Goal: Information Seeking & Learning: Learn about a topic

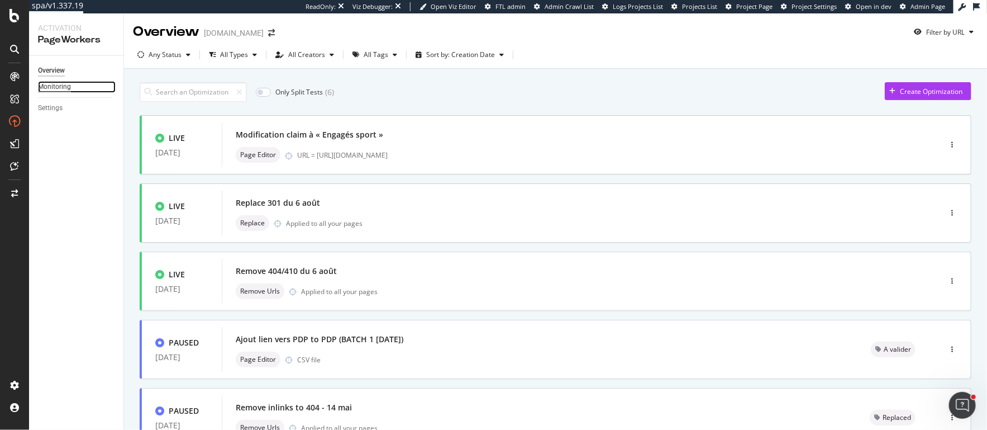
click at [57, 83] on div "Monitoring" at bounding box center [54, 87] width 33 height 12
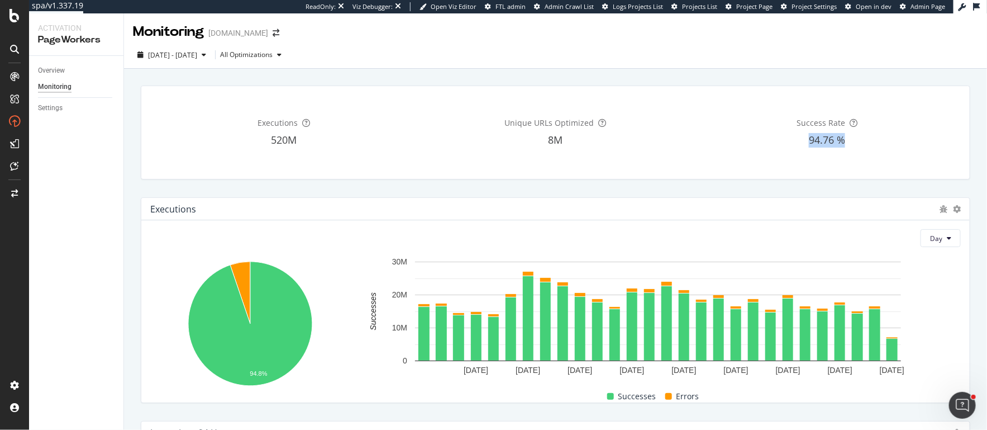
drag, startPoint x: 842, startPoint y: 141, endPoint x: 808, endPoint y: 140, distance: 34.7
click at [808, 140] on div "94.76 %" at bounding box center [827, 140] width 267 height 15
click at [189, 56] on span "2025 Aug. 13th - Sep. 9th" at bounding box center [172, 54] width 49 height 9
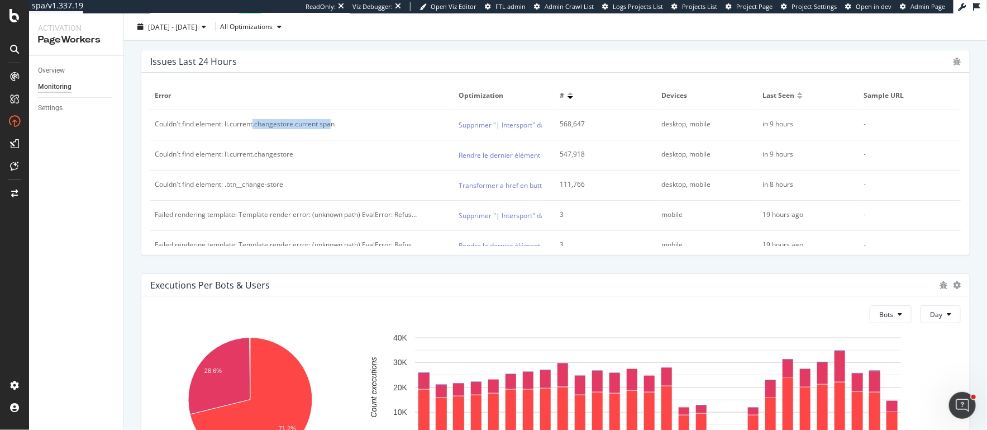
drag, startPoint x: 254, startPoint y: 123, endPoint x: 332, endPoint y: 123, distance: 78.8
click at [332, 123] on div "Couldn't find element: li.current.changestore.current span" at bounding box center [245, 124] width 180 height 10
drag, startPoint x: 201, startPoint y: 148, endPoint x: 272, endPoint y: 150, distance: 70.4
click at [272, 150] on div "Couldn't find element: li.current.changestore" at bounding box center [224, 154] width 139 height 10
drag, startPoint x: 180, startPoint y: 154, endPoint x: 263, endPoint y: 149, distance: 82.3
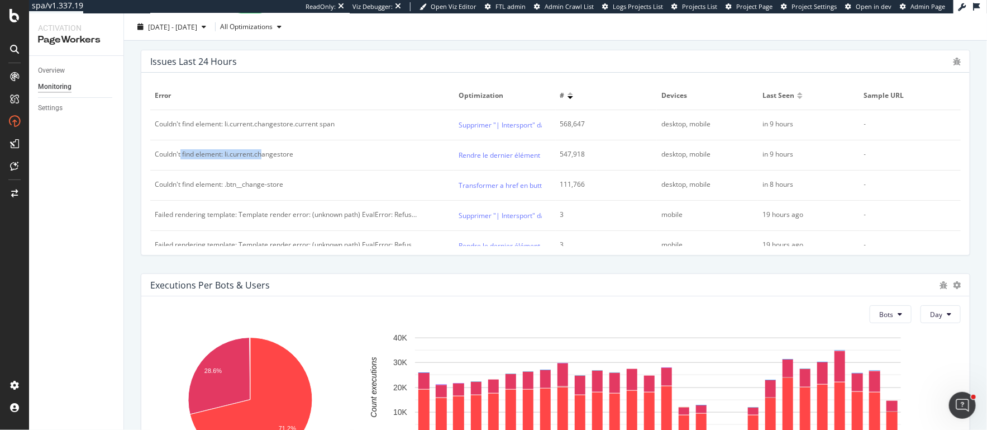
click at [263, 149] on div "Couldn't find element: li.current.changestore" at bounding box center [224, 154] width 139 height 10
drag, startPoint x: 185, startPoint y: 184, endPoint x: 289, endPoint y: 184, distance: 103.9
click at [289, 184] on div "Couldn't find element: .btn__change-store" at bounding box center [302, 184] width 295 height 10
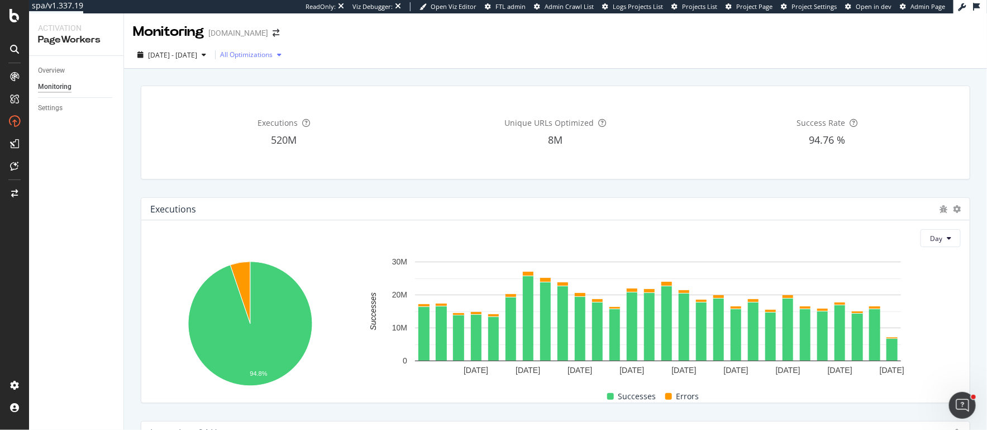
click at [256, 55] on div "All Optimizations" at bounding box center [246, 54] width 53 height 7
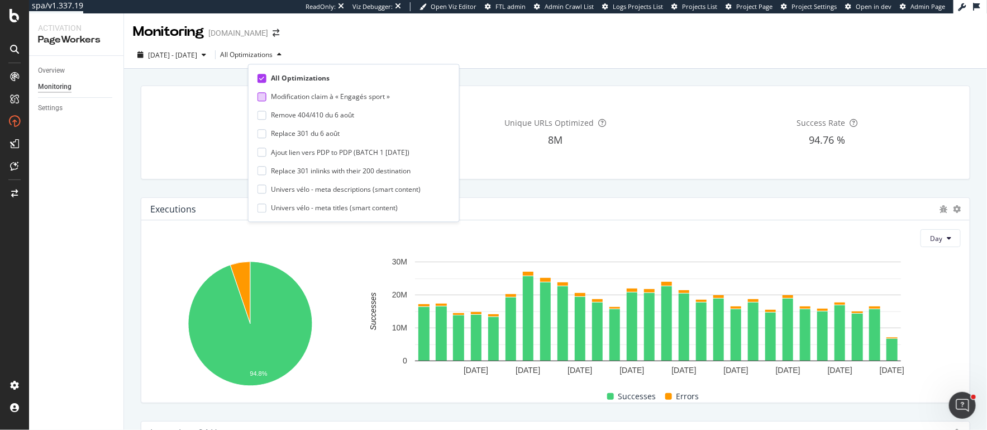
click at [259, 97] on div at bounding box center [262, 96] width 9 height 9
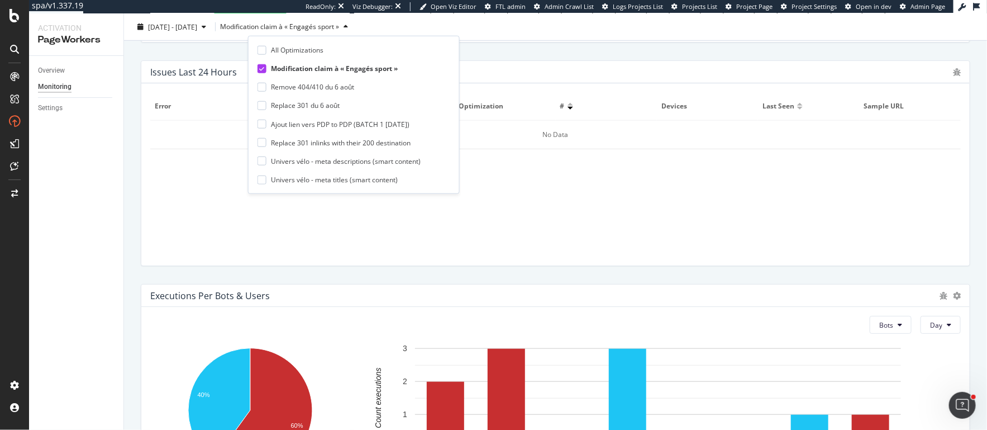
scroll to position [468, 0]
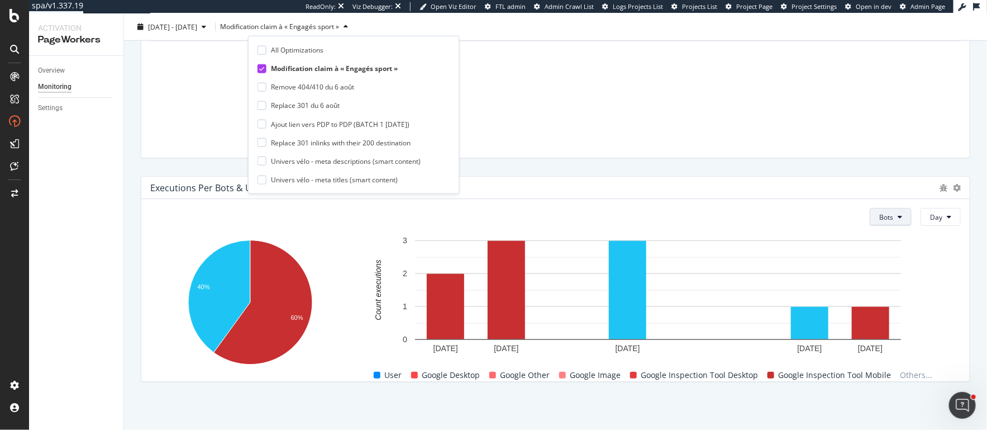
click at [887, 211] on button "Bots" at bounding box center [891, 217] width 42 height 18
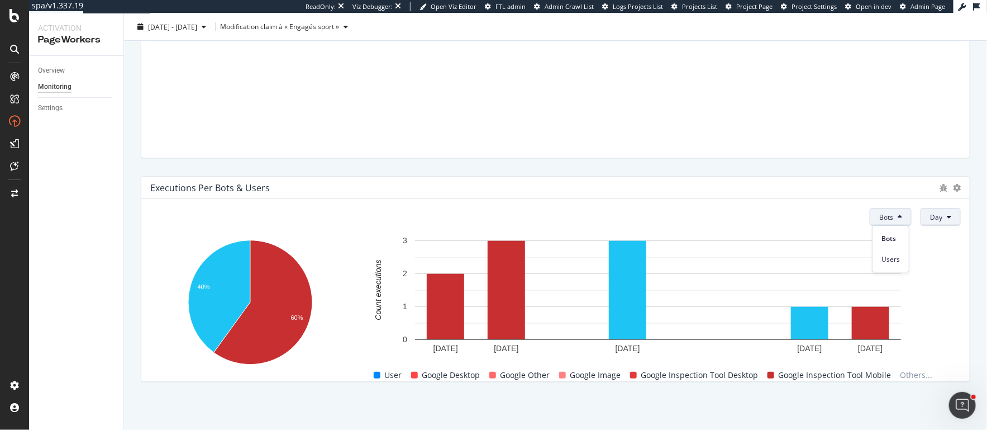
click at [887, 216] on span "Day" at bounding box center [936, 216] width 12 height 9
click at [836, 204] on div "Bots Day 40% 60% Bot Count executions User Google Desktop Google Other Google I…" at bounding box center [555, 290] width 829 height 182
click at [883, 214] on span "Bots" at bounding box center [886, 216] width 14 height 9
click at [887, 264] on div "Users" at bounding box center [891, 259] width 36 height 16
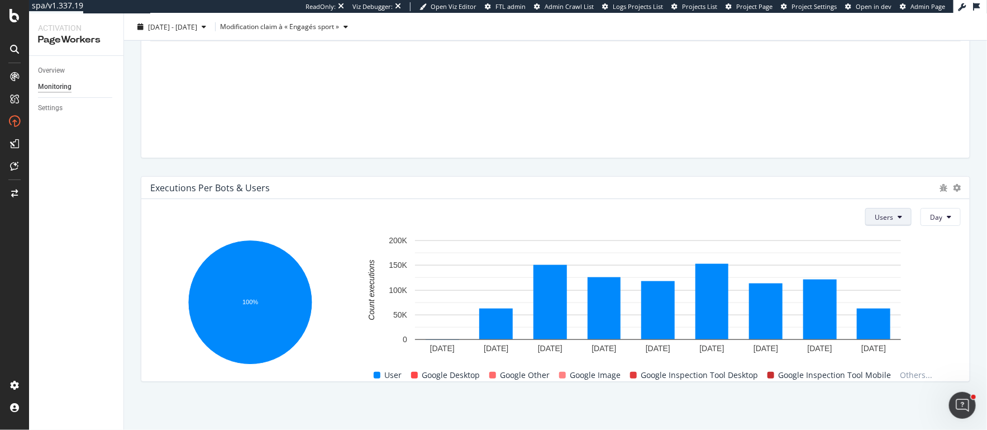
click at [887, 213] on span "Users" at bounding box center [884, 216] width 18 height 9
click at [885, 240] on span "Bots" at bounding box center [887, 239] width 18 height 10
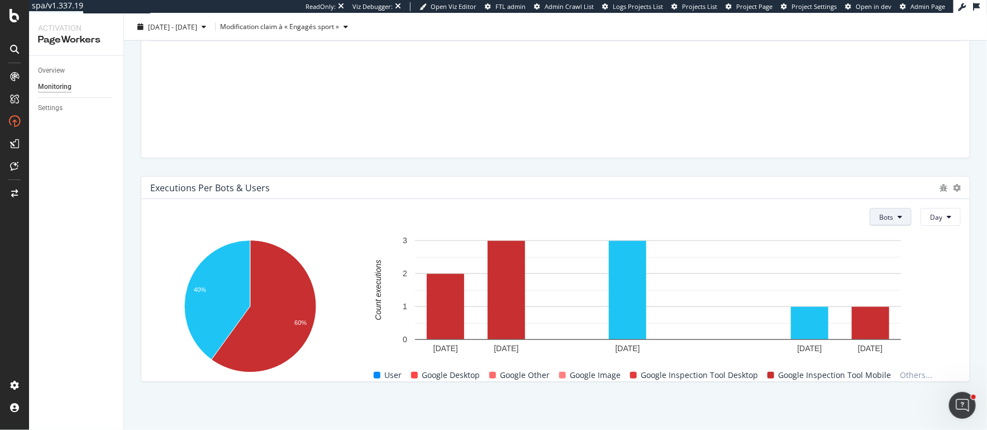
click at [887, 222] on button "Bots" at bounding box center [891, 217] width 42 height 18
click at [773, 199] on div "Bots Day 40% 60% Bot Count executions User Google Desktop Google Other Google I…" at bounding box center [555, 290] width 829 height 182
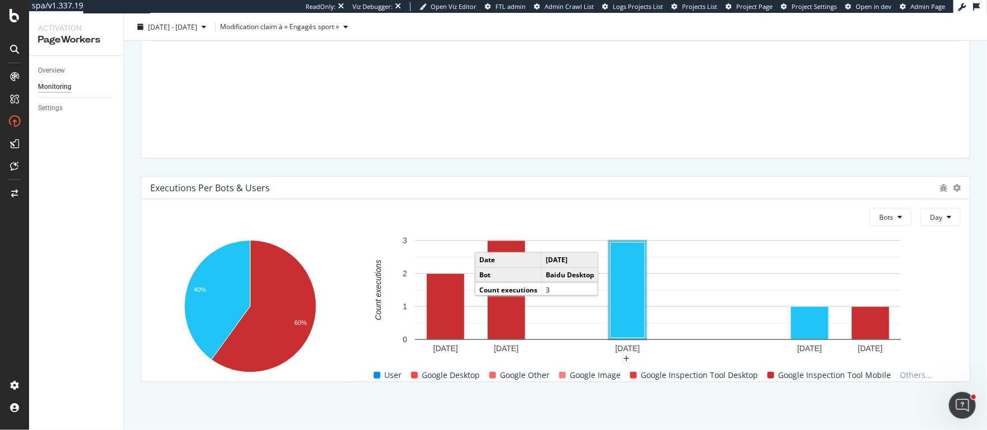
scroll to position [0, 0]
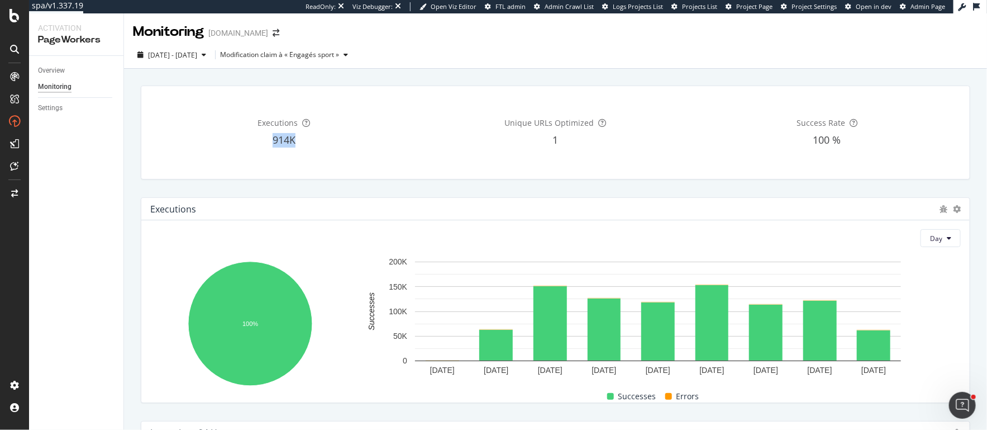
drag, startPoint x: 273, startPoint y: 140, endPoint x: 297, endPoint y: 139, distance: 24.6
click at [297, 139] on div "914K" at bounding box center [283, 140] width 267 height 15
click at [319, 53] on div "Modification claim à « Engagés sport »" at bounding box center [279, 54] width 119 height 7
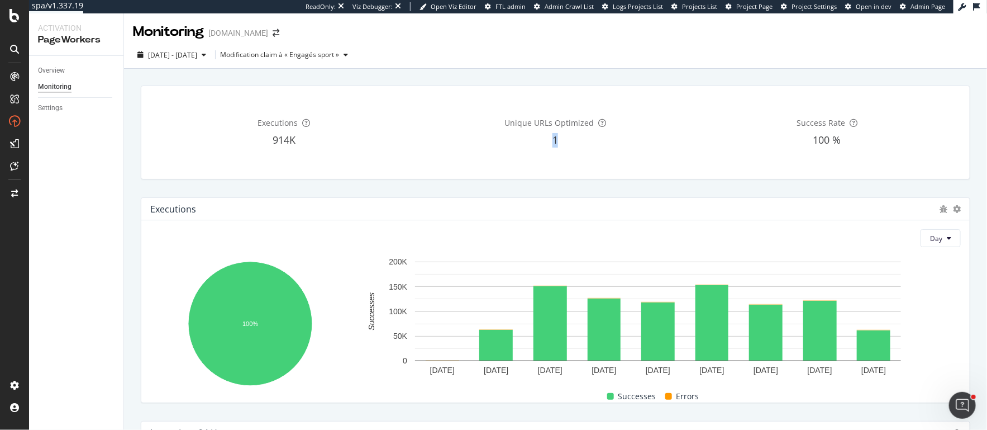
drag, startPoint x: 560, startPoint y: 138, endPoint x: 549, endPoint y: 138, distance: 10.6
click at [549, 138] on div "1" at bounding box center [555, 140] width 267 height 15
drag, startPoint x: 266, startPoint y: 136, endPoint x: 306, endPoint y: 138, distance: 39.7
click at [306, 138] on div "914K" at bounding box center [283, 140] width 267 height 15
click at [285, 139] on span "914K" at bounding box center [284, 139] width 23 height 13
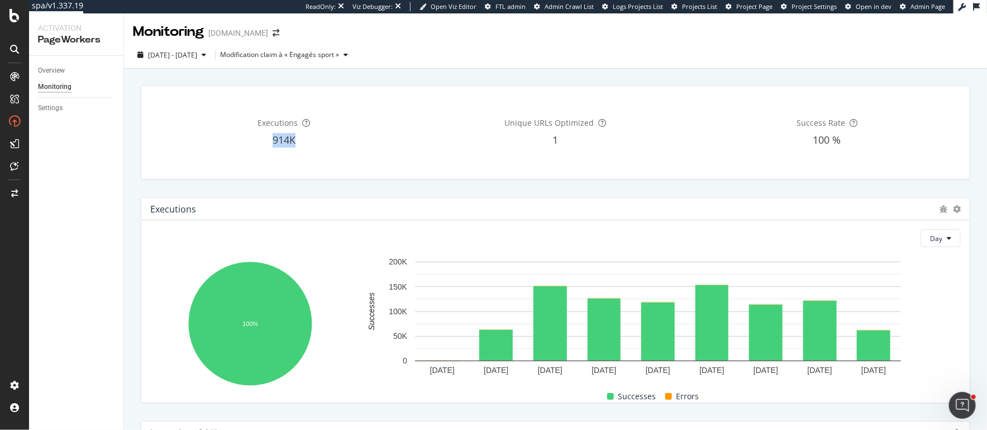
drag, startPoint x: 269, startPoint y: 139, endPoint x: 302, endPoint y: 139, distance: 33.0
click at [302, 139] on div "914K" at bounding box center [283, 140] width 267 height 15
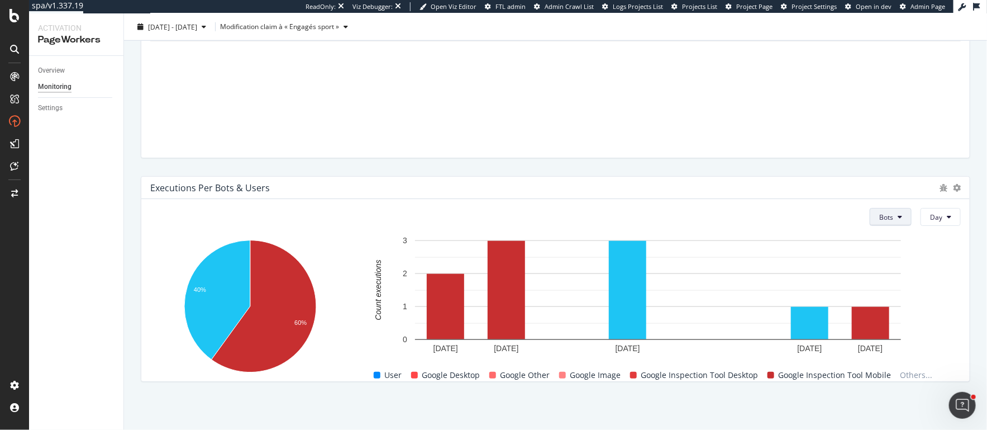
click at [887, 216] on icon at bounding box center [900, 216] width 4 height 7
click at [887, 253] on div "Users" at bounding box center [891, 259] width 36 height 16
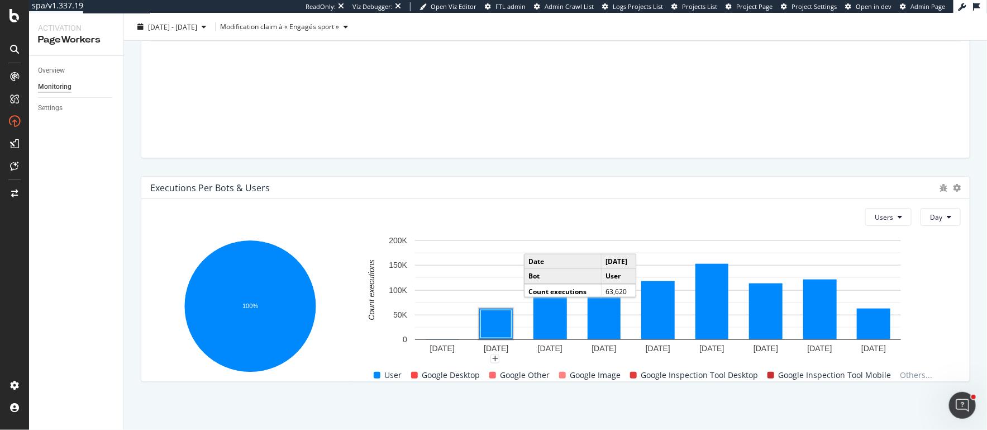
scroll to position [0, 0]
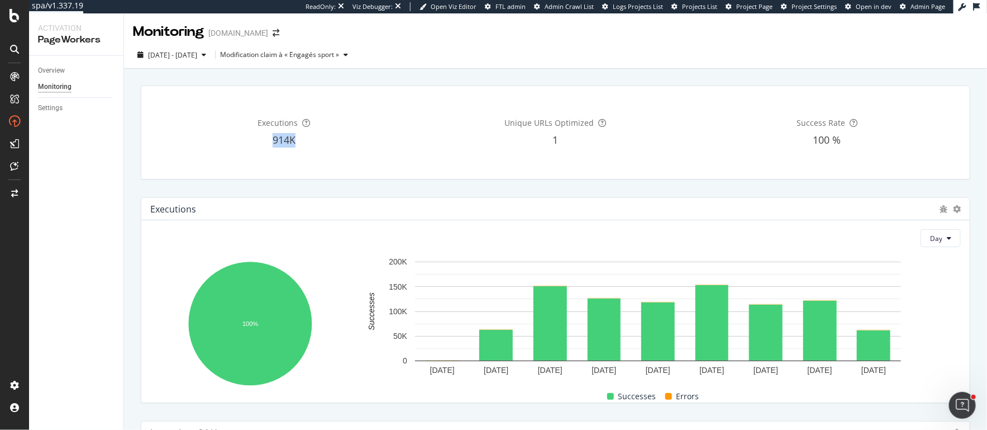
drag, startPoint x: 270, startPoint y: 136, endPoint x: 296, endPoint y: 136, distance: 25.7
click at [297, 136] on div "914K" at bounding box center [283, 140] width 267 height 15
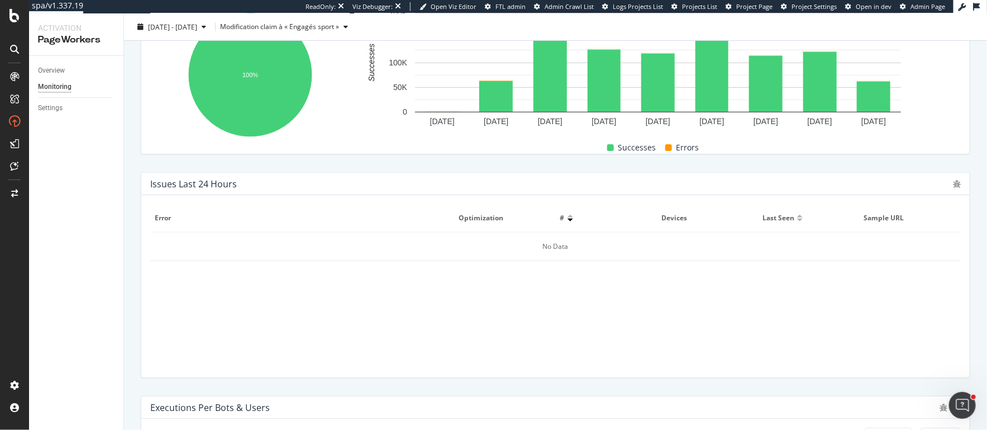
scroll to position [468, 0]
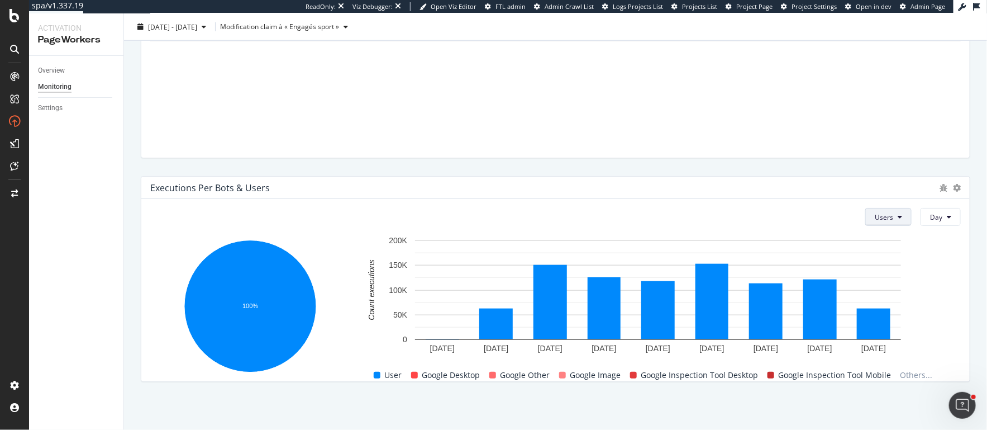
click at [879, 218] on span "Users" at bounding box center [884, 216] width 18 height 9
click at [883, 240] on span "Bots" at bounding box center [887, 239] width 18 height 10
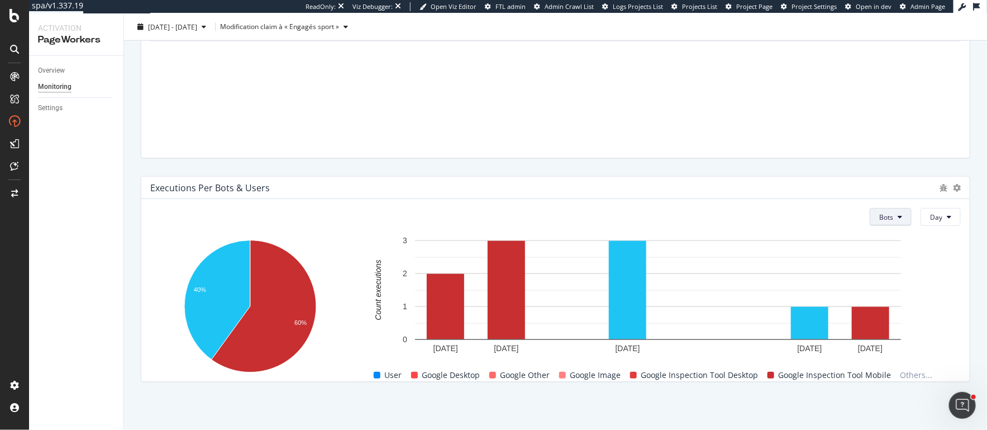
click at [887, 211] on button "Bots" at bounding box center [891, 217] width 42 height 18
click at [887, 254] on span "Users" at bounding box center [891, 259] width 18 height 10
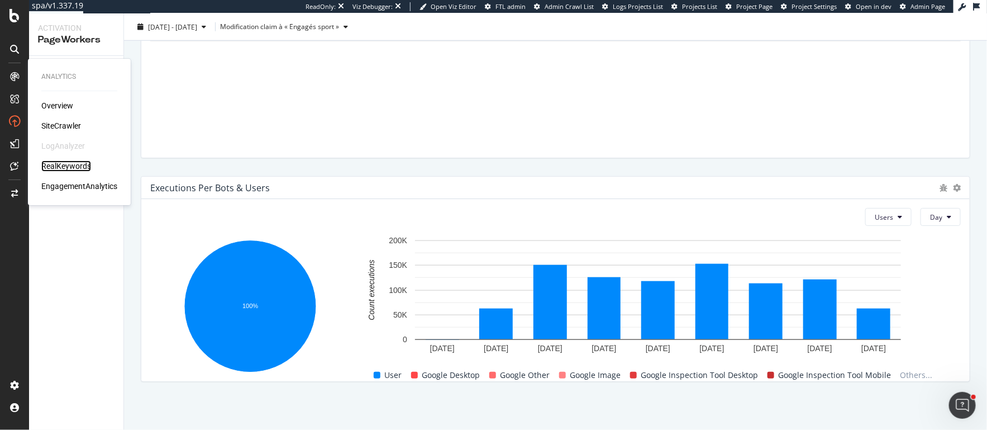
click at [59, 163] on div "RealKeywords" at bounding box center [66, 165] width 50 height 11
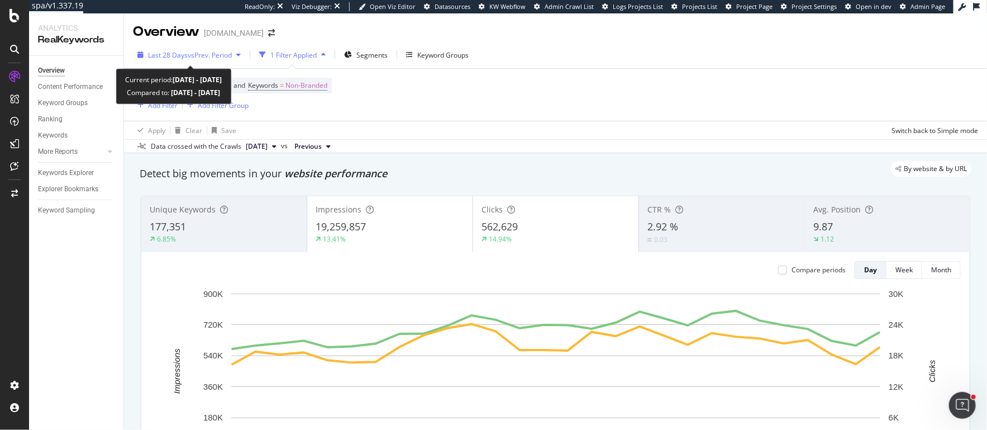
click at [199, 55] on span "vs Prev. Period" at bounding box center [210, 54] width 44 height 9
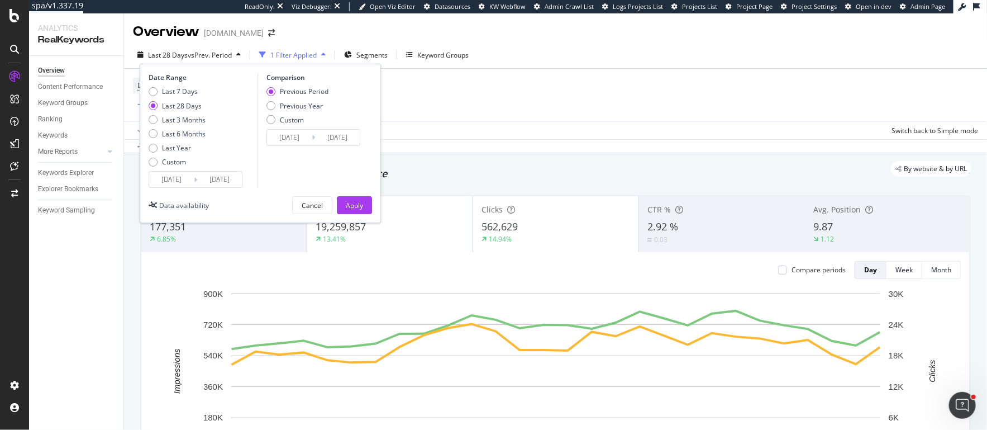
click at [166, 181] on input "2025/08/10" at bounding box center [171, 180] width 45 height 16
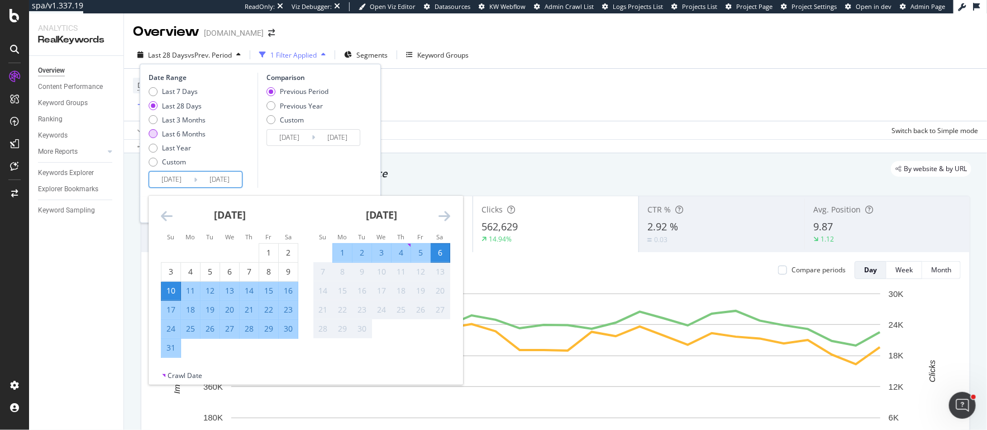
click at [154, 134] on div "Last 6 Months" at bounding box center [153, 133] width 9 height 9
type input "2025/03/07"
type input "2024/09/03"
type input "2025/03/06"
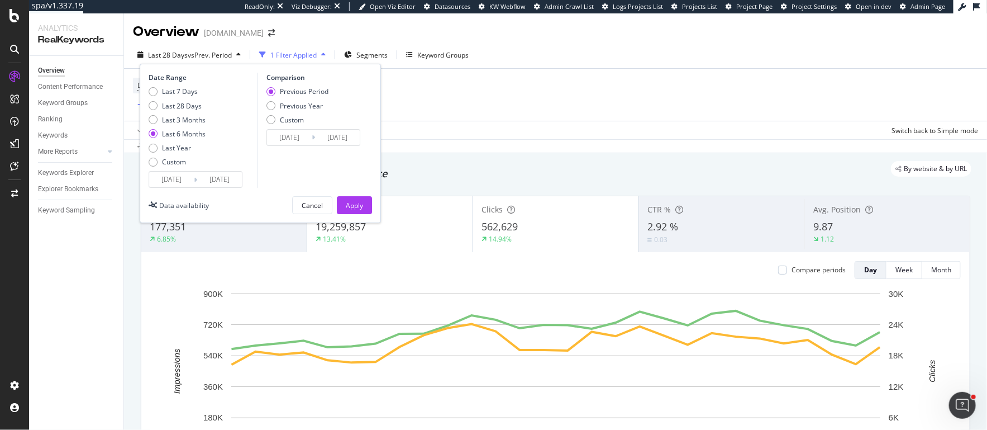
click at [180, 179] on input "2025/03/07" at bounding box center [171, 180] width 45 height 16
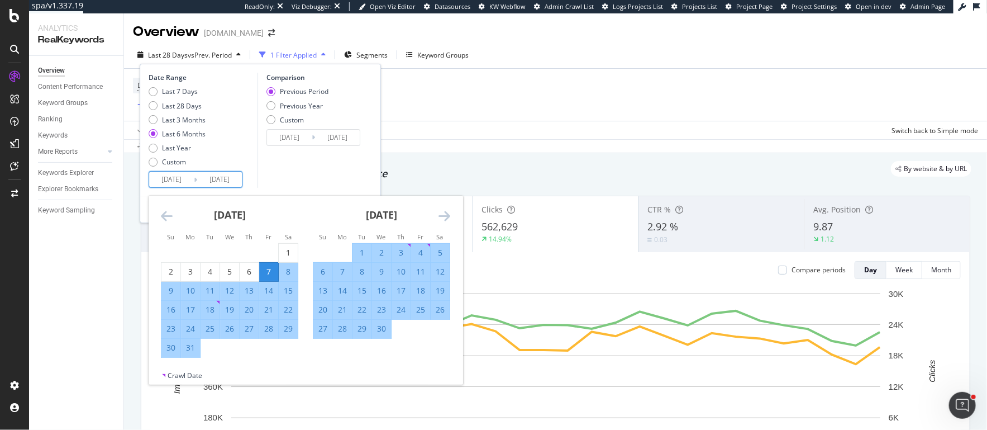
click at [169, 211] on icon "Move backward to switch to the previous month." at bounding box center [167, 215] width 12 height 13
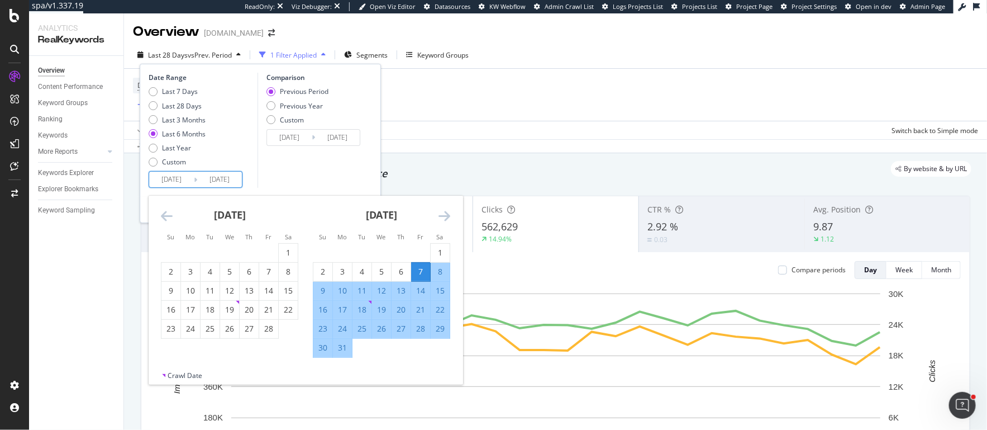
click at [169, 211] on icon "Move backward to switch to the previous month." at bounding box center [167, 215] width 12 height 13
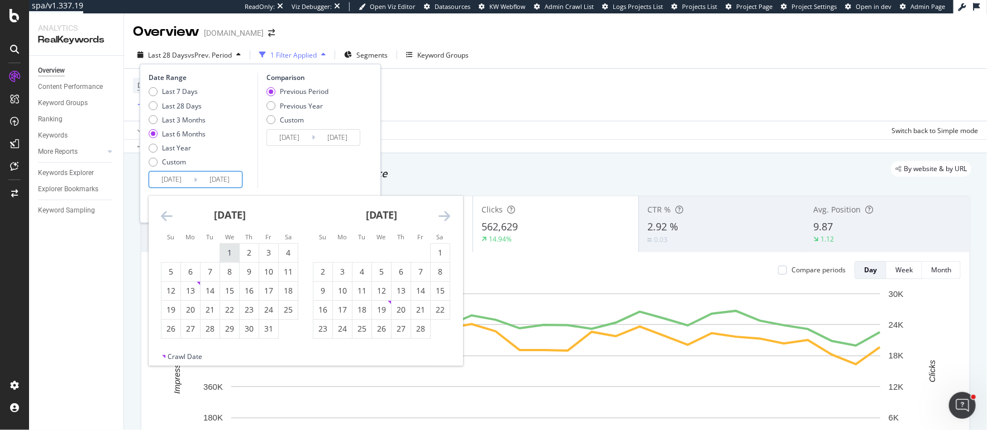
click at [227, 249] on div "1" at bounding box center [229, 252] width 19 height 11
type input "2025/01/01"
type input "2024/04/26"
type input "2024/12/31"
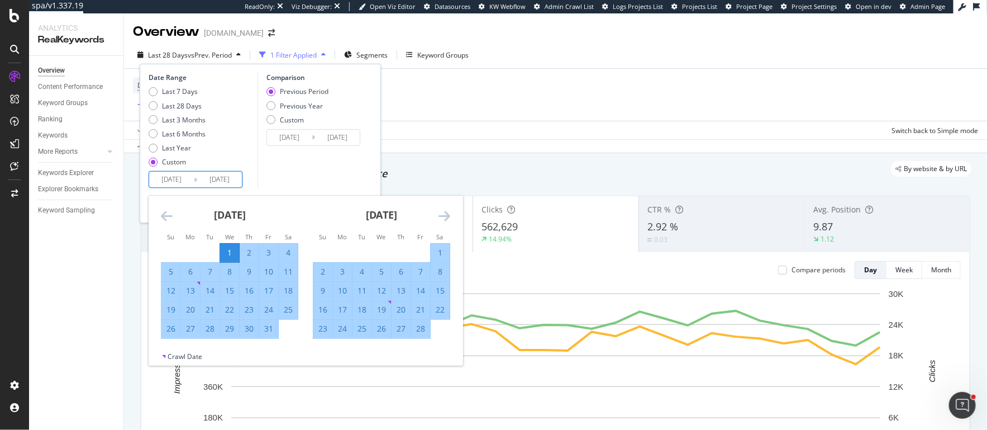
click at [445, 211] on icon "Move forward to switch to the next month." at bounding box center [445, 215] width 12 height 13
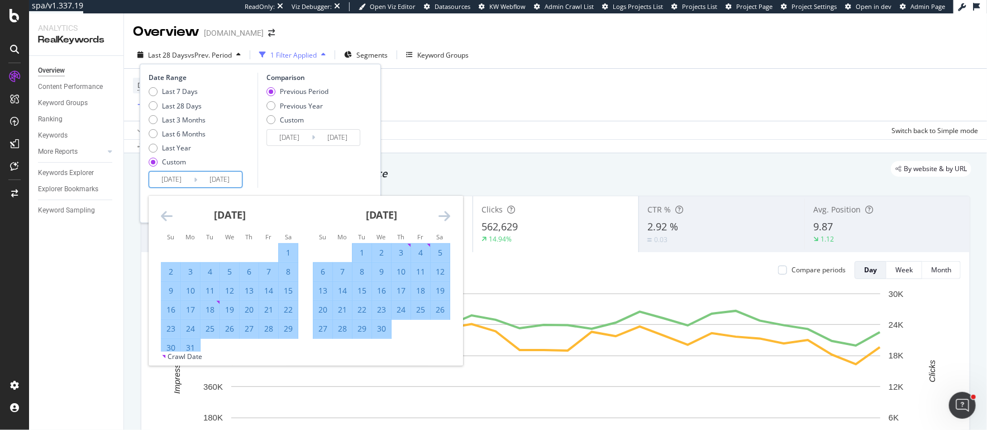
click at [445, 211] on icon "Move forward to switch to the next month." at bounding box center [445, 215] width 12 height 13
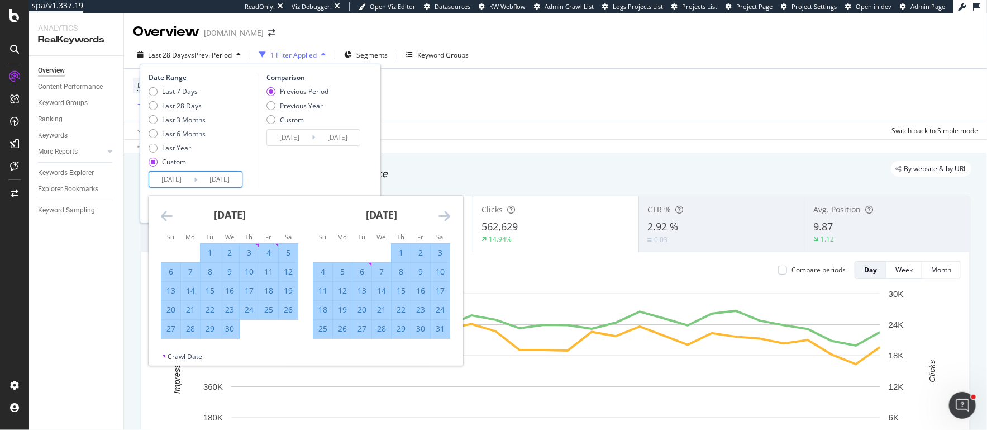
click at [445, 211] on icon "Move forward to switch to the next month." at bounding box center [445, 215] width 12 height 13
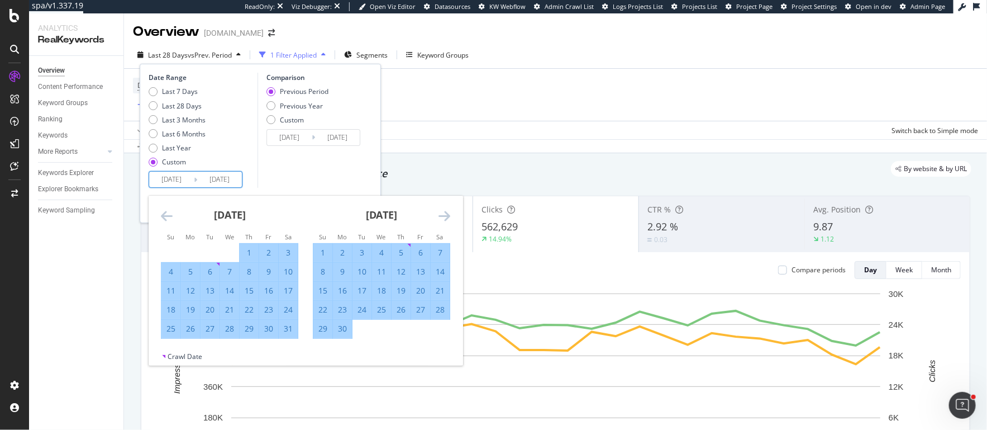
click at [445, 211] on icon "Move forward to switch to the next month." at bounding box center [445, 215] width 12 height 13
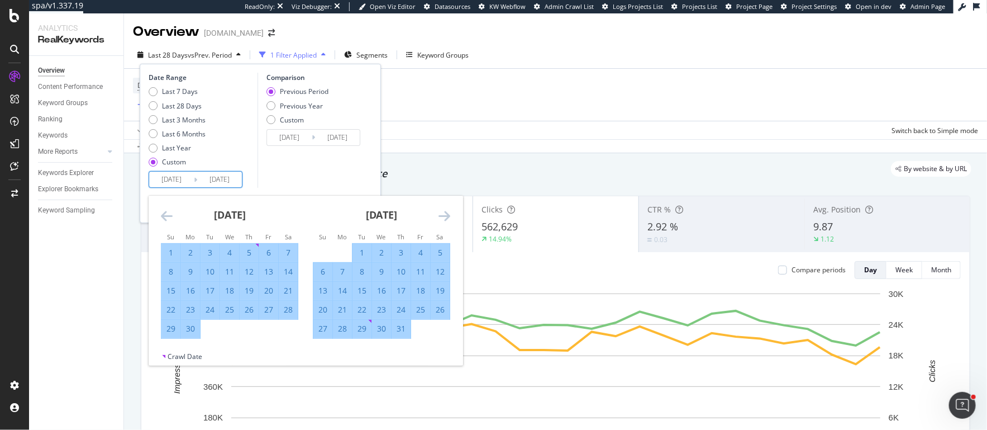
click at [445, 211] on icon "Move forward to switch to the next month." at bounding box center [445, 215] width 12 height 13
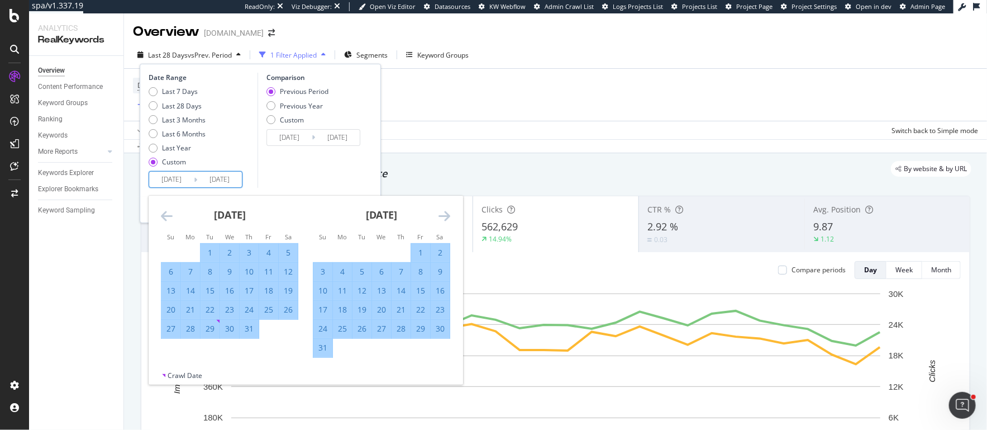
click at [445, 211] on icon "Move forward to switch to the next month." at bounding box center [445, 215] width 12 height 13
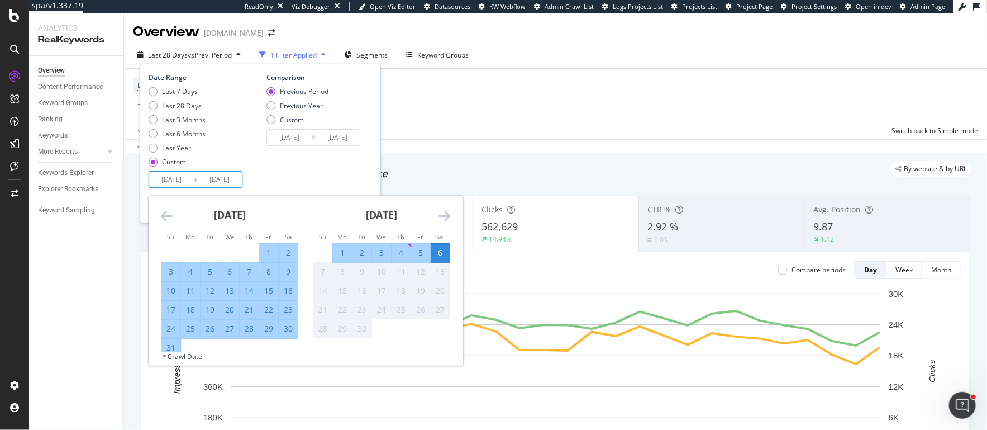
click at [173, 348] on div "31" at bounding box center [170, 347] width 19 height 11
type input "2025/08/31"
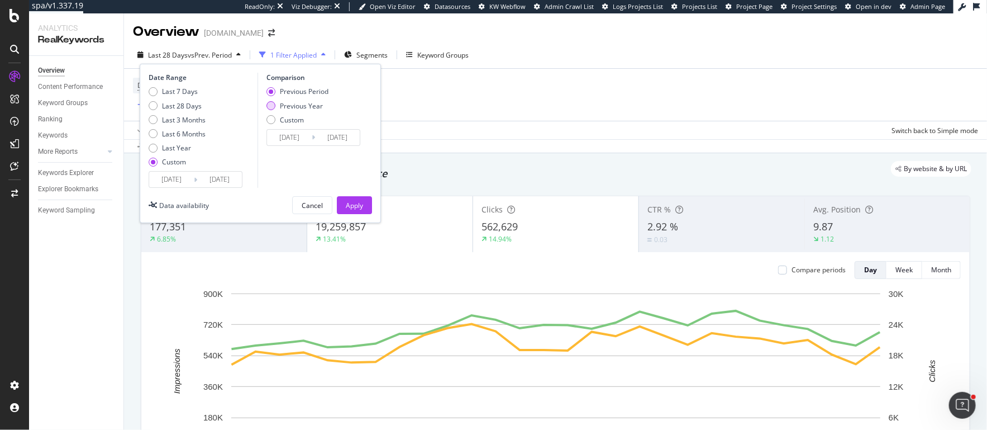
click at [274, 107] on div "Previous Year" at bounding box center [270, 105] width 9 height 9
type input "2024/01/03"
type input "2024/09/01"
click at [349, 201] on div "Apply" at bounding box center [354, 205] width 17 height 9
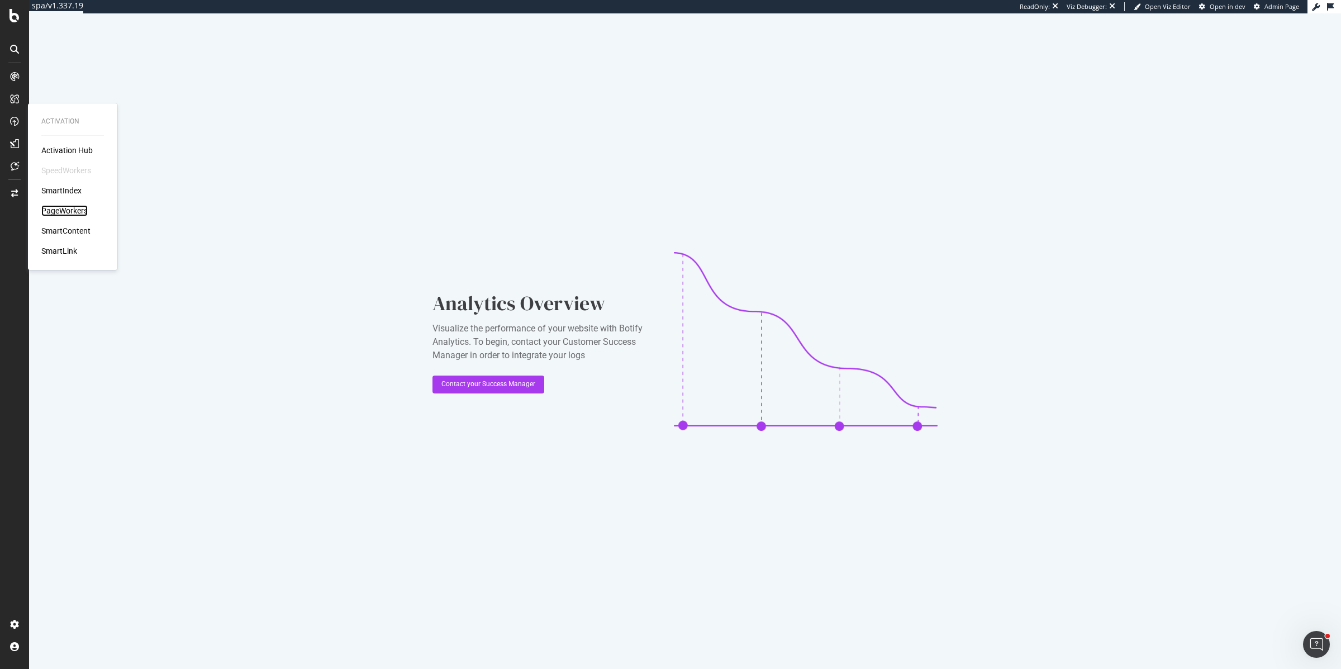
click at [54, 205] on div "PageWorkers" at bounding box center [64, 210] width 46 height 11
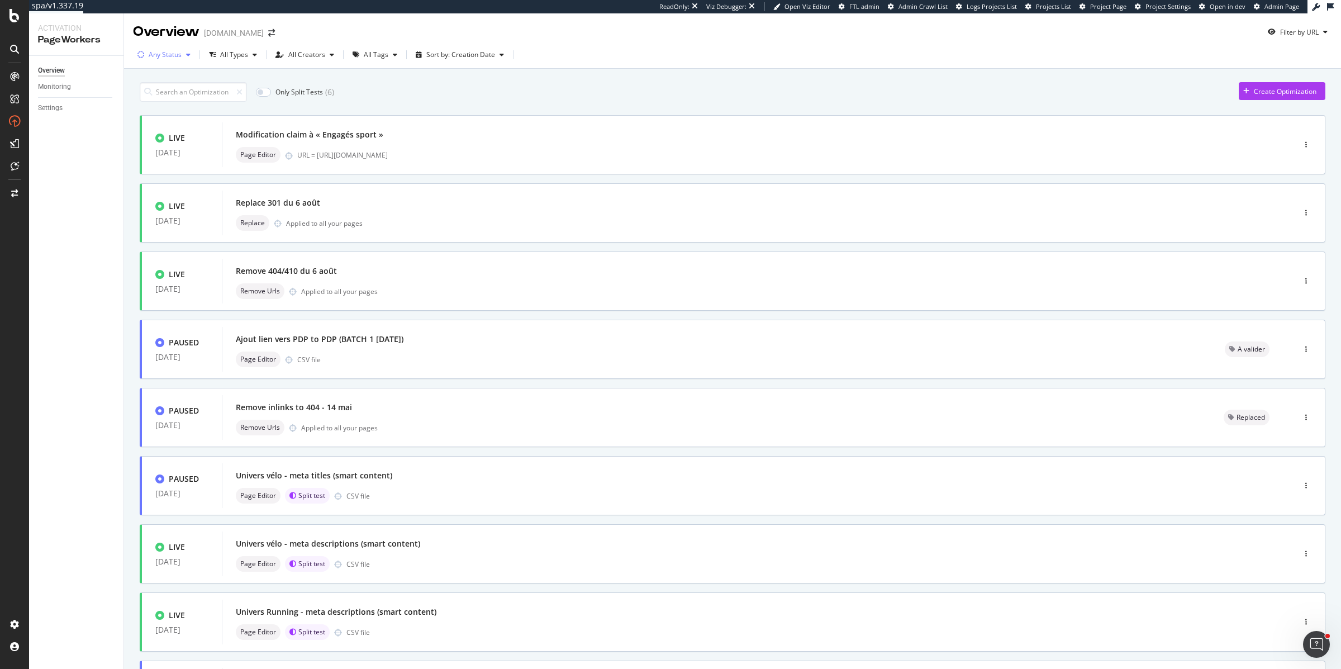
click at [153, 60] on div "Any Status" at bounding box center [164, 54] width 62 height 17
click at [152, 97] on div "Live ( 12 )" at bounding box center [166, 96] width 49 height 9
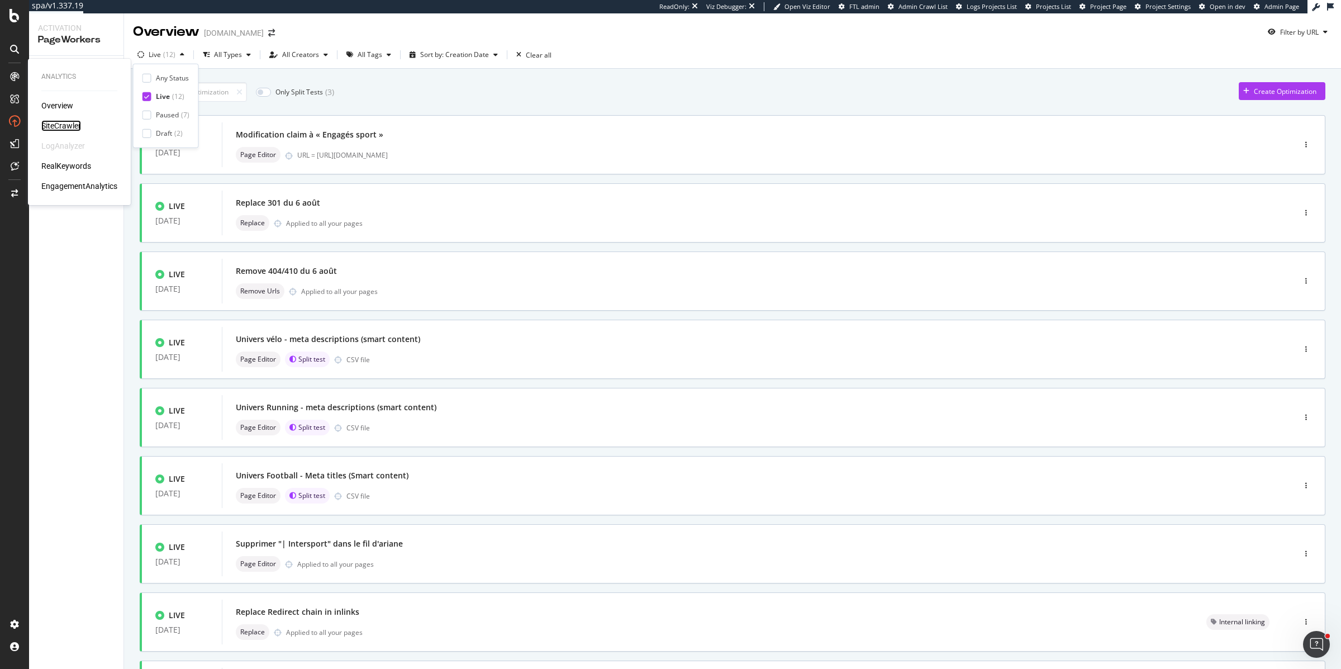
click at [59, 122] on div "SiteCrawler" at bounding box center [61, 125] width 40 height 11
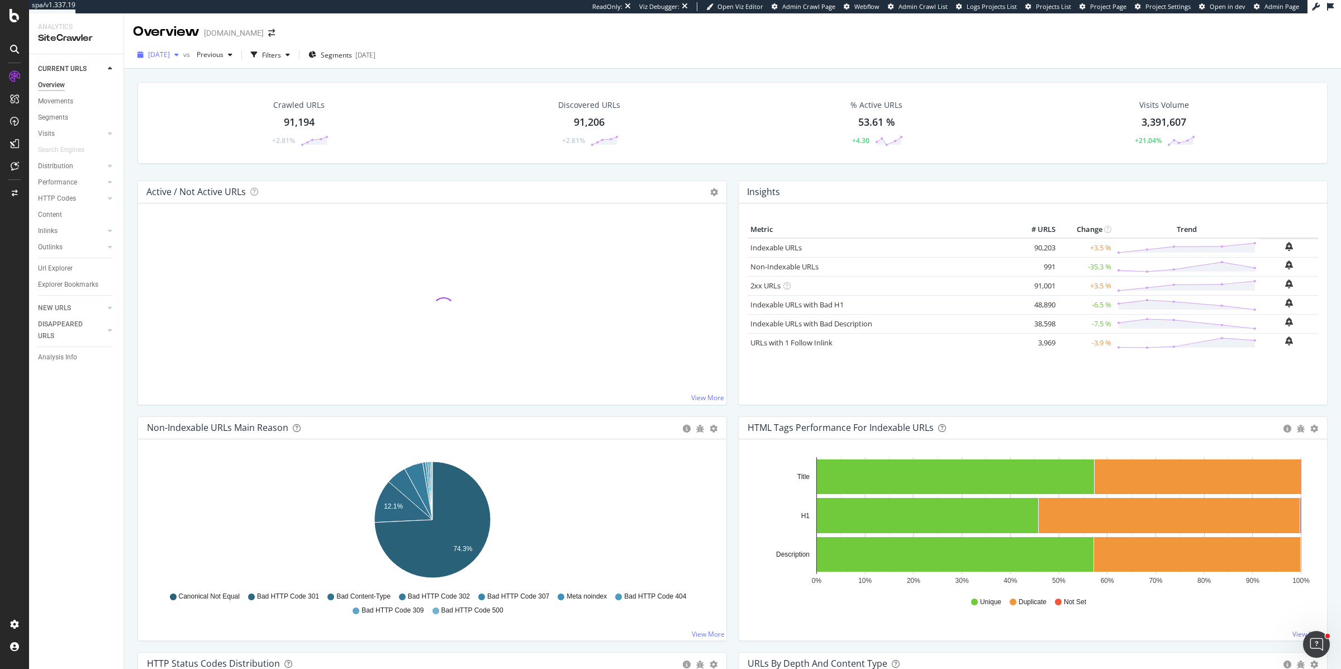
click at [170, 53] on span "[DATE]" at bounding box center [159, 54] width 22 height 9
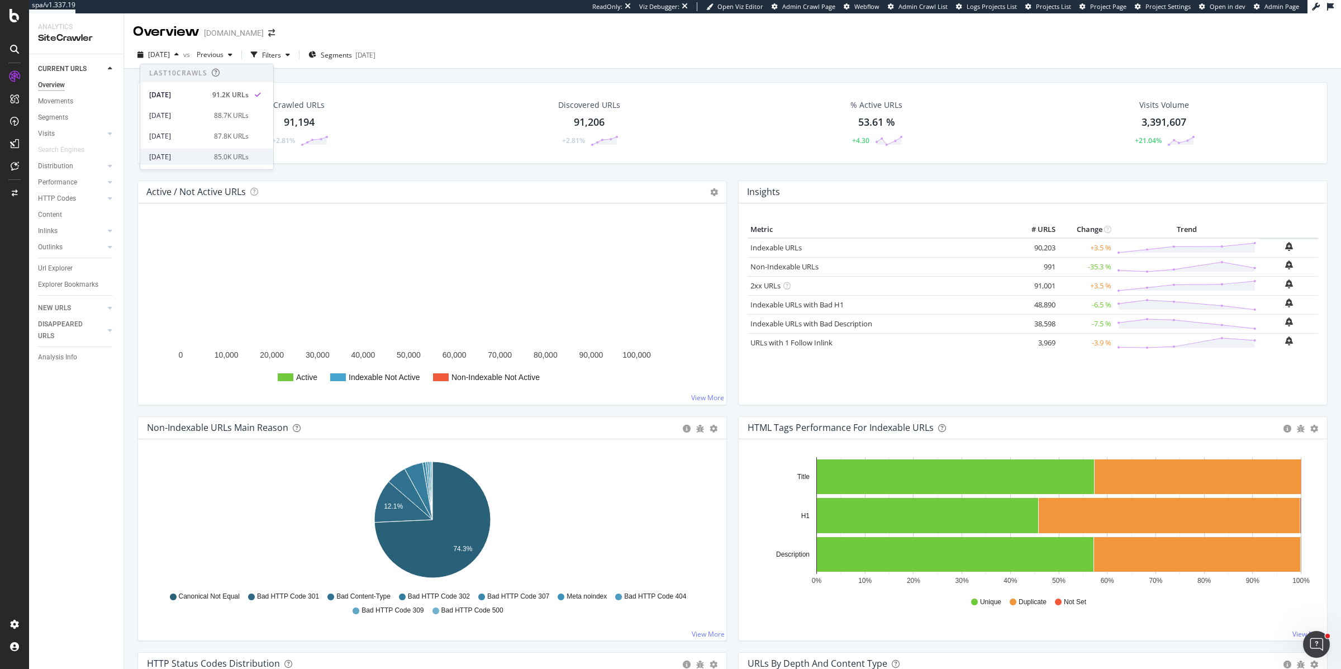
scroll to position [103, 0]
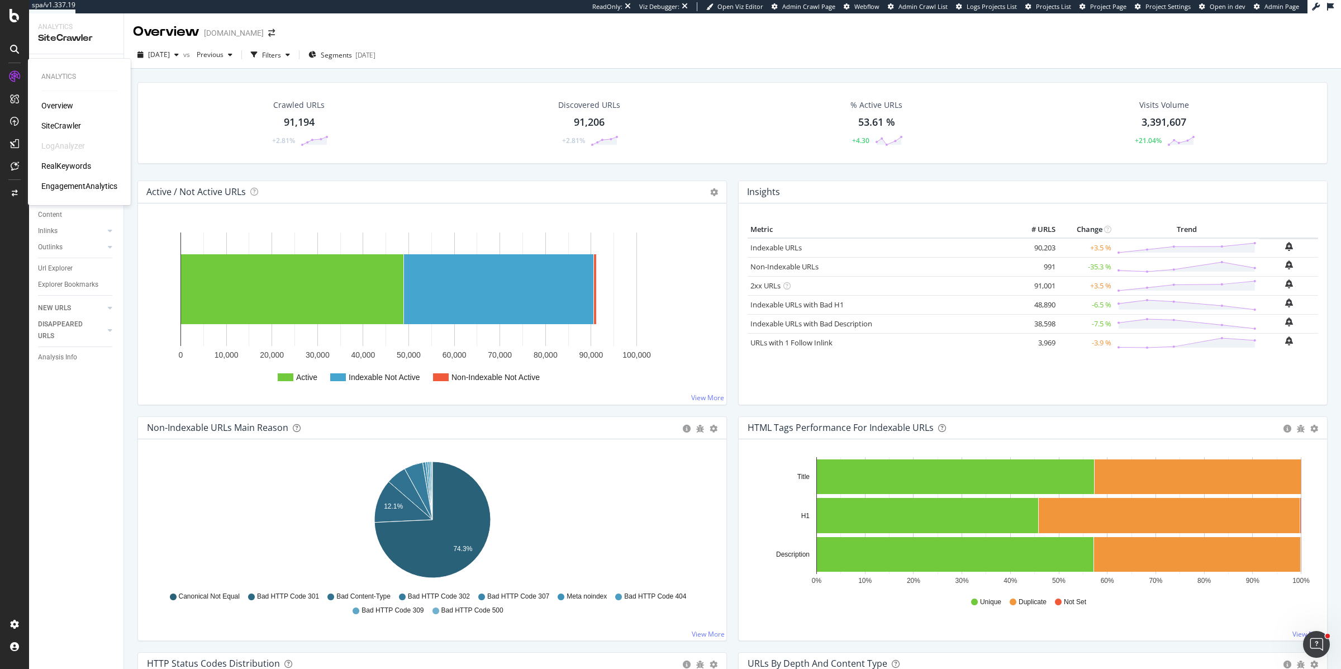
click at [70, 185] on div "EngagementAnalytics" at bounding box center [79, 185] width 76 height 11
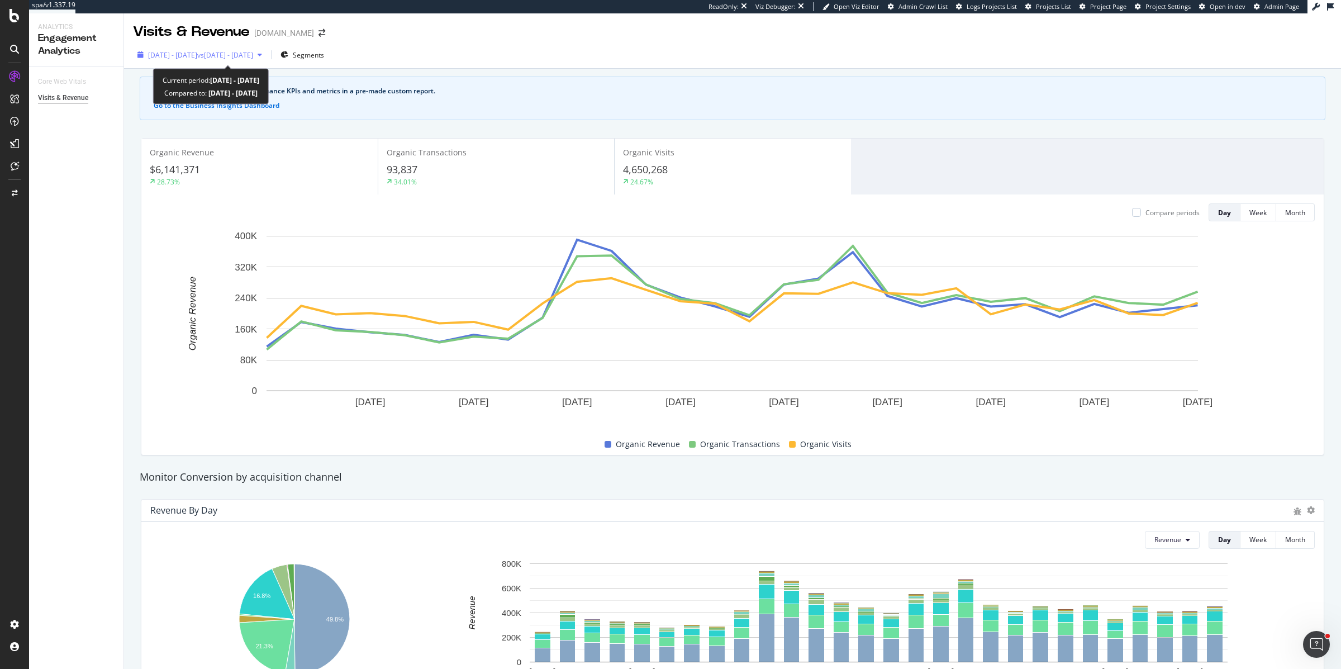
click at [253, 50] on span "vs 2025 Jul. 13th - Aug. 9th" at bounding box center [225, 54] width 56 height 9
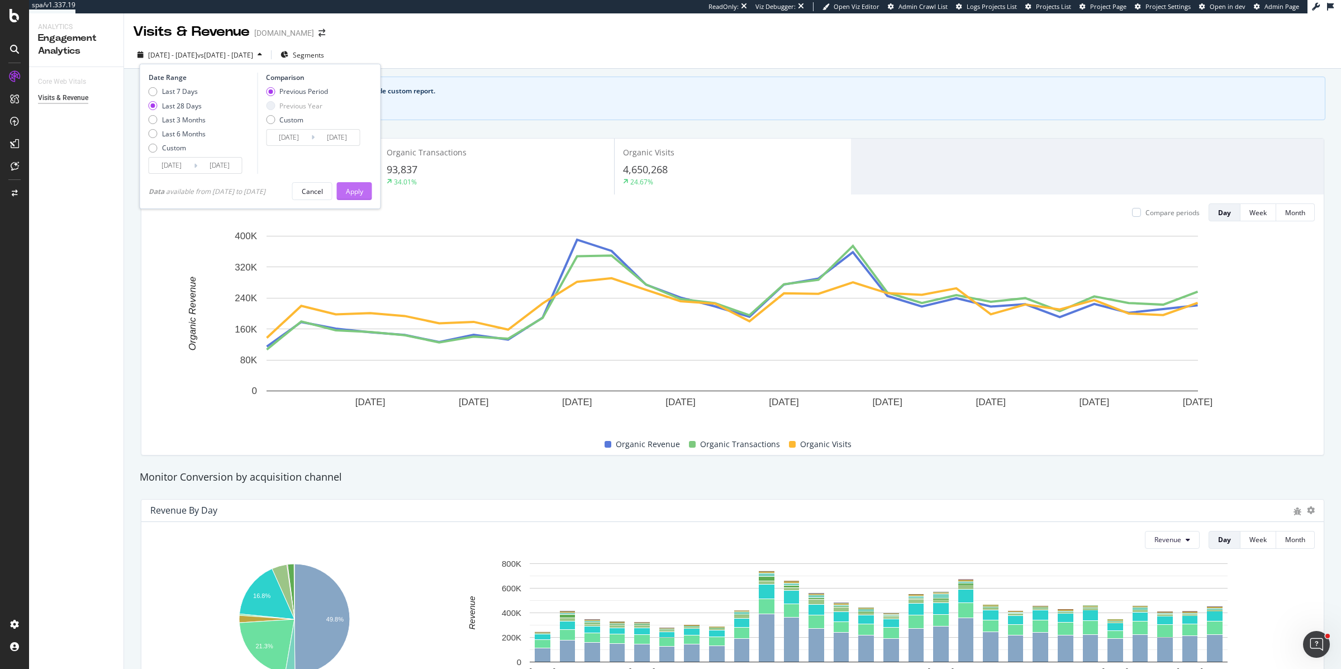
click at [358, 191] on div "Apply" at bounding box center [354, 191] width 17 height 9
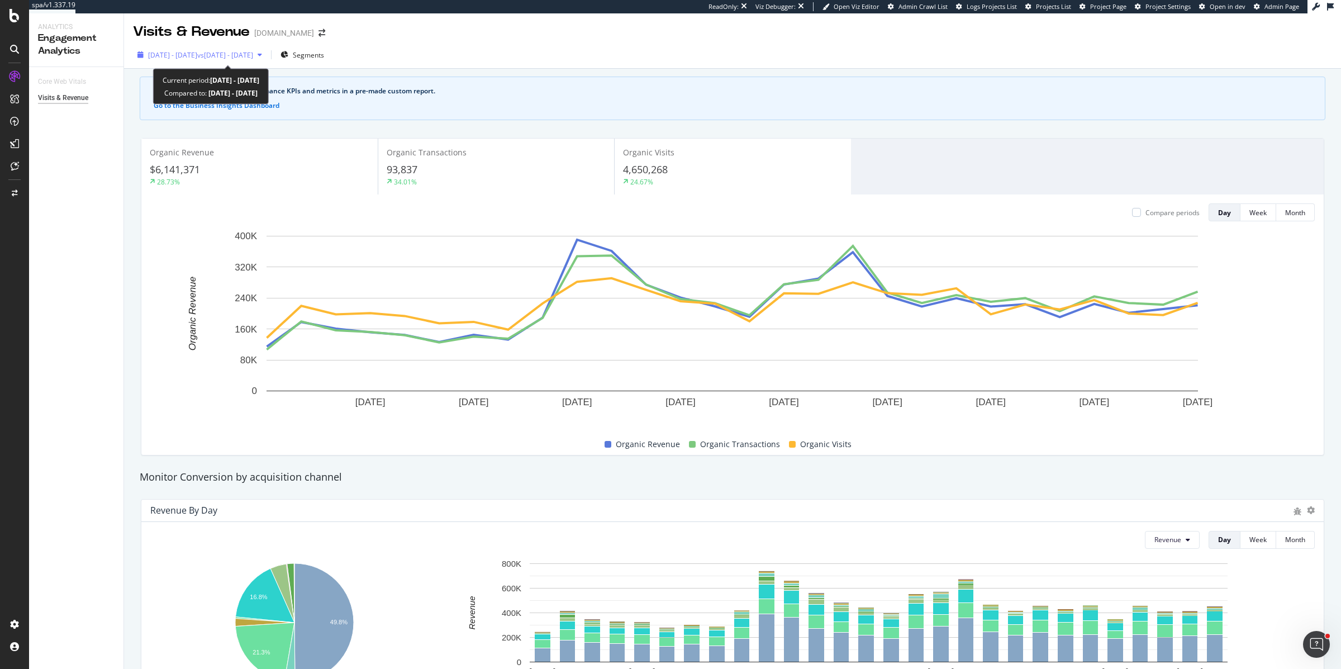
click at [240, 57] on span "vs 2025 Jul. 13th - Aug. 9th" at bounding box center [225, 54] width 56 height 9
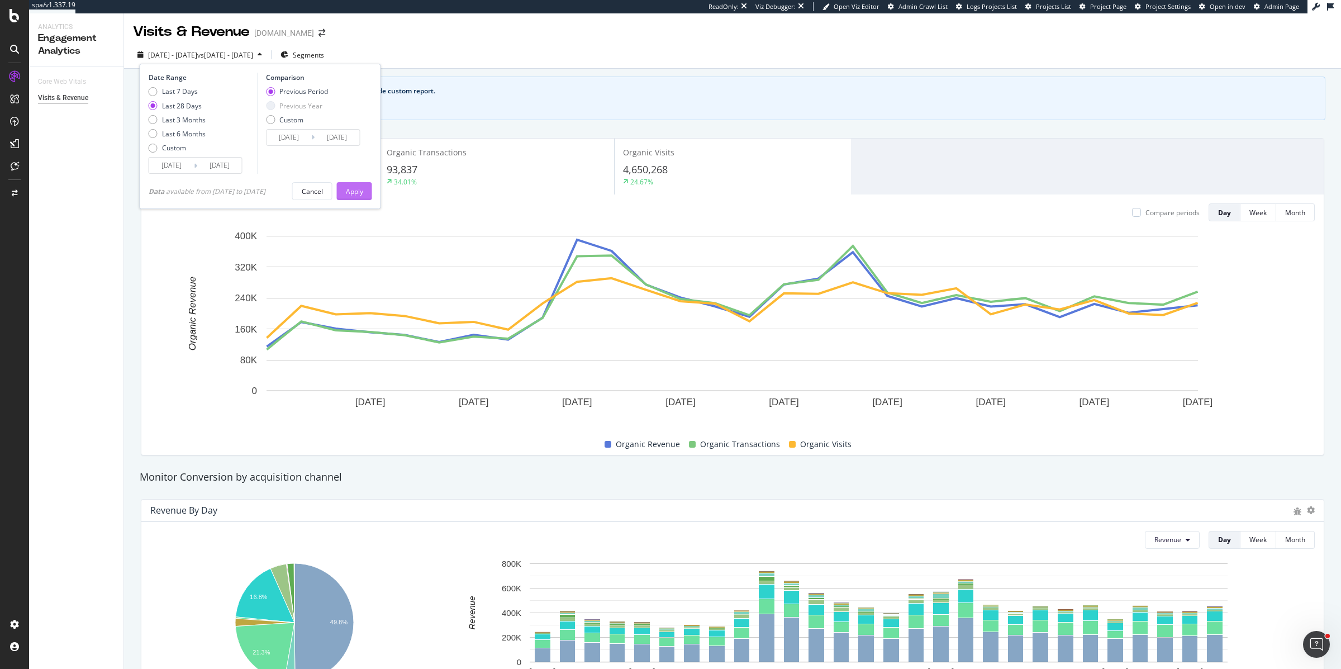
click at [355, 194] on div "Apply" at bounding box center [354, 191] width 17 height 9
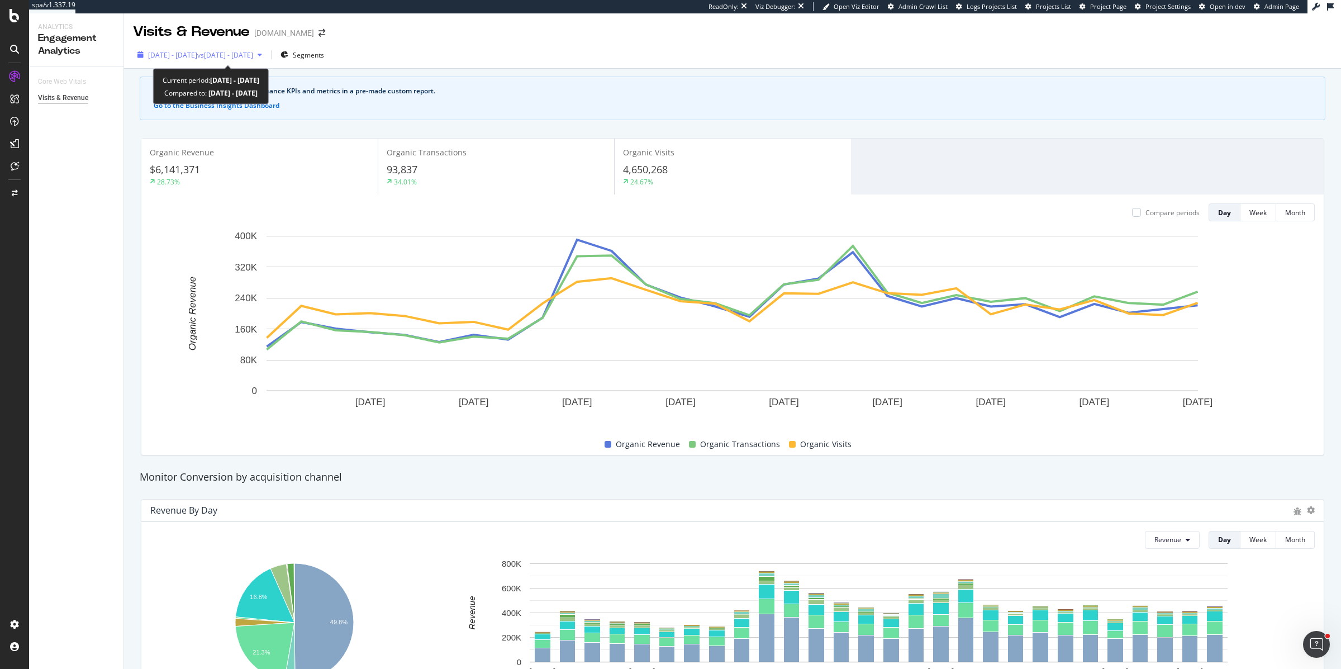
click at [253, 59] on span "vs 2025 Jul. 13th - Aug. 9th" at bounding box center [225, 54] width 56 height 9
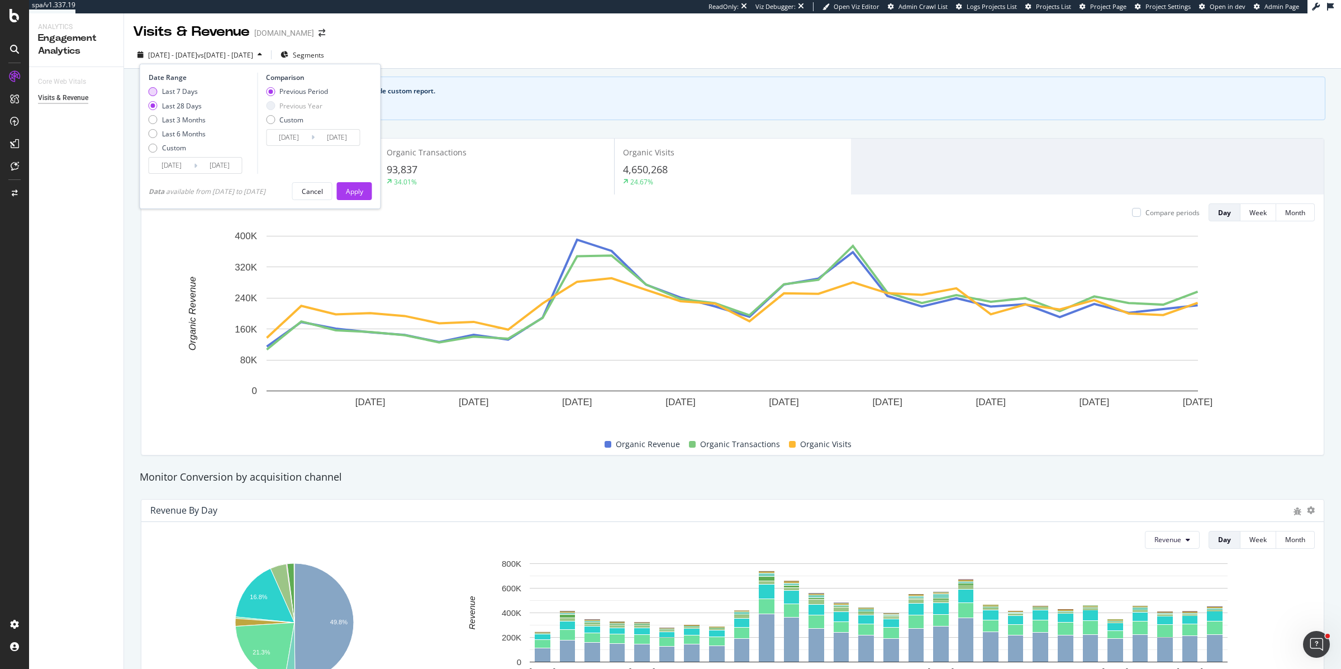
click at [153, 93] on div "Last 7 Days" at bounding box center [153, 91] width 9 height 9
type input "2025/08/31"
type input "2025/08/24"
type input "2025/08/30"
click at [157, 108] on div "Last 28 Days" at bounding box center [177, 105] width 57 height 9
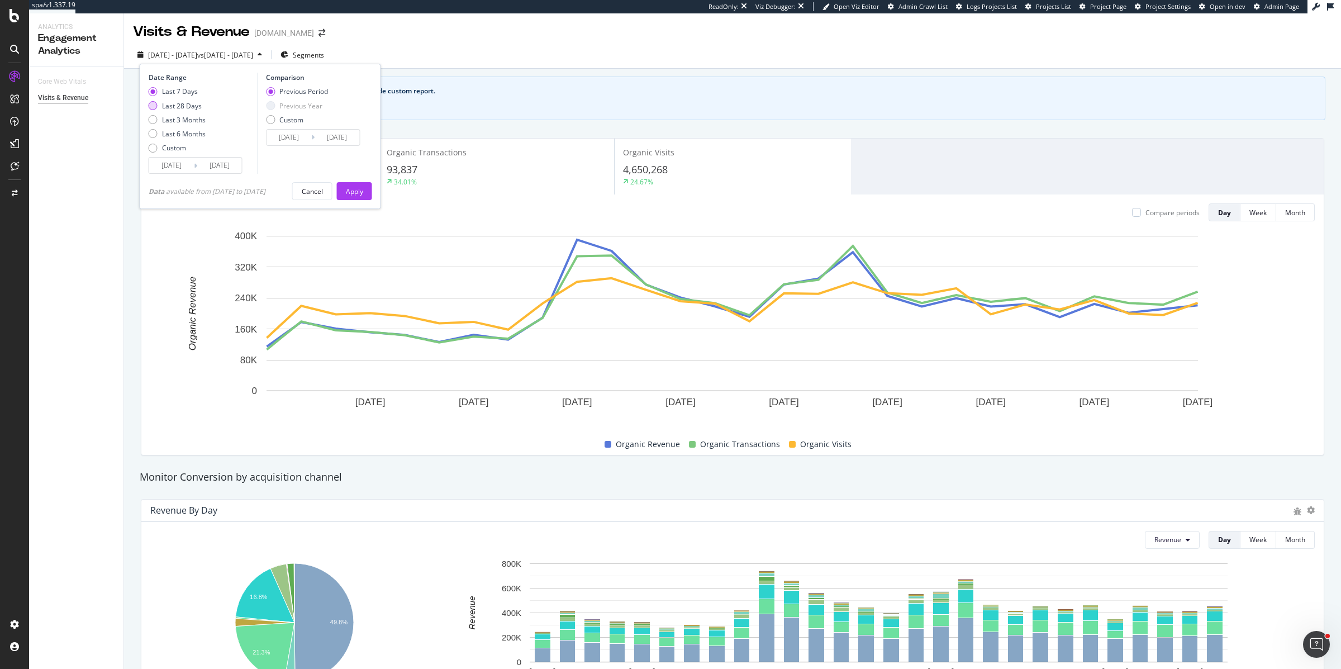
type input "2025/08/10"
type input "2025/07/13"
type input "2025/08/09"
click at [156, 121] on div "Last 3 Months" at bounding box center [153, 119] width 9 height 9
type input "2025/06/07"
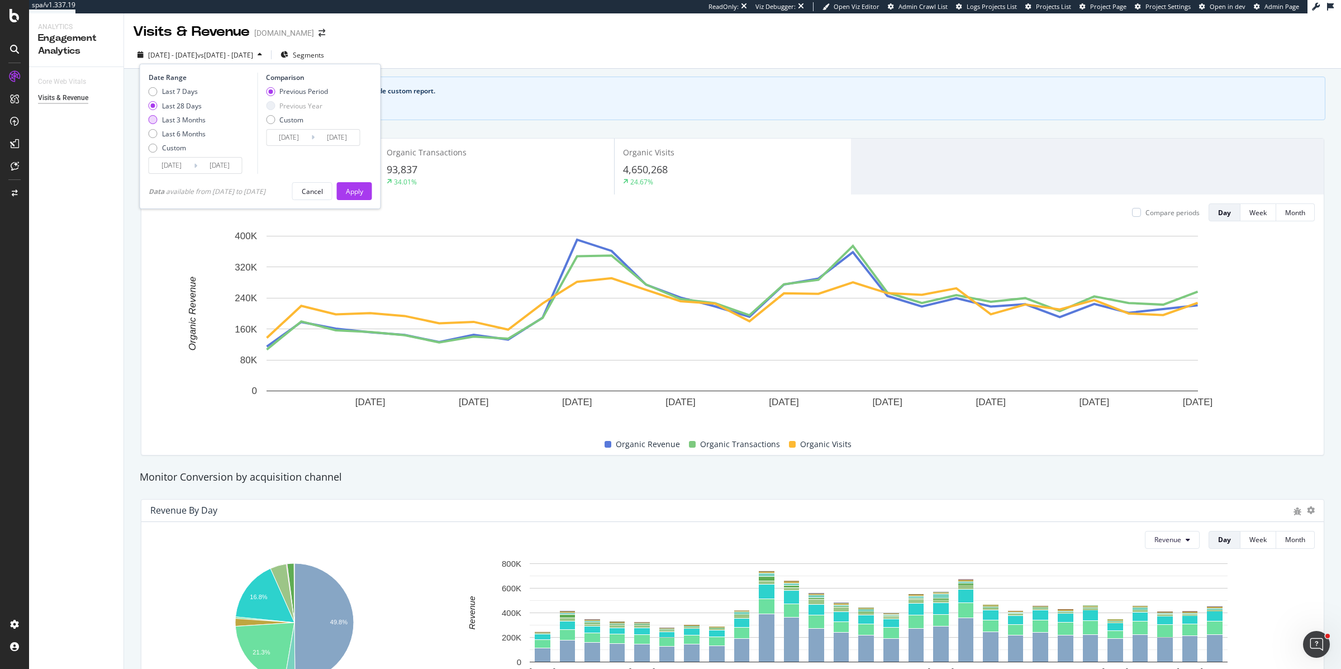
type input "2025/03/07"
type input "2025/06/06"
click at [289, 108] on div "Previous Year" at bounding box center [300, 105] width 43 height 9
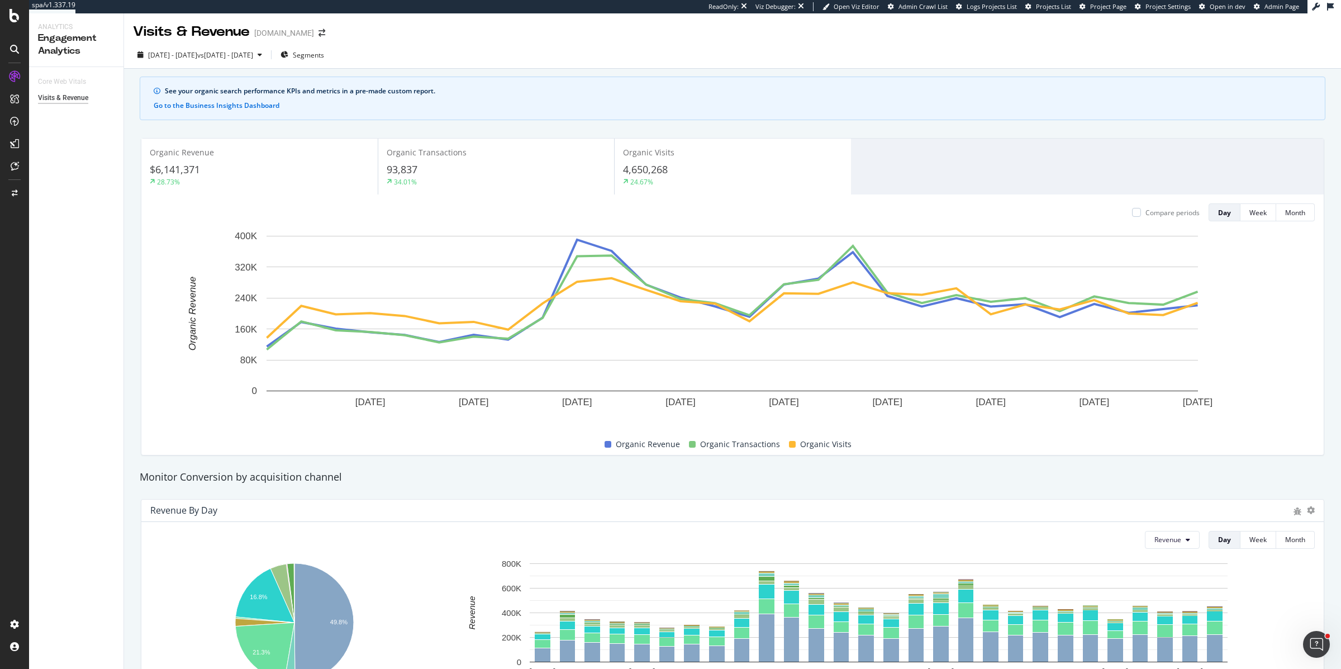
click at [124, 295] on div "See your organic search performance KPIs and metrics in a pre-made custom repor…" at bounding box center [732, 576] width 1217 height 1015
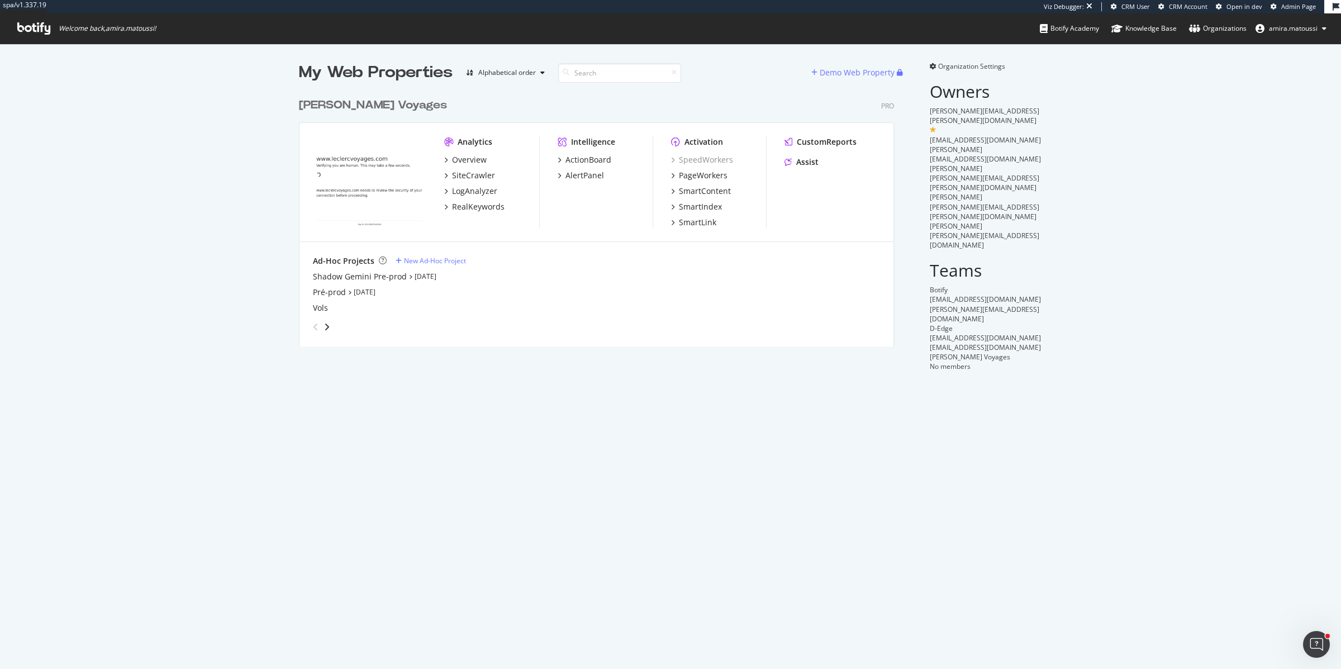
scroll to position [263, 604]
click at [471, 164] on div "Overview" at bounding box center [469, 159] width 35 height 11
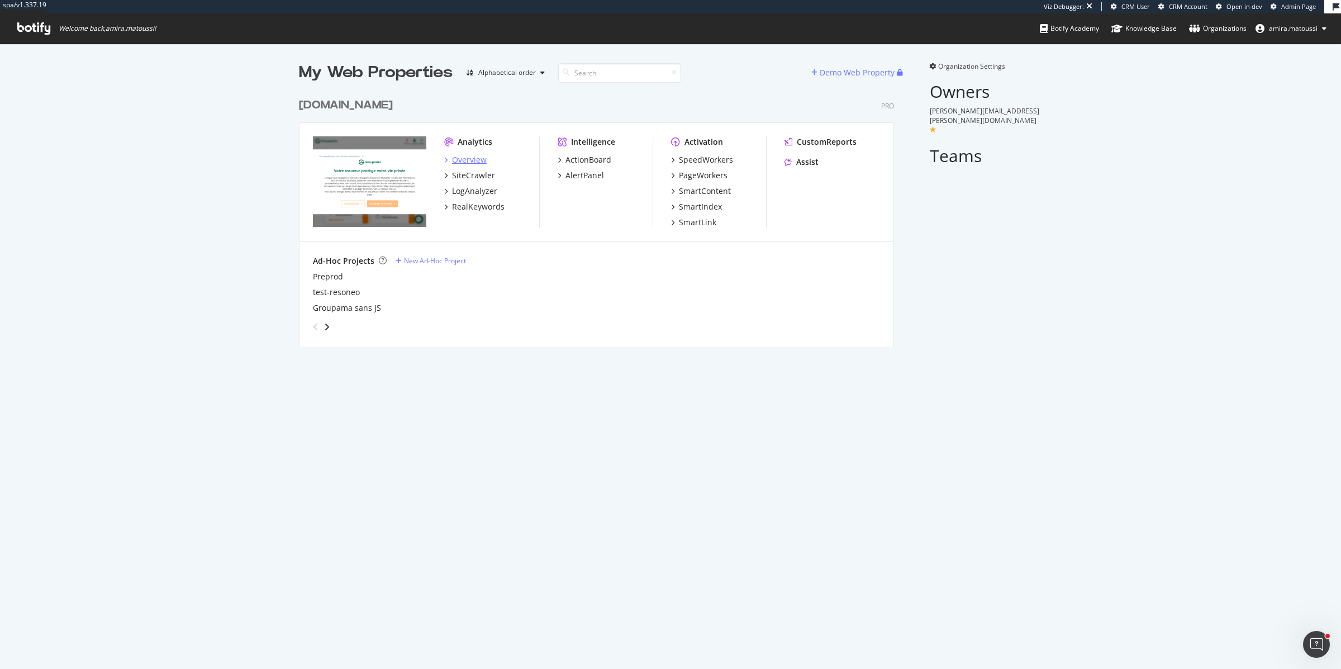
click at [461, 163] on div "Overview" at bounding box center [469, 159] width 35 height 11
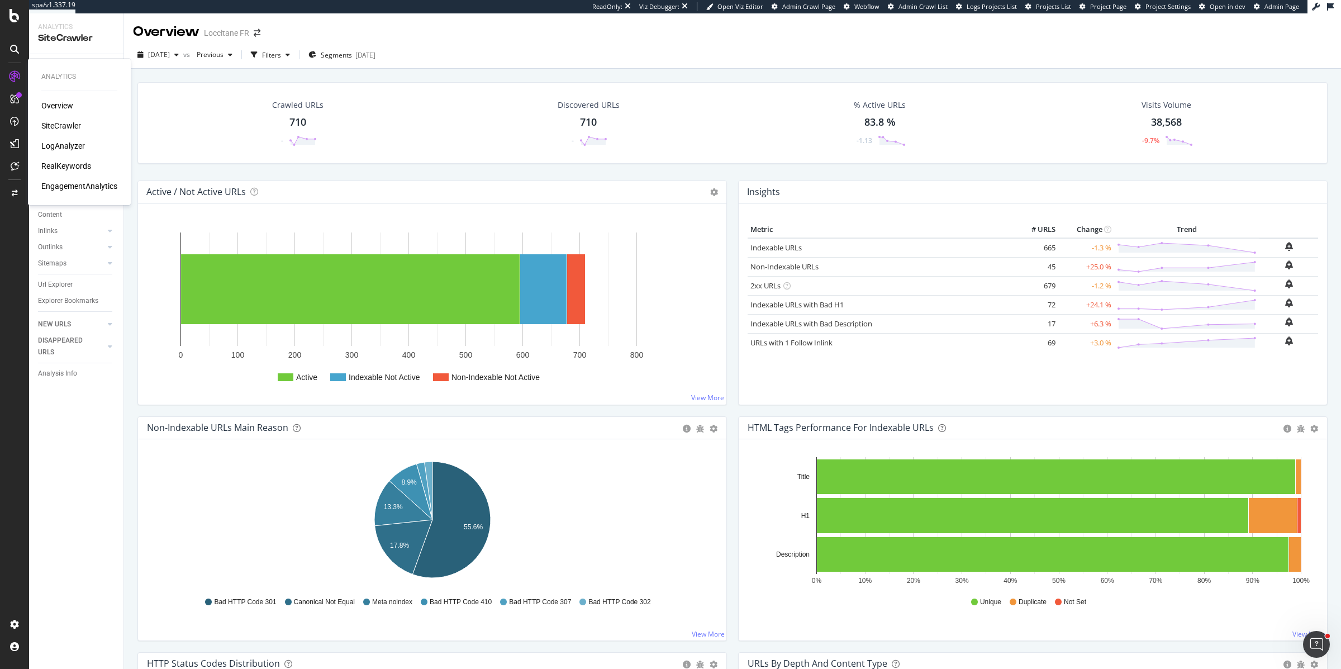
click at [65, 106] on div "Overview" at bounding box center [57, 105] width 32 height 11
click at [170, 55] on span "2025 Sep. 6th" at bounding box center [159, 54] width 22 height 9
click at [134, 122] on div "Crawled URLs 710 - Discovered URLs 710 - % Active URLs 83.8 % -1.13 Visits Volu…" at bounding box center [732, 131] width 1201 height 98
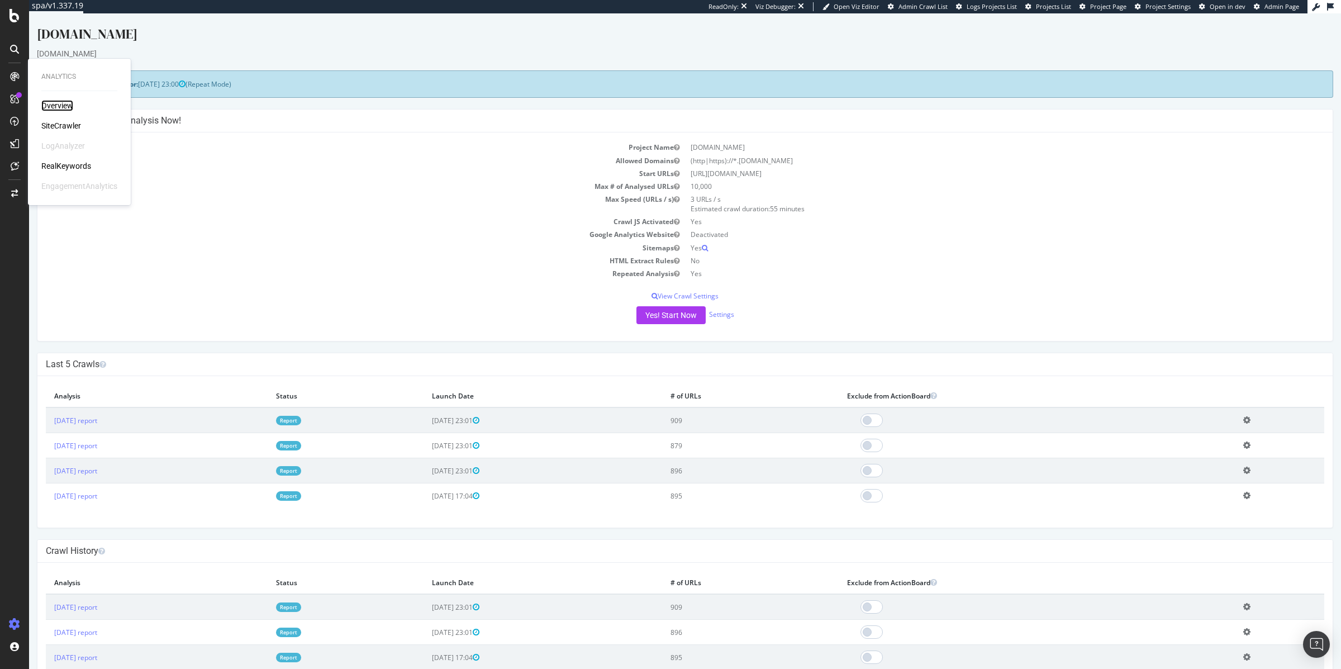
click at [49, 103] on div "Overview" at bounding box center [57, 105] width 32 height 11
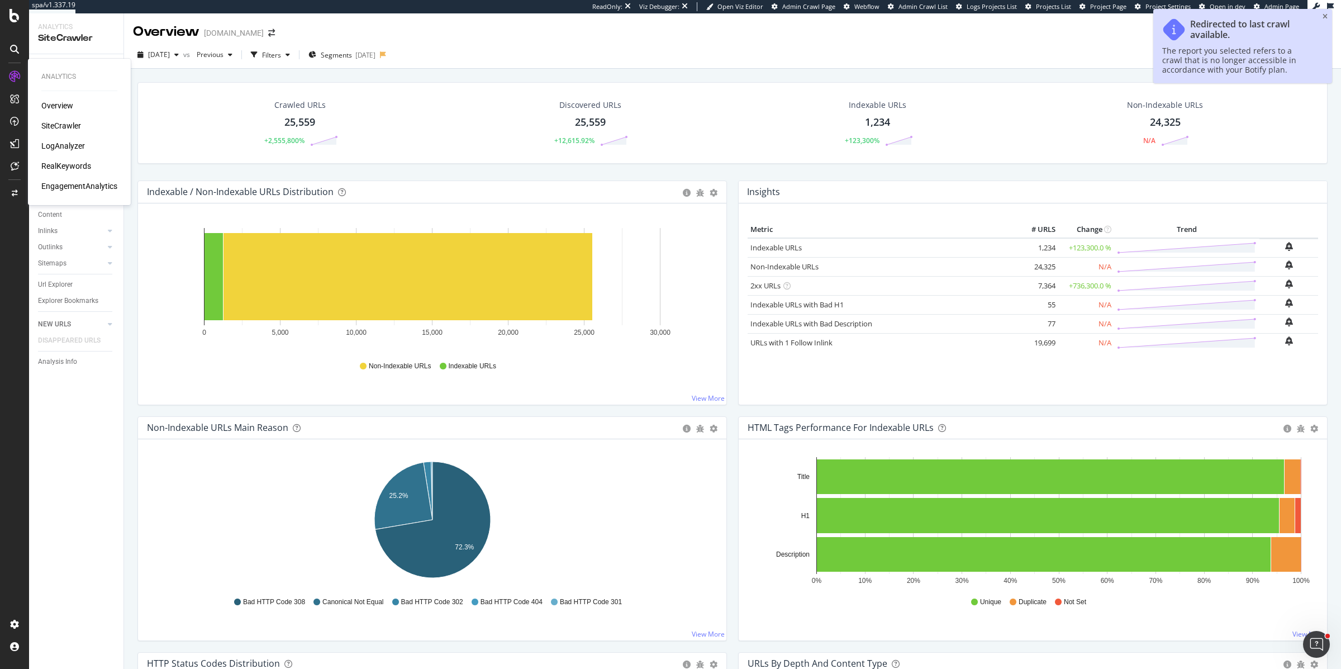
click at [50, 104] on div "Overview" at bounding box center [57, 105] width 32 height 11
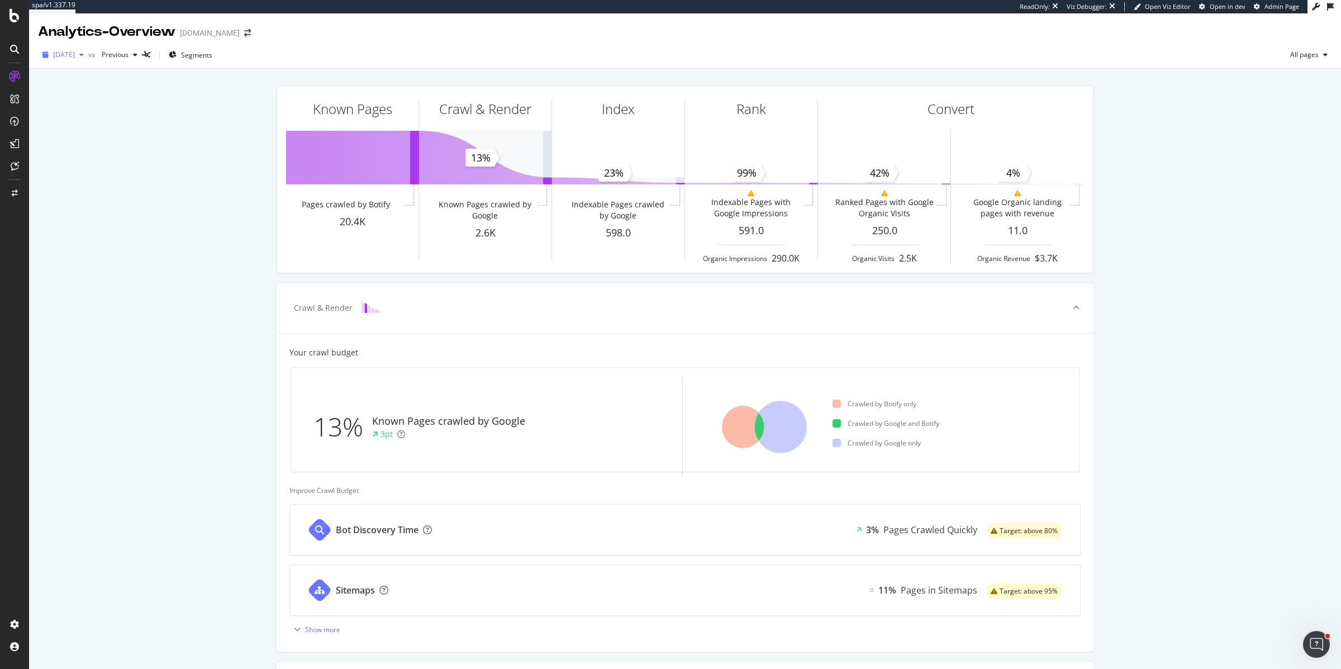
click at [73, 54] on span "2025 Sep. 1st" at bounding box center [64, 54] width 22 height 9
click at [43, 123] on div "SiteCrawler" at bounding box center [61, 125] width 40 height 11
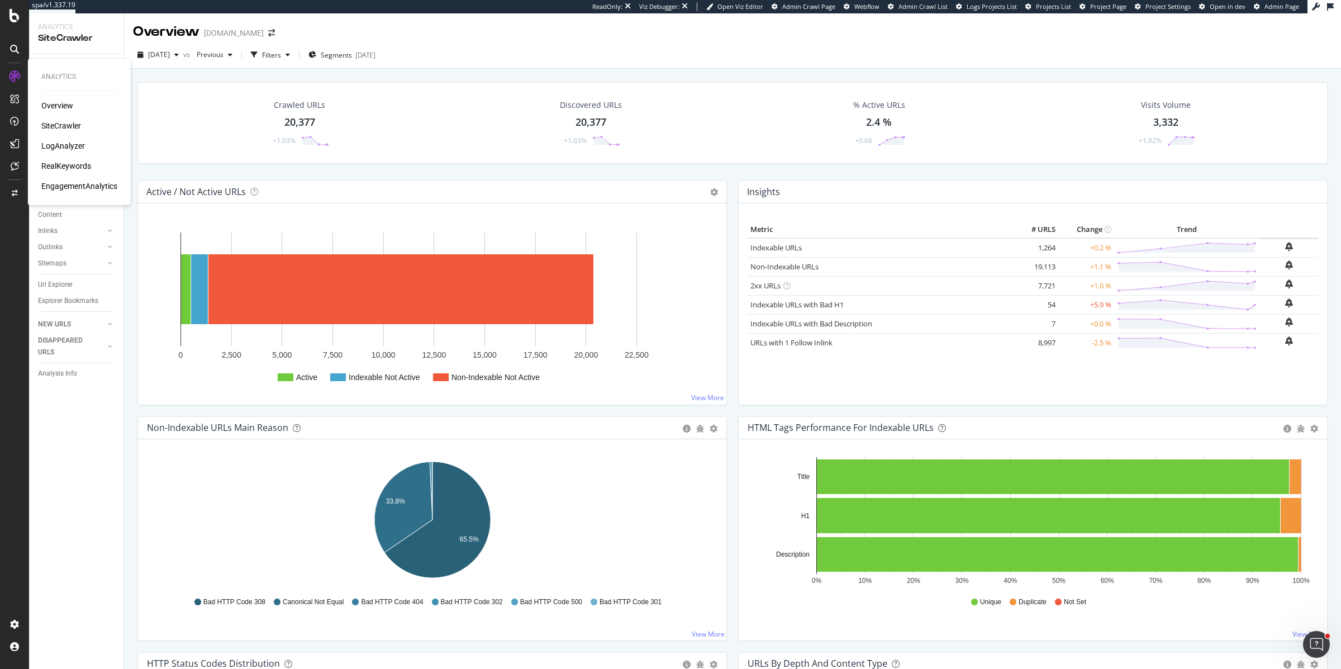
click at [57, 105] on div "Overview" at bounding box center [57, 105] width 32 height 11
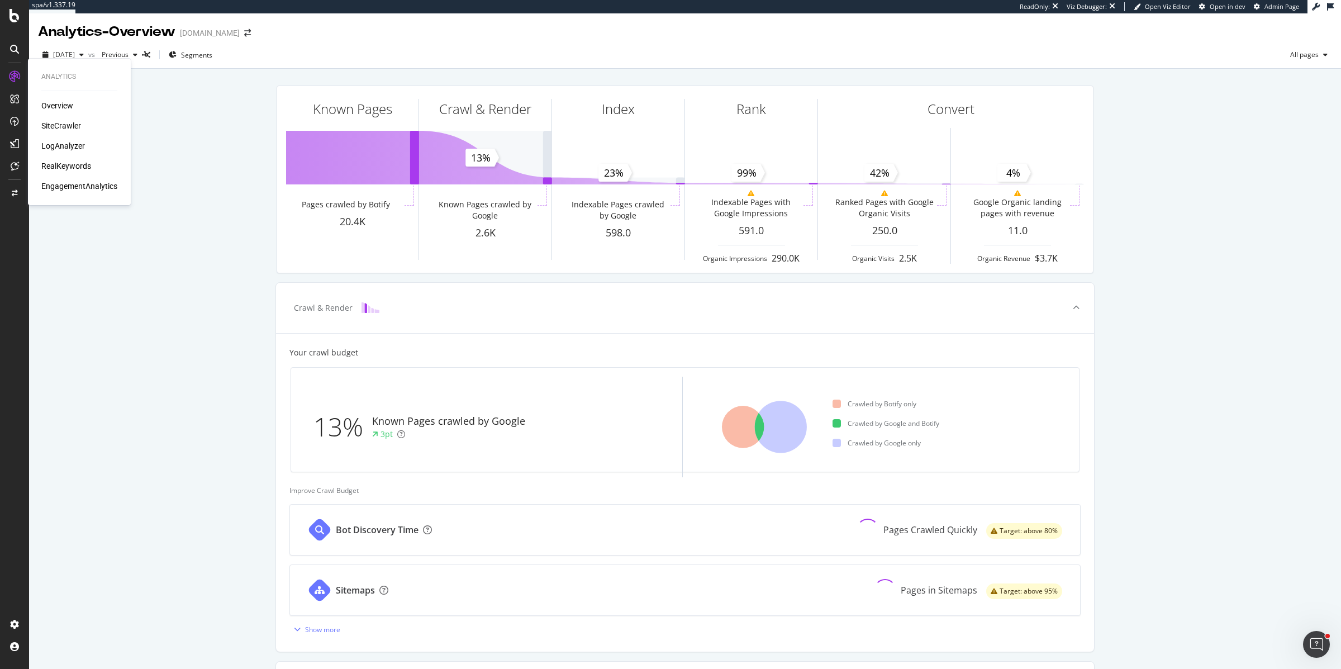
click at [56, 126] on div "SiteCrawler" at bounding box center [61, 125] width 40 height 11
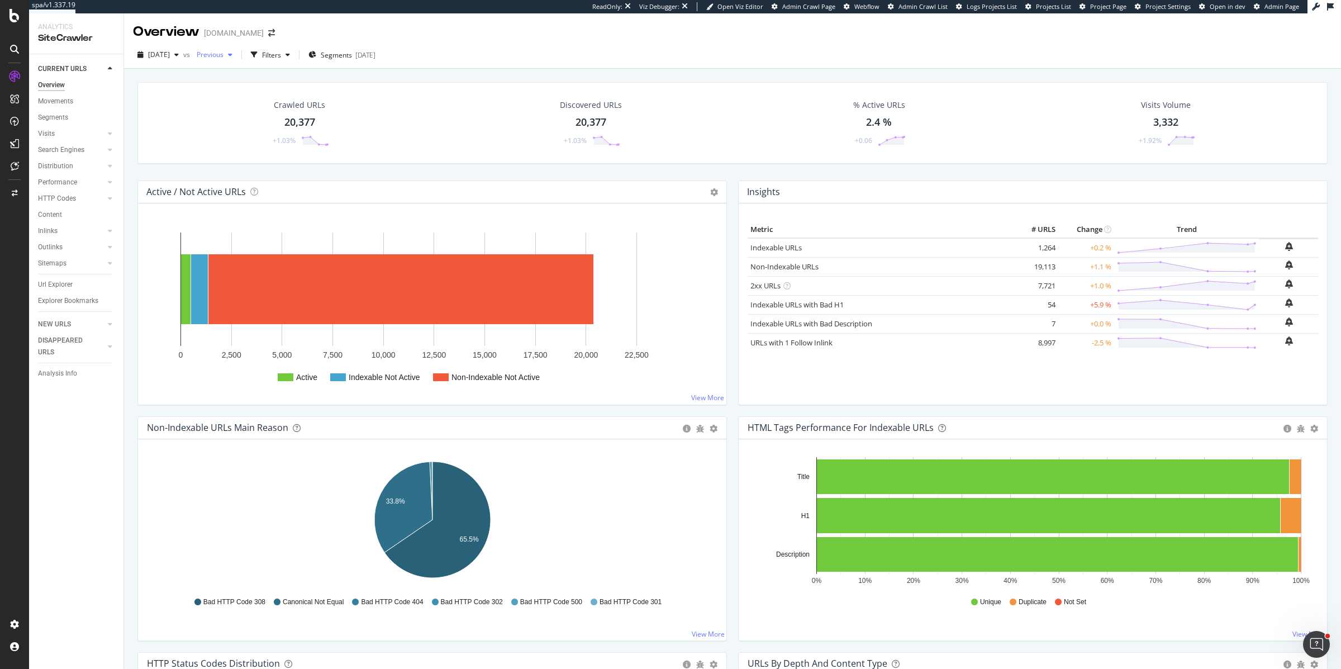
click at [223, 57] on span "Previous" at bounding box center [207, 54] width 31 height 9
click at [132, 125] on div "Crawled URLs 20,377 +1.03% Discovered URLs 20,377 +1.03% % Active URLs 2.4 % +0…" at bounding box center [732, 131] width 1201 height 98
click at [56, 215] on div "PageWorkers" at bounding box center [64, 210] width 46 height 11
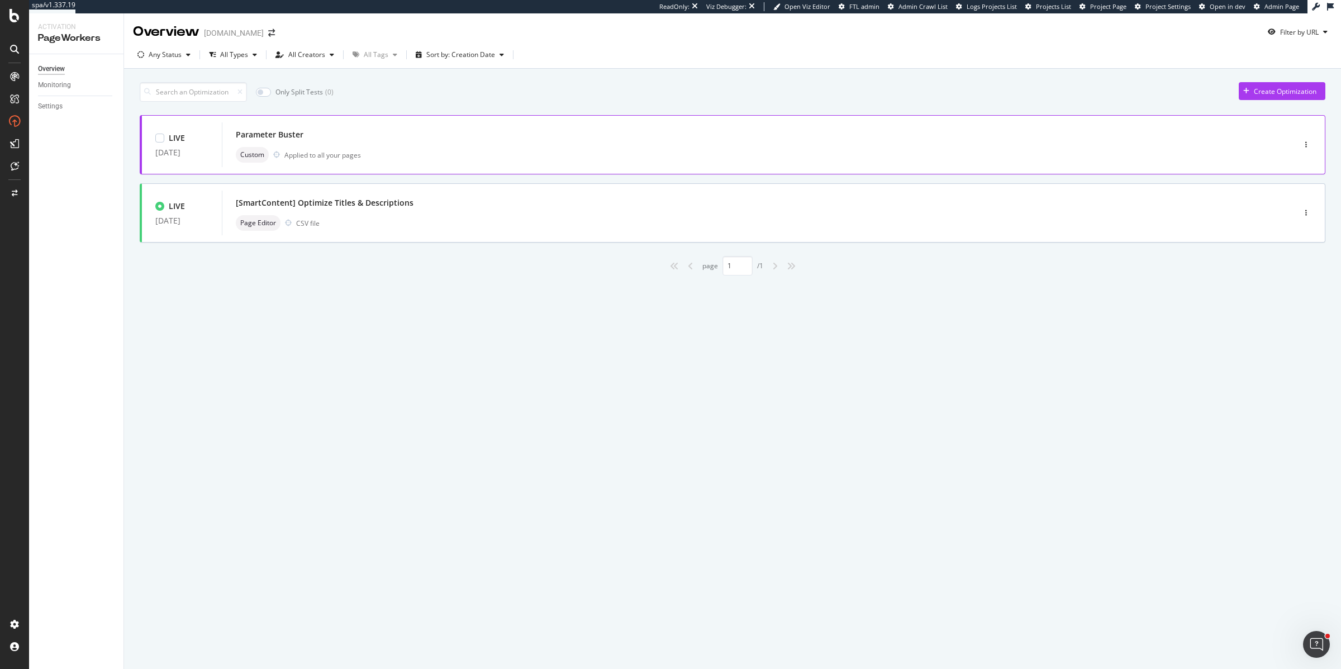
click at [342, 137] on div "Parameter Buster" at bounding box center [741, 135] width 1011 height 16
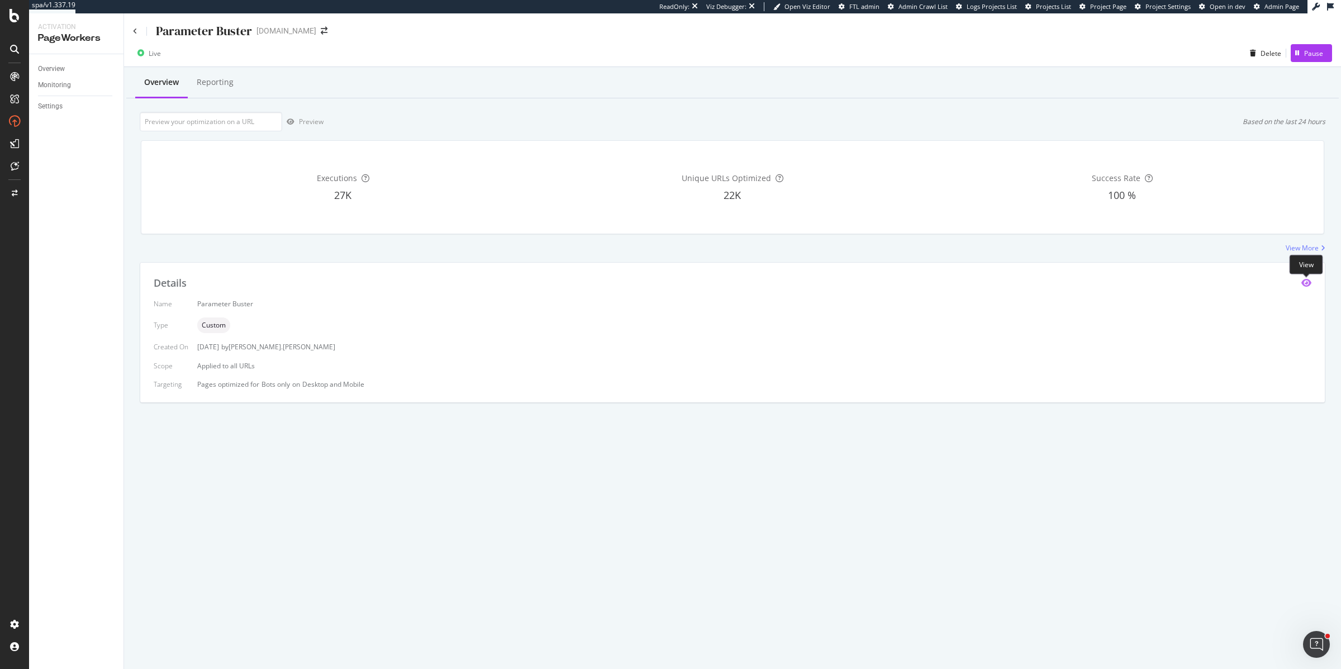
click at [1305, 282] on icon "eye" at bounding box center [1306, 282] width 10 height 9
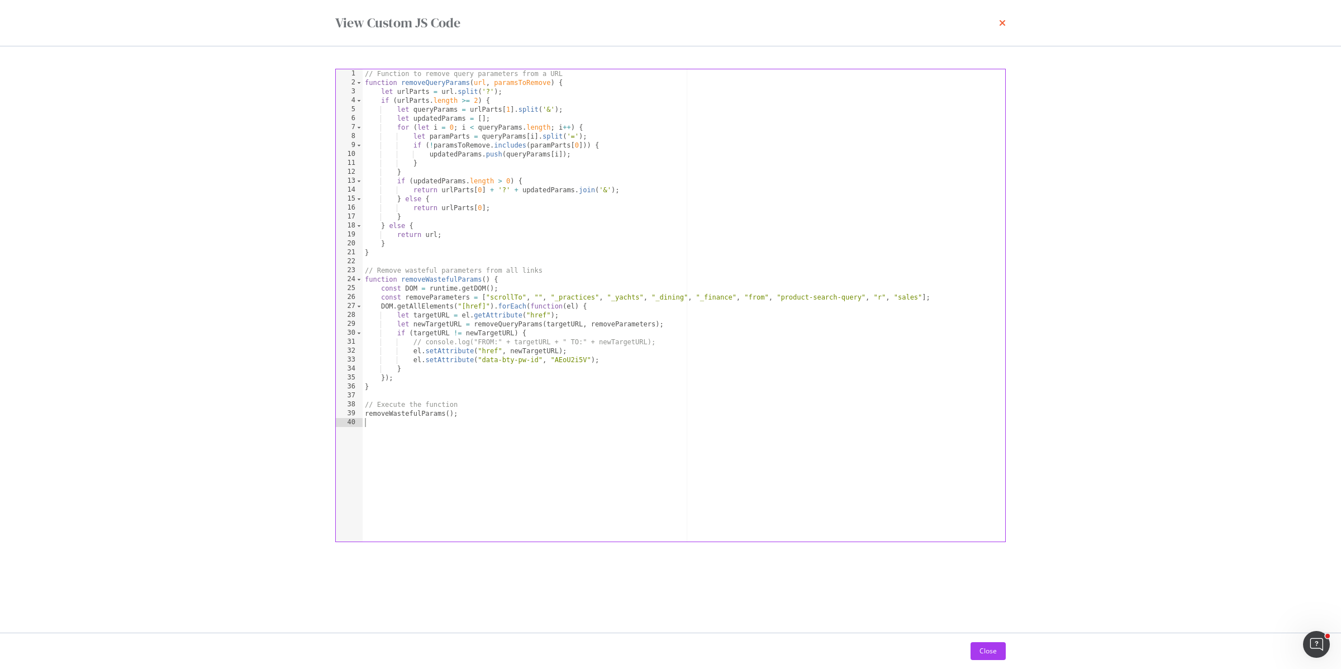
click at [1004, 19] on icon "times" at bounding box center [1002, 22] width 7 height 9
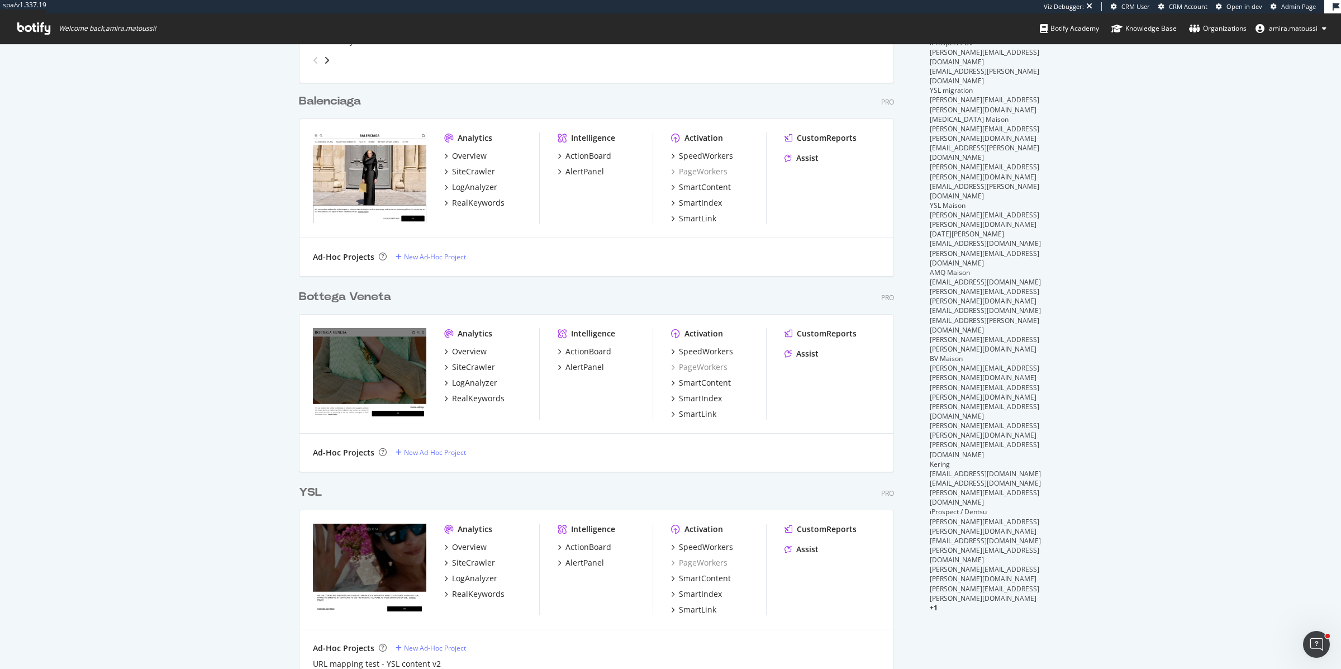
scroll to position [349, 0]
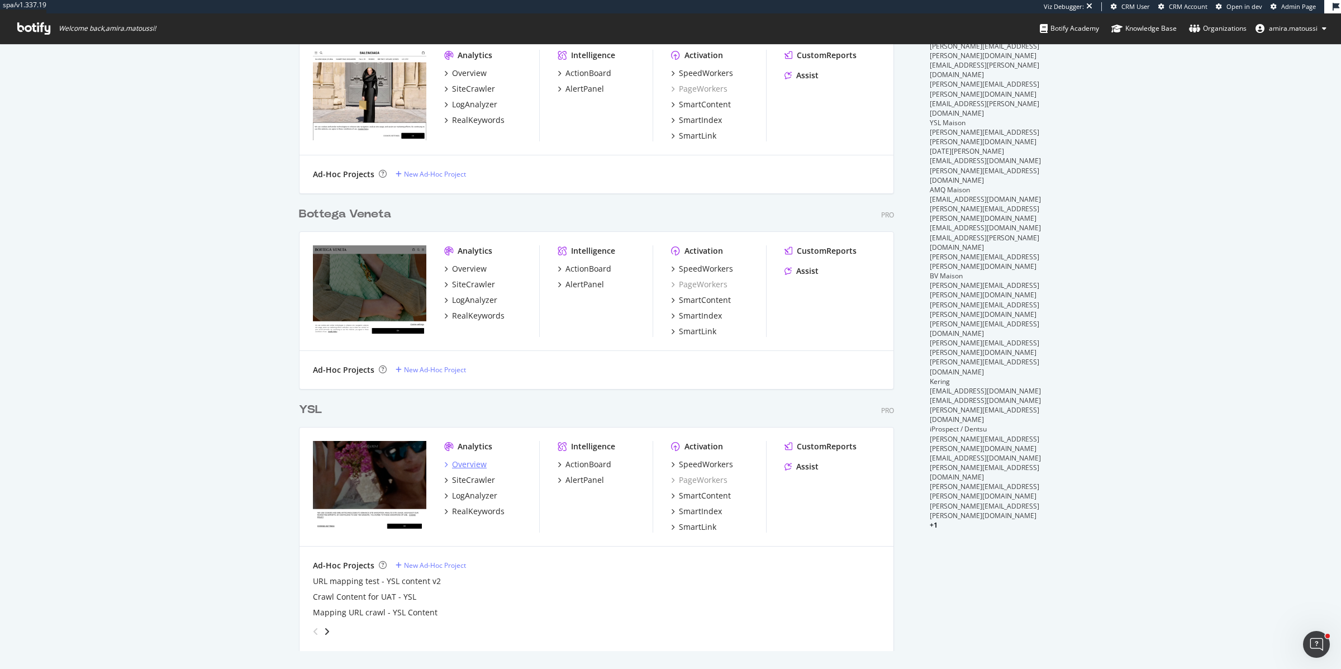
click at [464, 467] on div "Overview" at bounding box center [469, 464] width 35 height 11
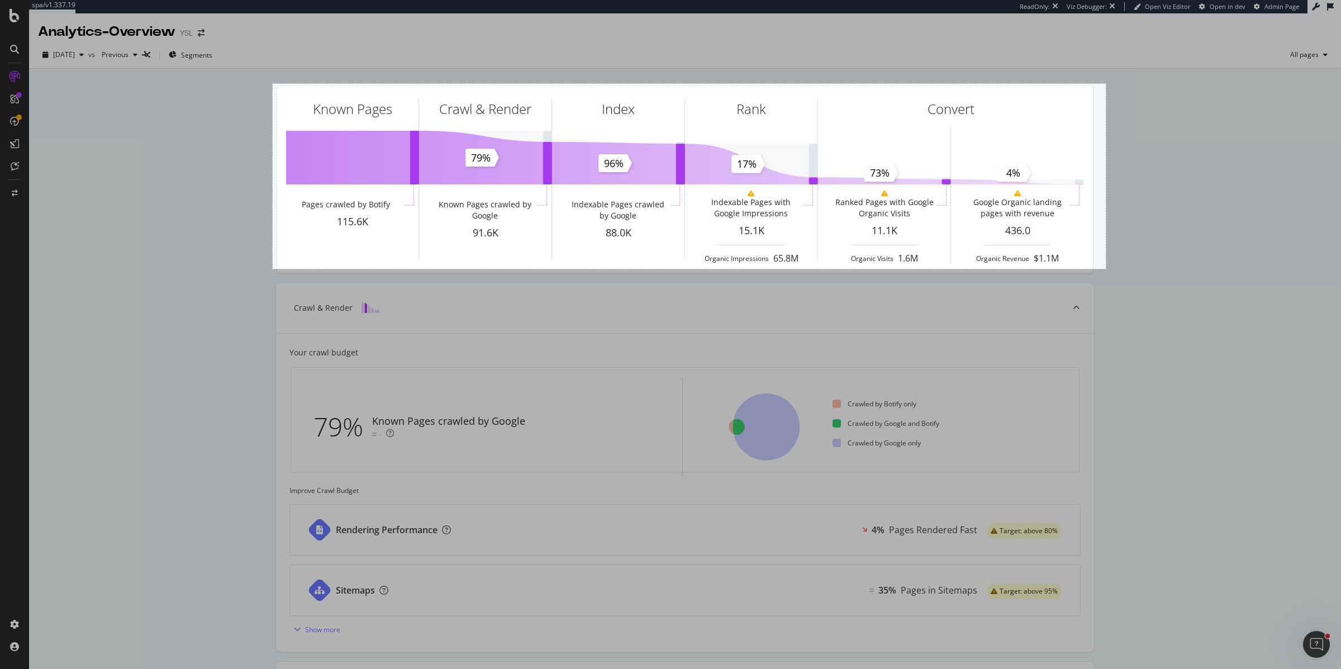
drag, startPoint x: 273, startPoint y: 84, endPoint x: 1106, endPoint y: 269, distance: 853.3
click at [1106, 269] on div "1491 X 331" at bounding box center [670, 334] width 1341 height 669
click at [1130, 235] on link "Capture" at bounding box center [1131, 236] width 29 height 12
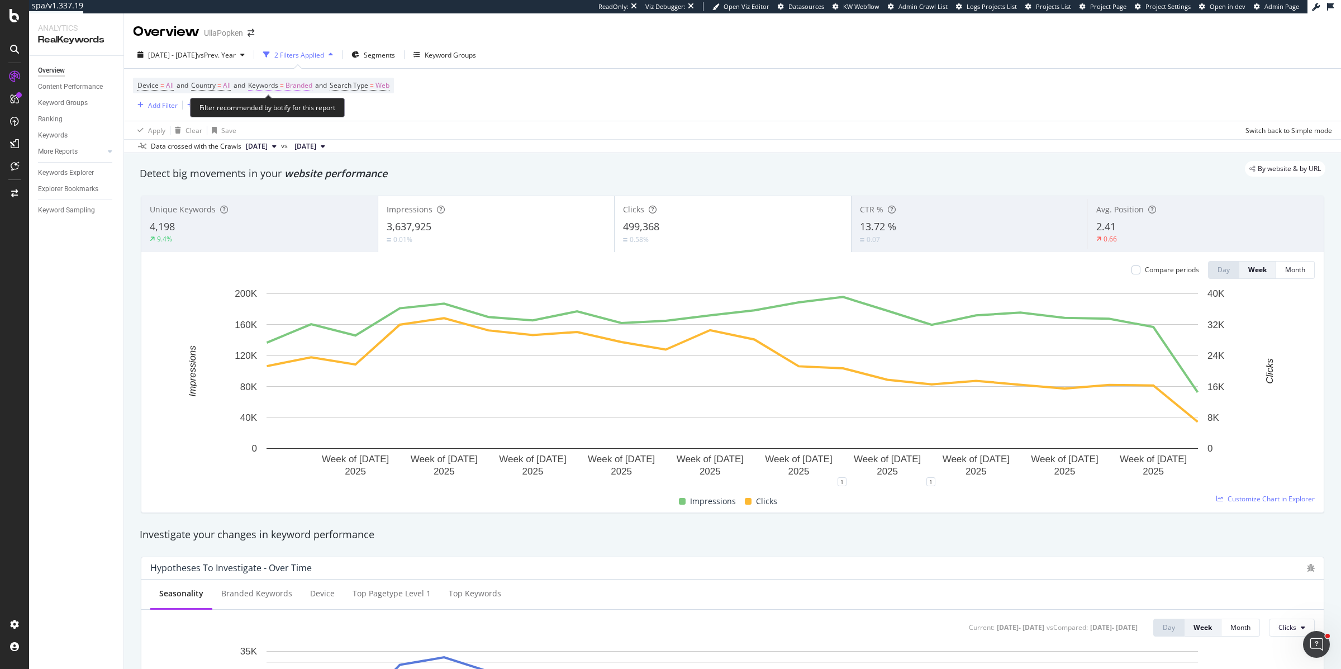
click at [292, 89] on span "Branded" at bounding box center [298, 86] width 27 height 16
click at [307, 117] on div "Branded" at bounding box center [286, 111] width 45 height 17
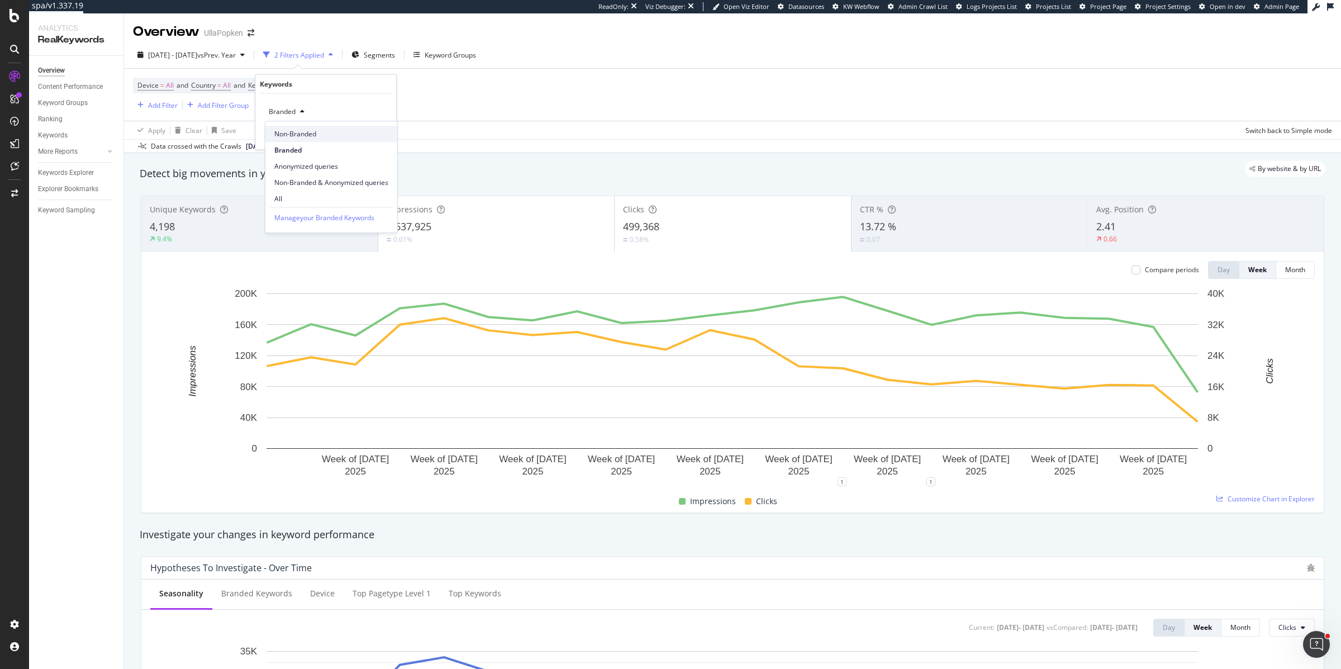
click at [299, 134] on span "Non-Branded" at bounding box center [331, 134] width 114 height 10
click at [377, 135] on div "Apply" at bounding box center [378, 134] width 17 height 9
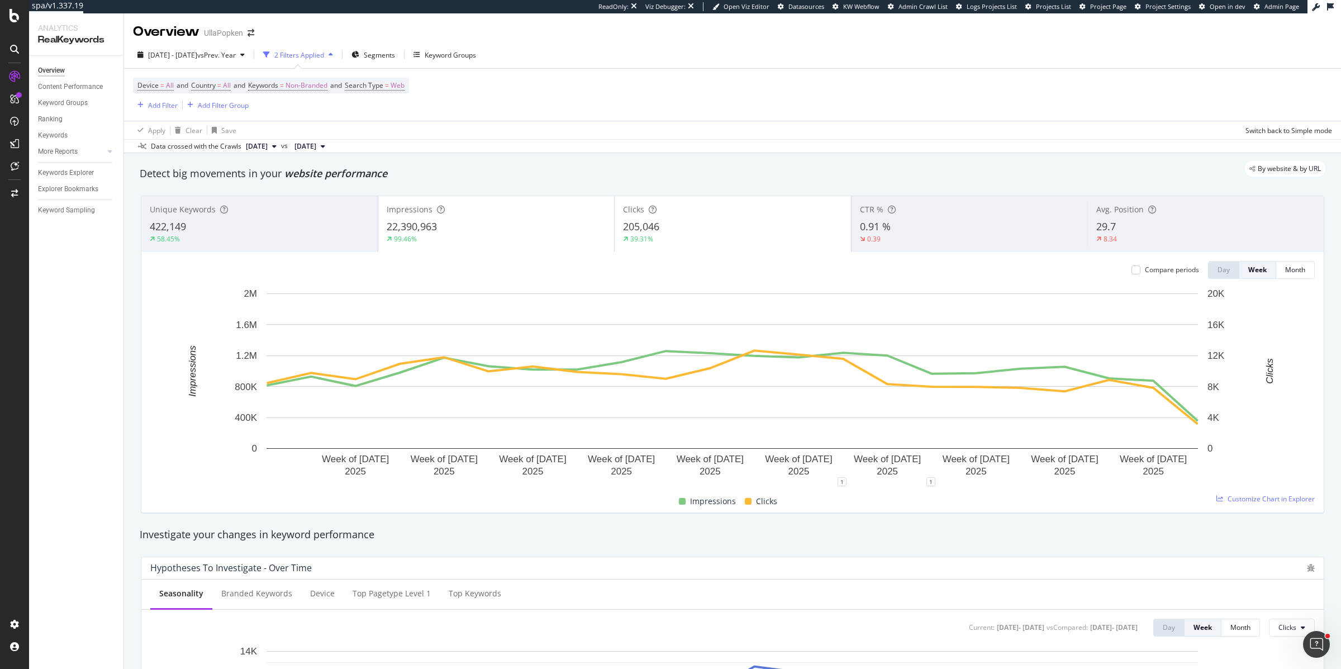
click at [492, 236] on div "99.46%" at bounding box center [497, 239] width 220 height 10
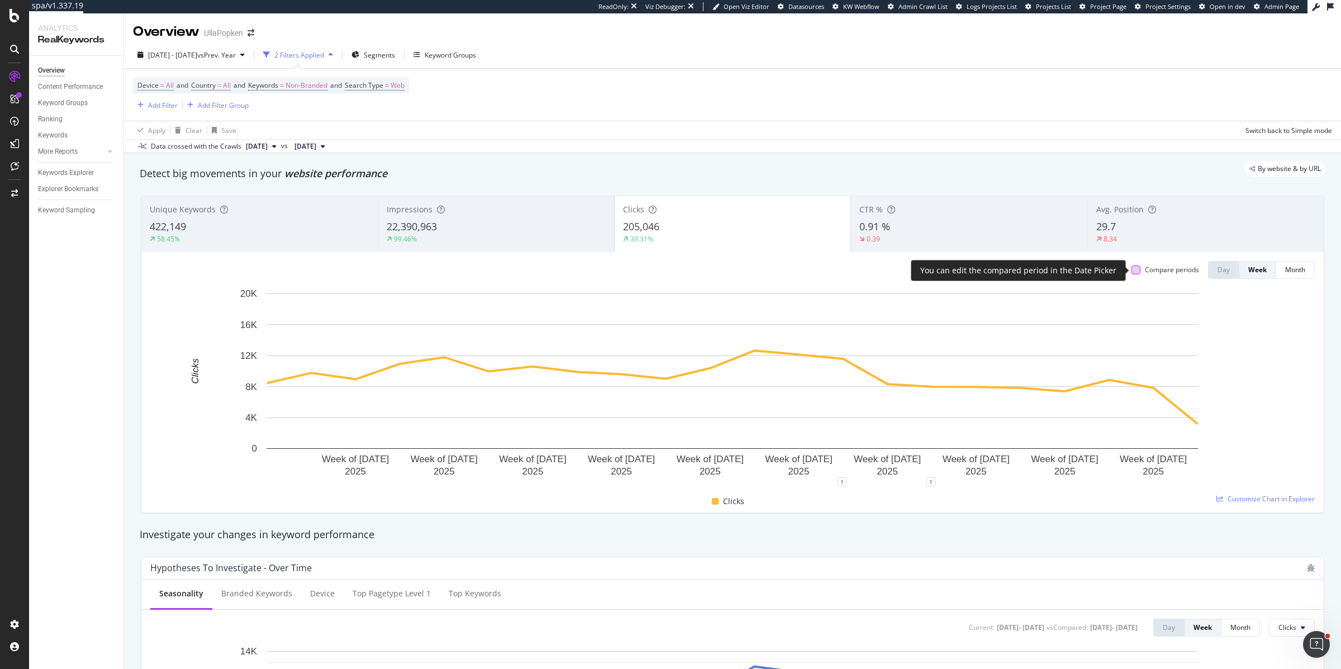
click at [1139, 268] on div at bounding box center [1135, 269] width 9 height 9
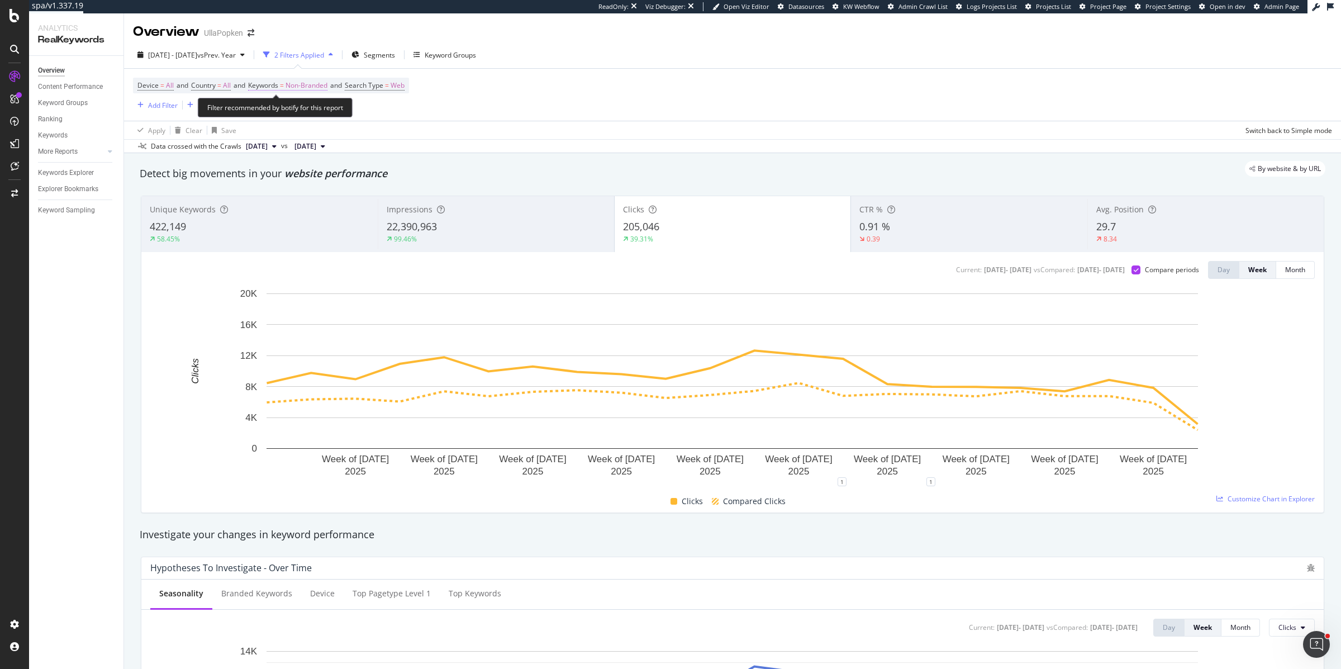
click at [284, 88] on span "=" at bounding box center [282, 84] width 4 height 9
click at [288, 112] on span "Non-Branded" at bounding box center [287, 111] width 46 height 9
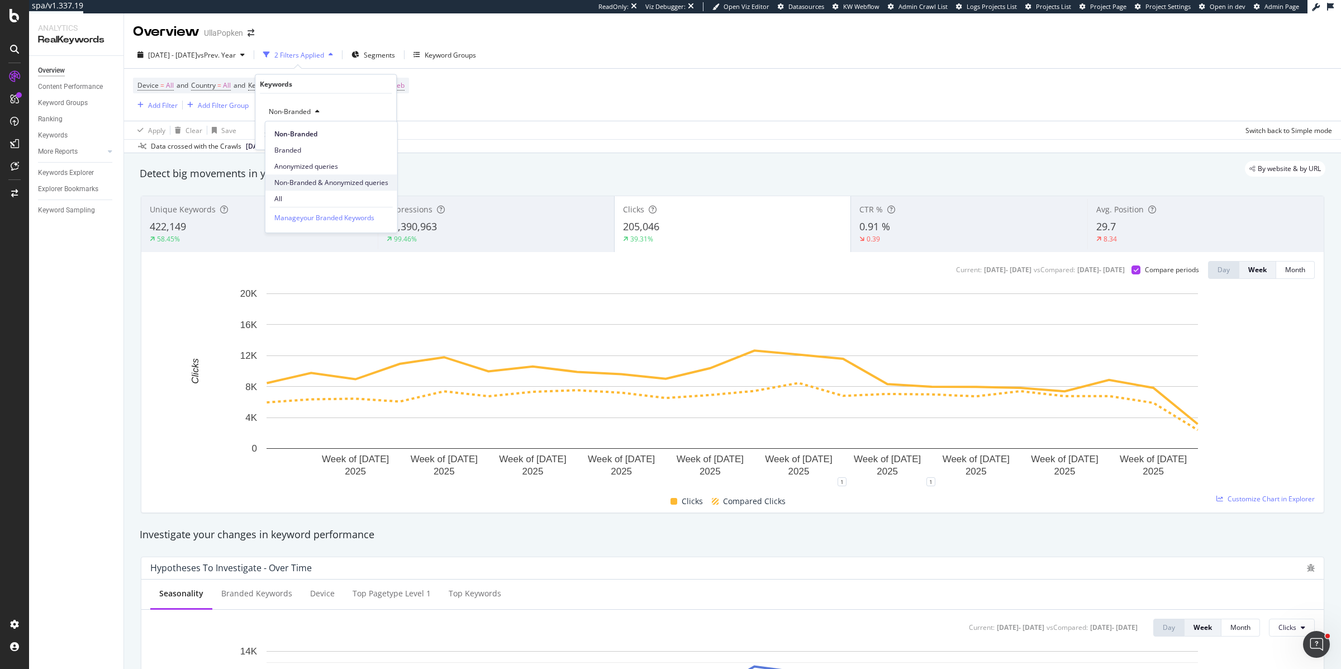
click at [301, 179] on span "Non-Branded & Anonymized queries" at bounding box center [331, 183] width 114 height 10
click at [391, 134] on div "Apply" at bounding box center [387, 134] width 17 height 9
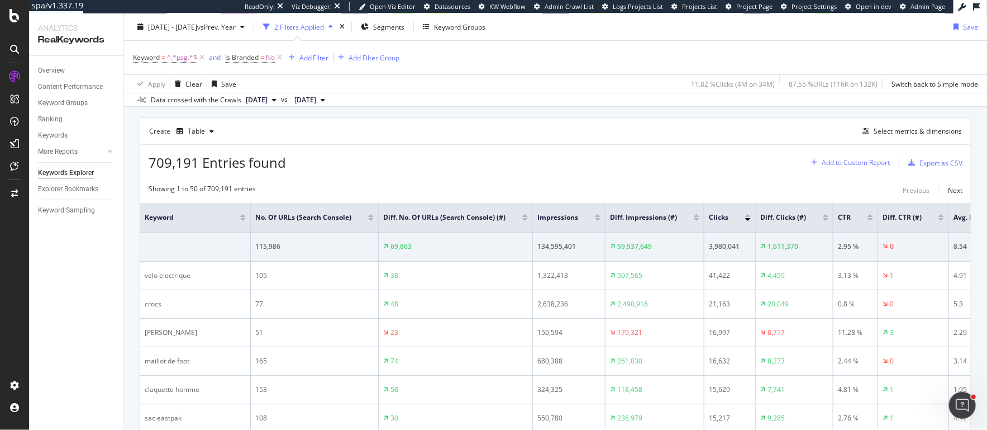
scroll to position [297, 0]
click at [893, 131] on div "Select metrics & dimensions" at bounding box center [918, 130] width 88 height 9
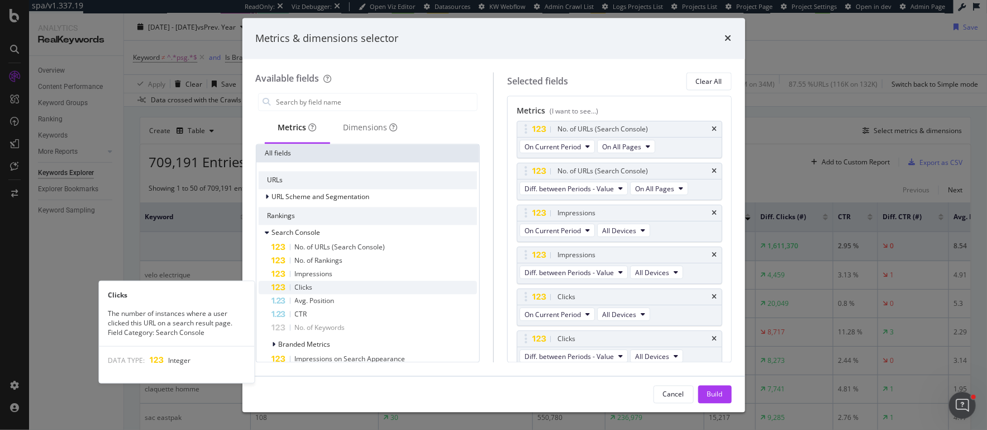
click at [348, 288] on div "Clicks" at bounding box center [375, 287] width 206 height 13
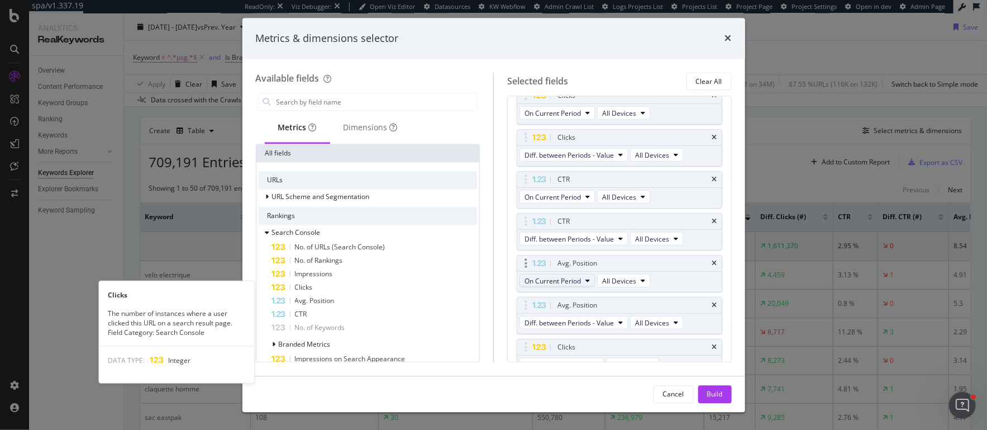
scroll to position [211, 0]
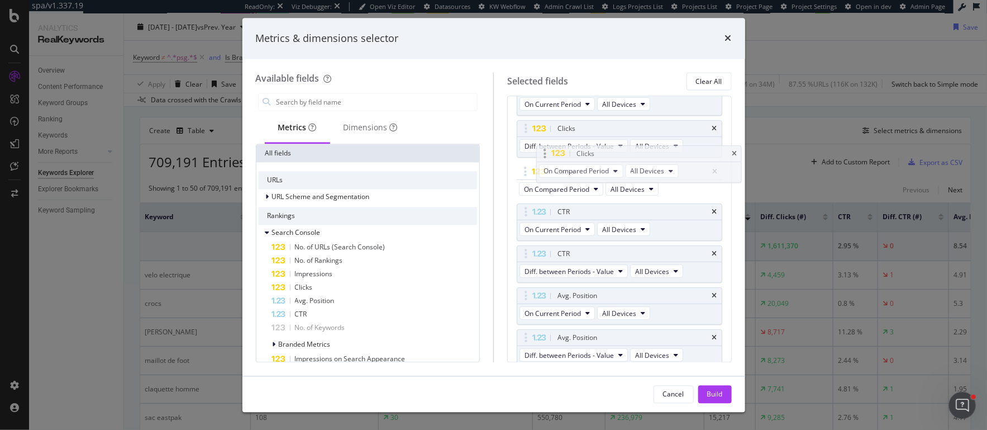
drag, startPoint x: 525, startPoint y: 334, endPoint x: 545, endPoint y: 155, distance: 179.8
click at [545, 155] on body "spa/v1.337.19 ReadOnly: Viz Debugger: Open Viz Editor Datasources KW Webflow Ad…" at bounding box center [493, 215] width 987 height 430
click at [716, 167] on icon "times" at bounding box center [714, 170] width 5 height 7
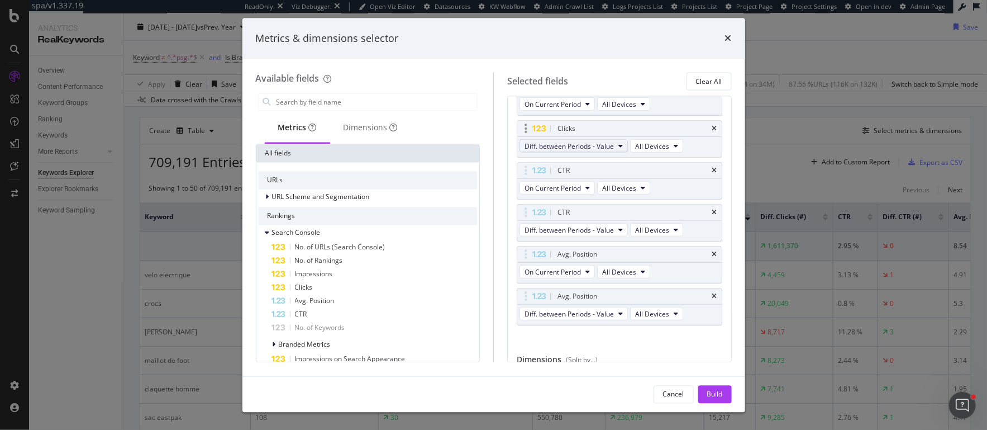
click at [621, 143] on icon "modal" at bounding box center [620, 145] width 4 height 7
click at [573, 204] on span "Diff. between Periods - Percentage" at bounding box center [583, 204] width 108 height 10
click at [713, 393] on div "Build" at bounding box center [715, 393] width 16 height 9
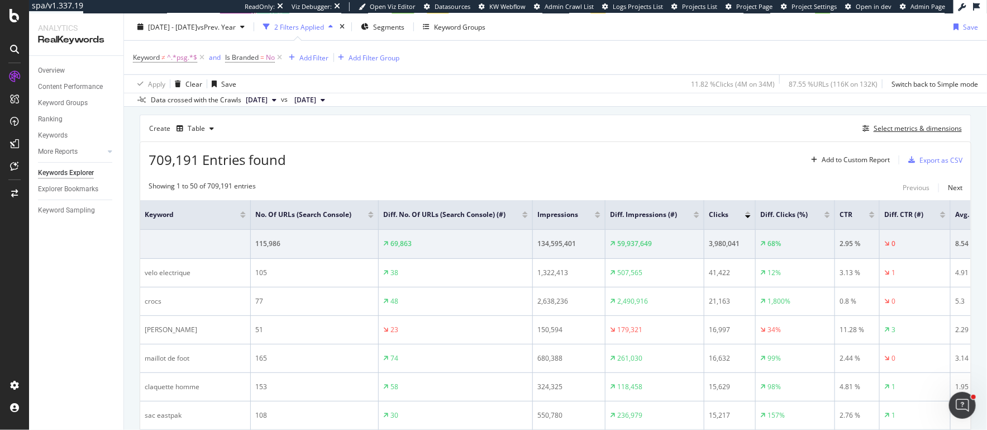
scroll to position [301, 0]
click at [913, 128] on div "Select metrics & dimensions" at bounding box center [918, 125] width 88 height 9
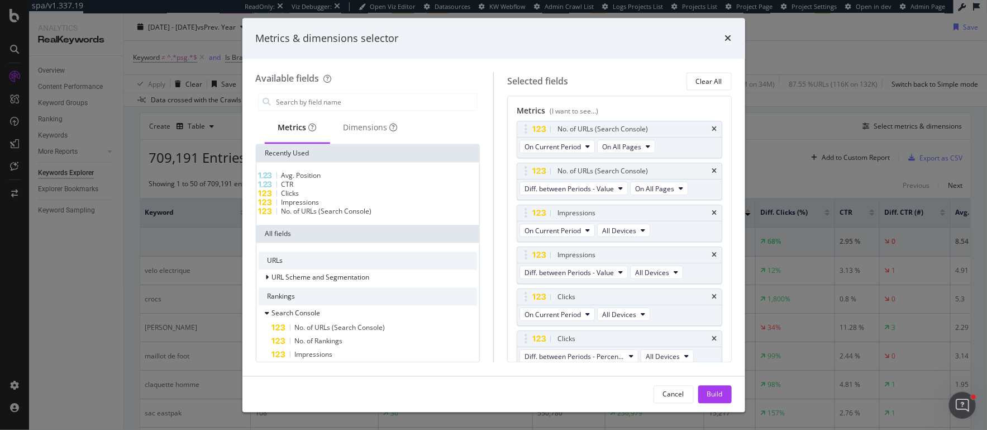
click at [306, 198] on div "Clicks" at bounding box center [368, 193] width 219 height 9
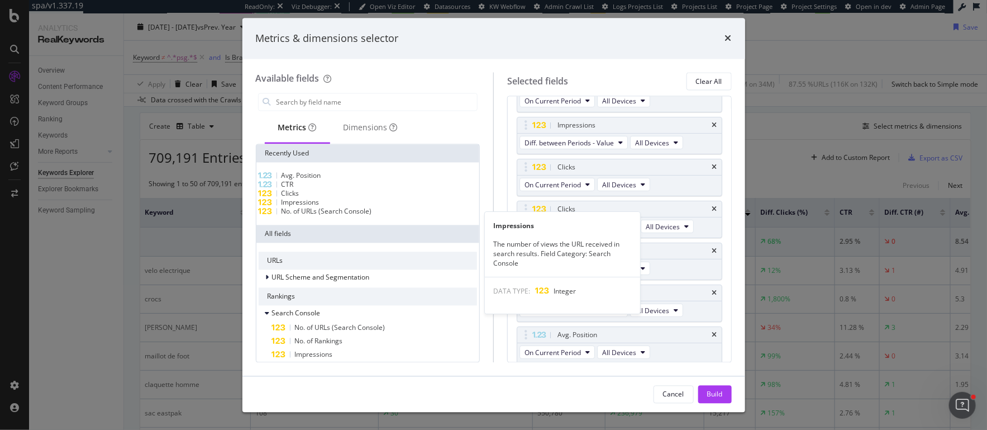
scroll to position [211, 0]
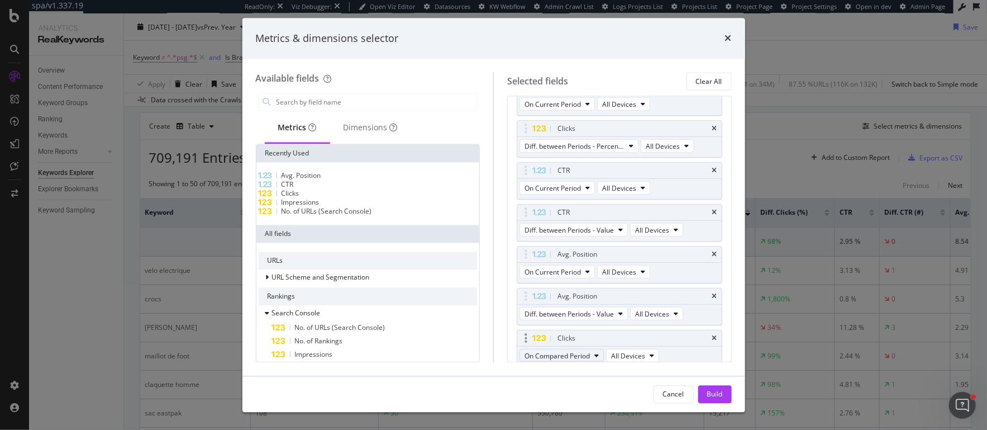
click at [570, 350] on span "On Compared Period" at bounding box center [557, 354] width 65 height 9
click at [566, 328] on span "Diff. between Periods - Value" at bounding box center [583, 330] width 108 height 10
drag, startPoint x: 529, startPoint y: 335, endPoint x: 532, endPoint y: 166, distance: 169.3
click at [532, 166] on body "spa/v1.337.19 ReadOnly: Viz Debugger: Open Viz Editor Datasources KW Webflow Ad…" at bounding box center [493, 215] width 987 height 430
click at [709, 389] on div "Build" at bounding box center [715, 393] width 16 height 9
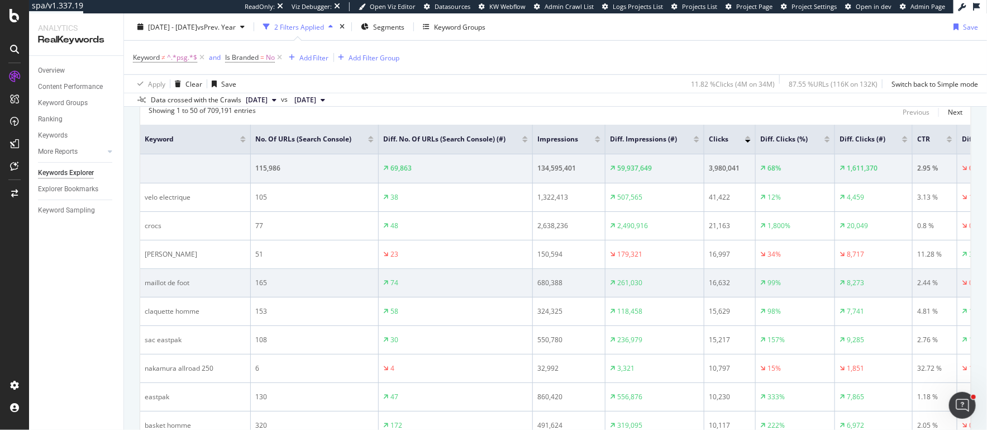
scroll to position [363, 0]
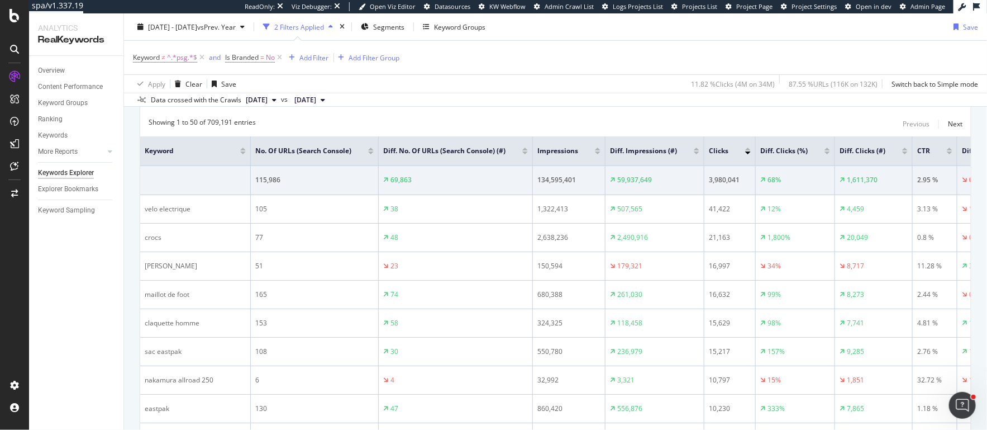
click at [902, 151] on div at bounding box center [905, 152] width 6 height 3
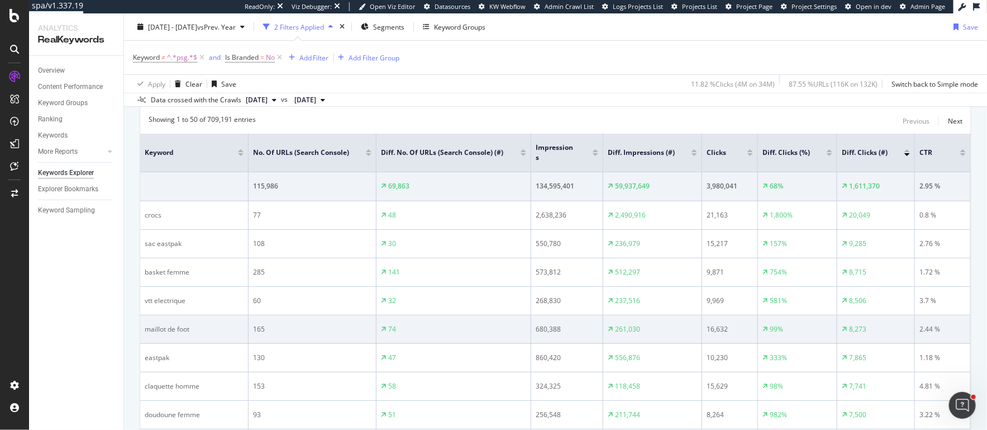
scroll to position [365, 0]
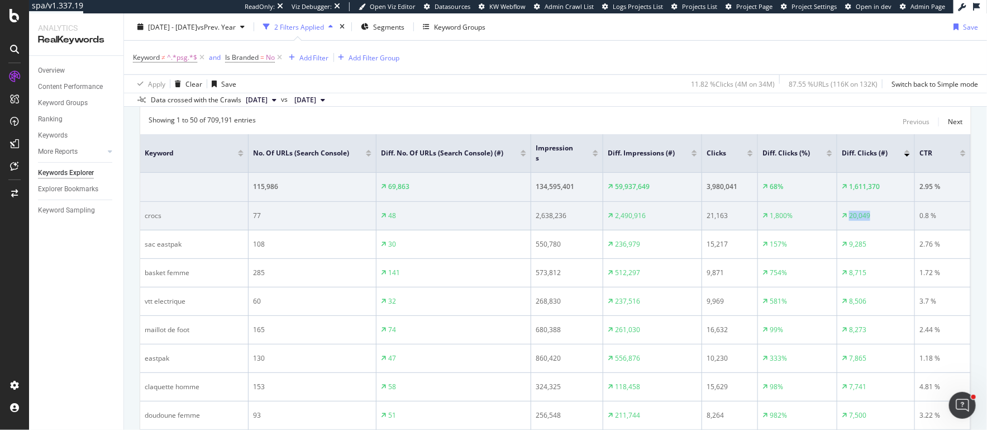
drag, startPoint x: 850, startPoint y: 214, endPoint x: 870, endPoint y: 213, distance: 20.1
click at [870, 213] on div "20,049" at bounding box center [876, 216] width 68 height 10
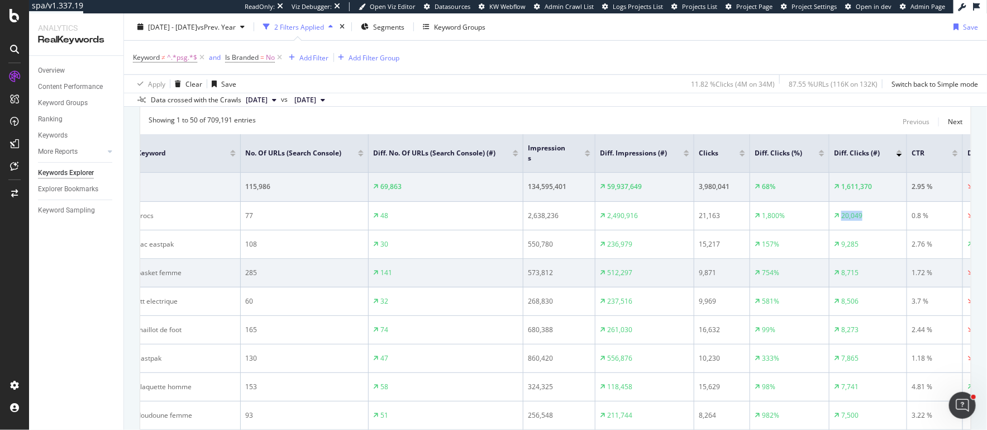
scroll to position [0, 0]
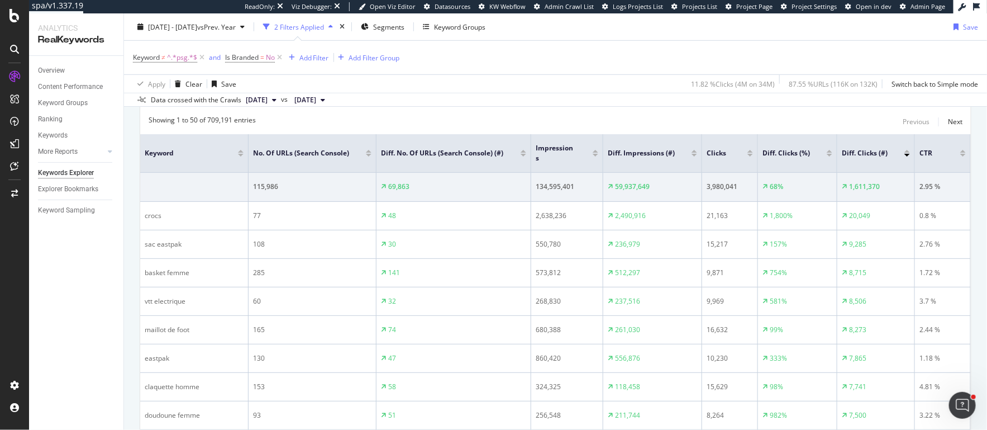
click at [854, 125] on div "Showing 1 to 50 of 709,191 entries Previous Next" at bounding box center [555, 121] width 831 height 13
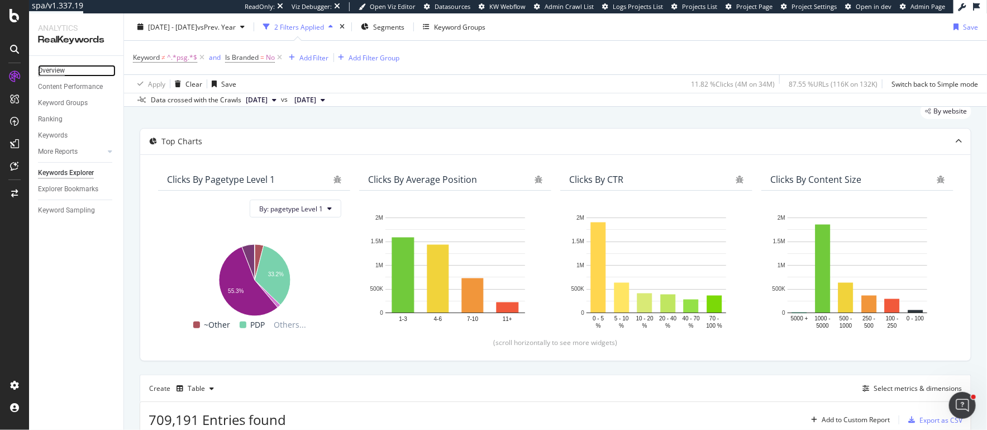
click at [59, 70] on div "Overview" at bounding box center [51, 71] width 27 height 12
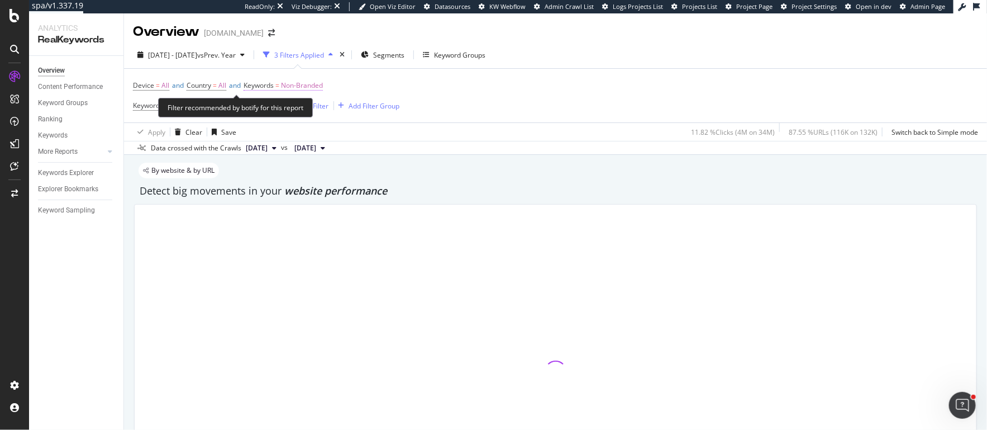
click at [301, 85] on span "Non-Branded" at bounding box center [302, 86] width 42 height 16
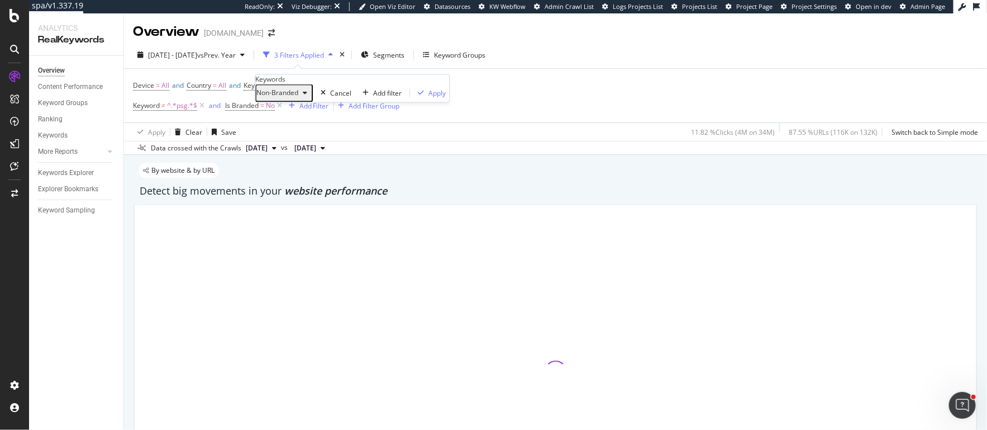
click at [311, 97] on div "button" at bounding box center [304, 93] width 13 height 7
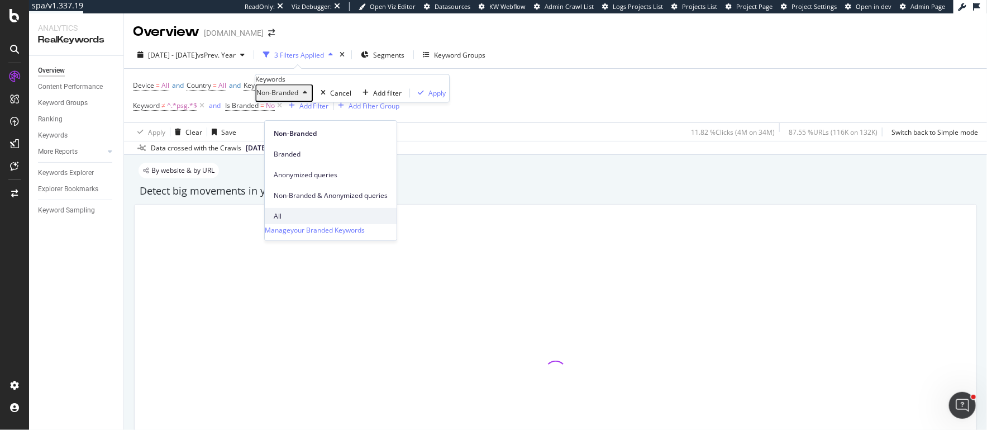
click at [302, 211] on span "All" at bounding box center [331, 216] width 114 height 10
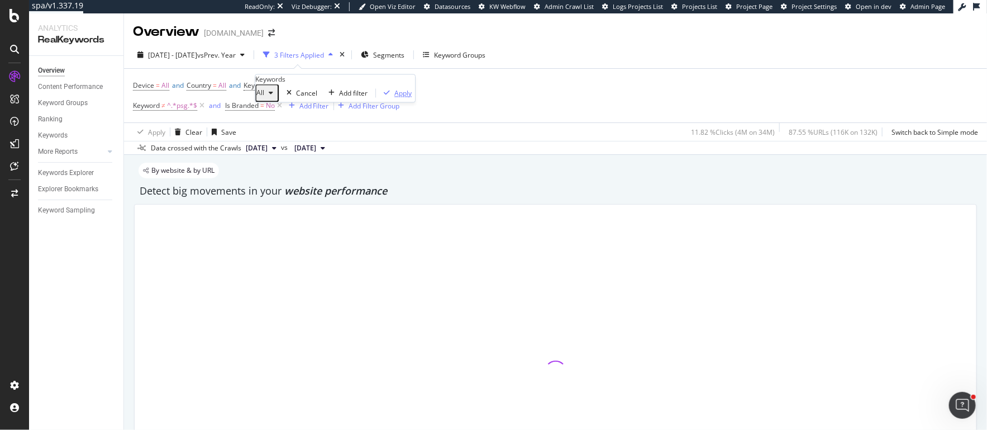
click at [394, 98] on div "Apply" at bounding box center [402, 92] width 17 height 9
click at [202, 104] on icon at bounding box center [201, 105] width 9 height 11
click at [186, 104] on icon at bounding box center [187, 105] width 9 height 11
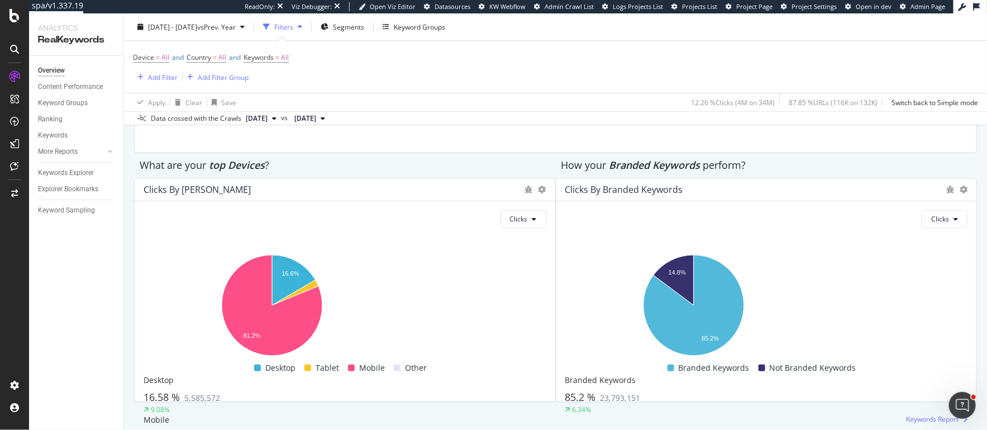
scroll to position [1834, 0]
click at [54, 134] on div "Keywords" at bounding box center [53, 136] width 30 height 12
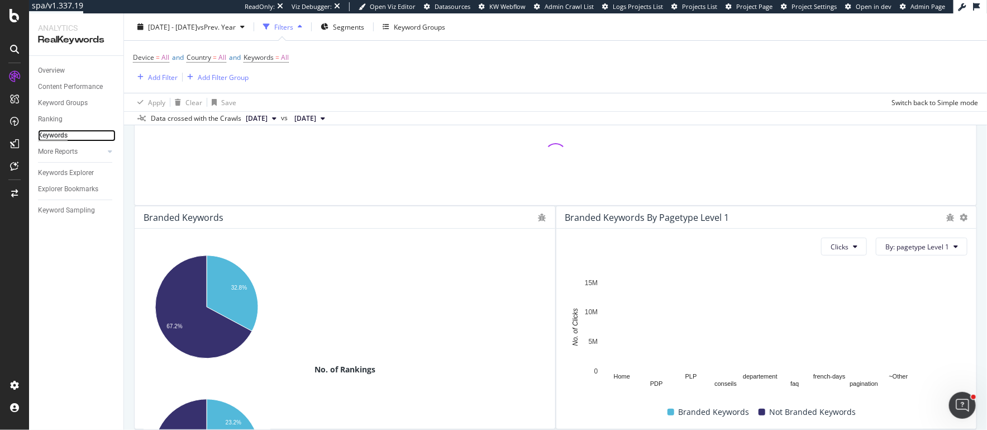
scroll to position [96, 0]
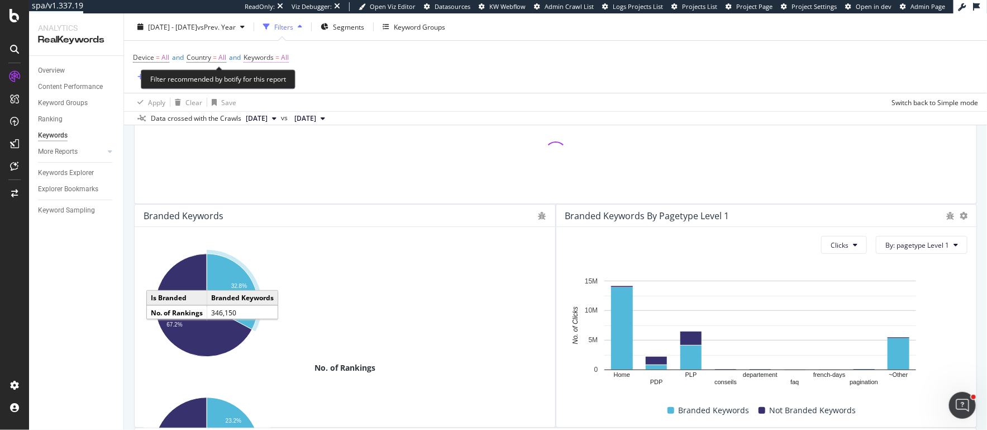
click at [279, 54] on span "=" at bounding box center [277, 57] width 4 height 9
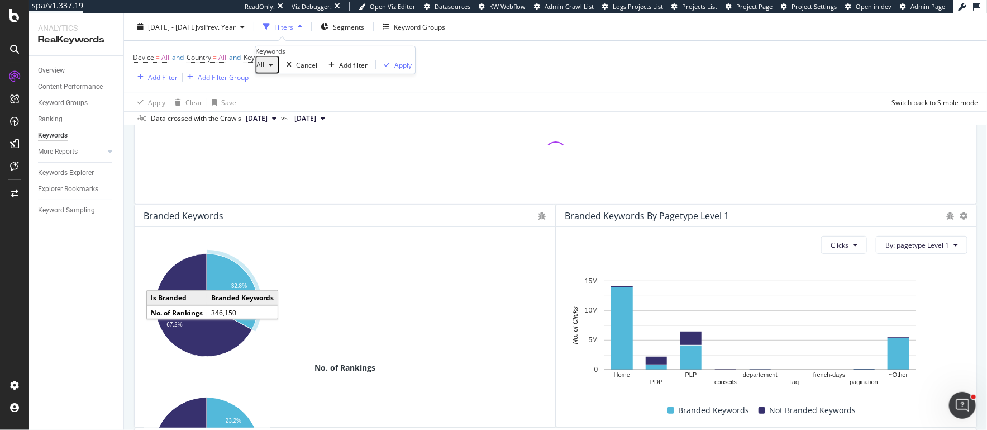
click at [278, 68] on div "button" at bounding box center [270, 64] width 13 height 7
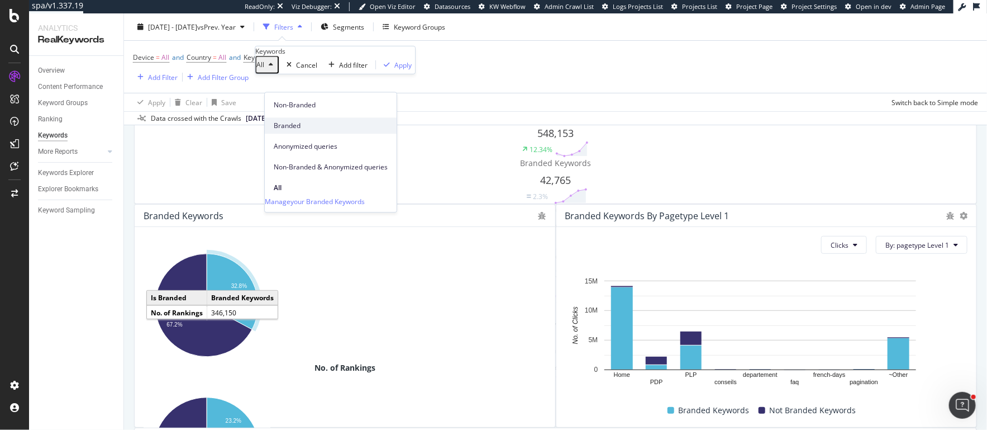
click at [291, 121] on span "Branded" at bounding box center [331, 126] width 114 height 10
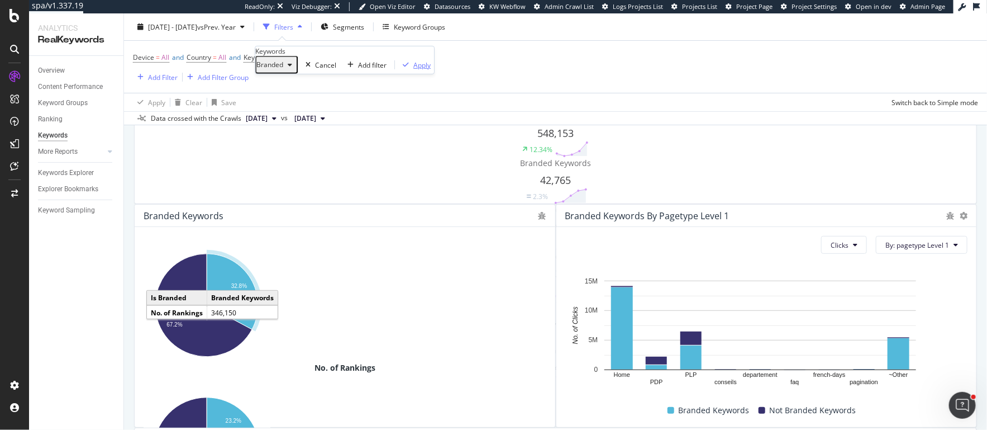
click at [413, 69] on div "Apply" at bounding box center [421, 64] width 17 height 9
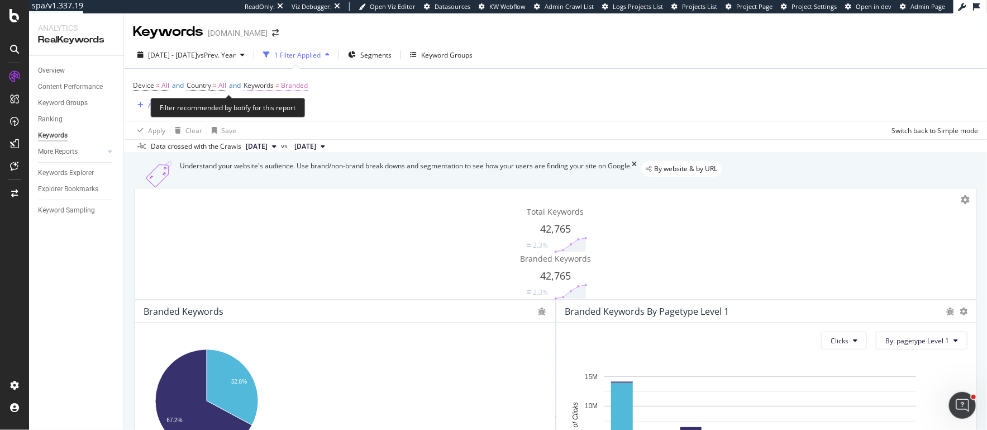
click at [299, 86] on span "Branded" at bounding box center [294, 86] width 27 height 16
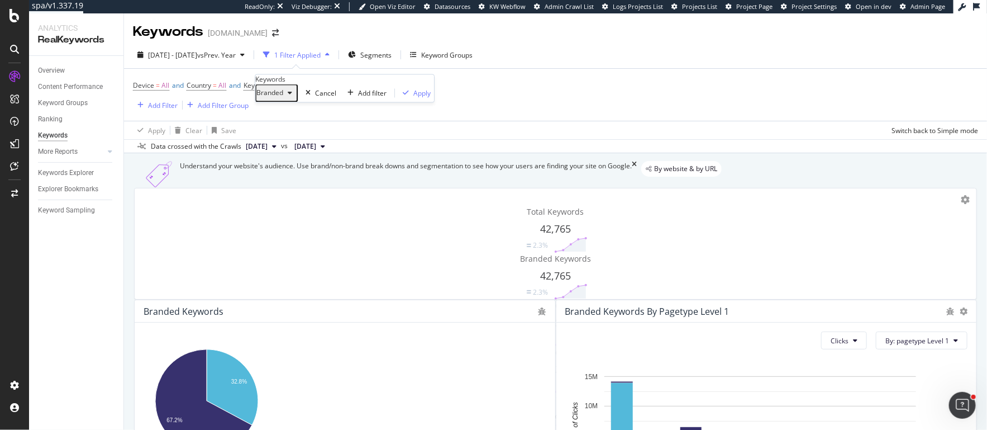
click at [283, 98] on span "Branded" at bounding box center [269, 92] width 27 height 9
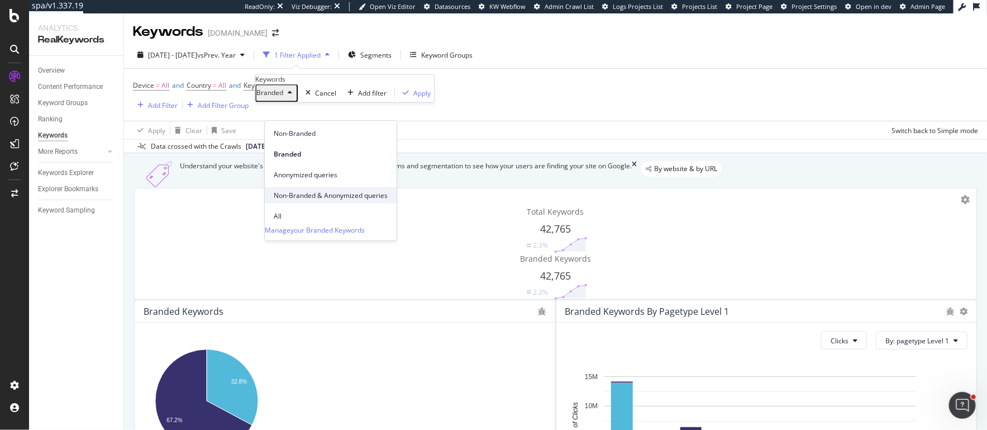
click at [302, 191] on span "Non-Branded & Anonymized queries" at bounding box center [331, 196] width 114 height 10
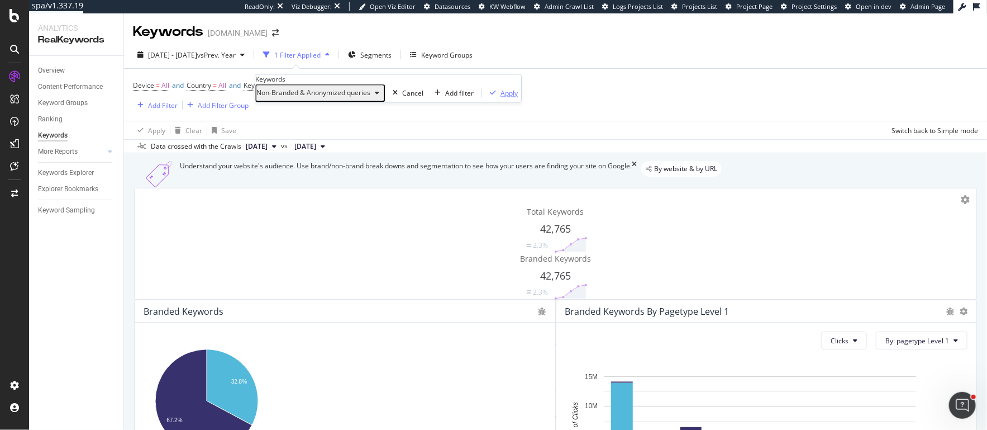
click at [501, 98] on div "Apply" at bounding box center [509, 92] width 17 height 9
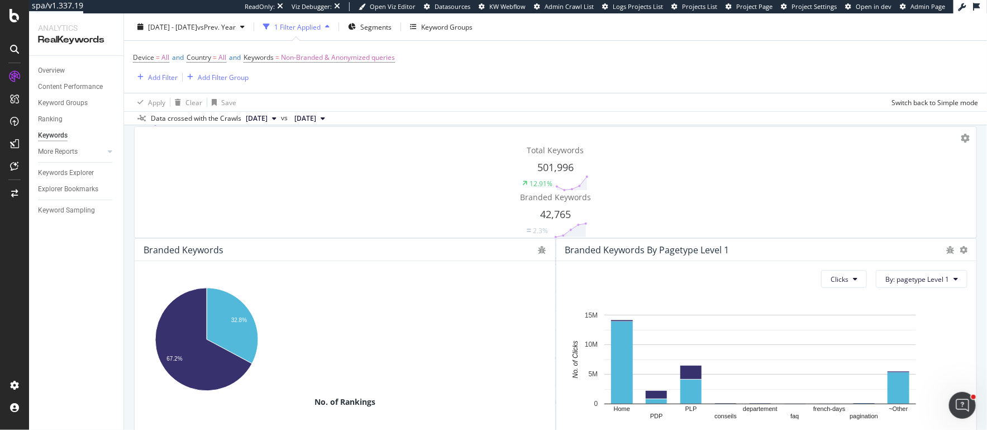
scroll to position [37, 0]
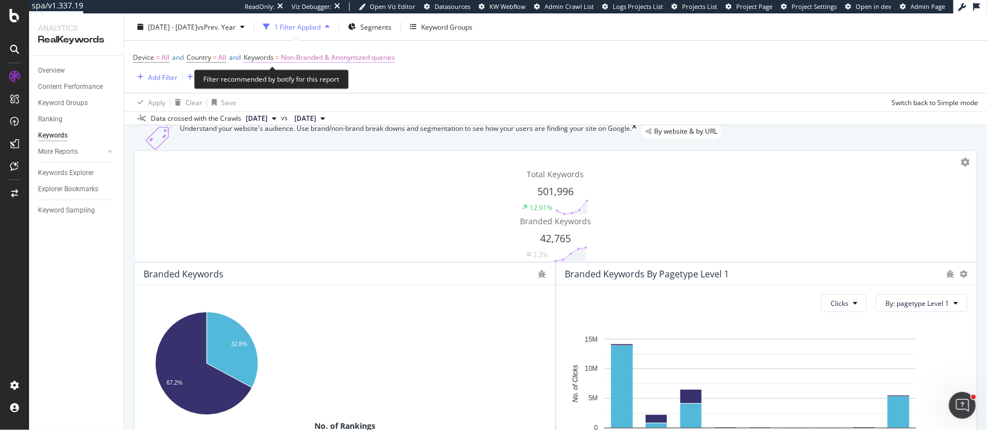
click at [363, 57] on span "Non-Branded & Anonymized queries" at bounding box center [338, 58] width 114 height 16
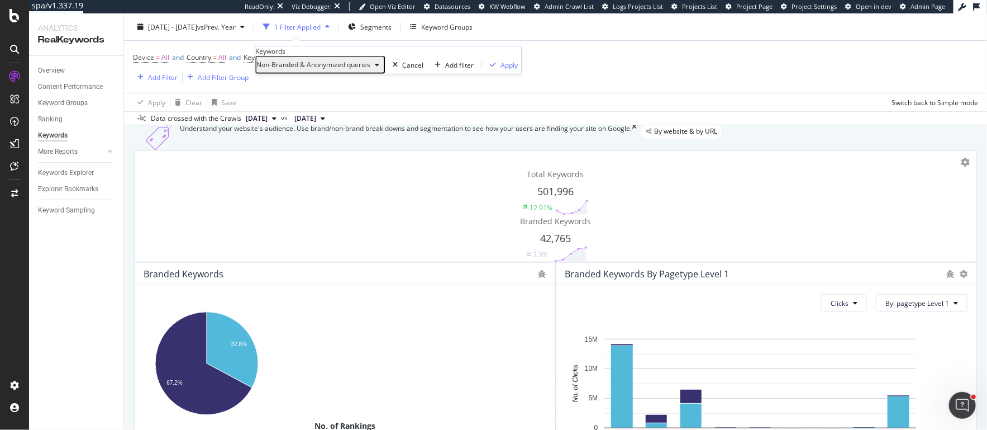
click at [336, 69] on span "Non-Branded & Anonymized queries" at bounding box center [313, 64] width 114 height 9
click at [585, 73] on div "Device = All and Country = All and Keywords = Non-Branded & Anonymized queries …" at bounding box center [555, 67] width 845 height 52
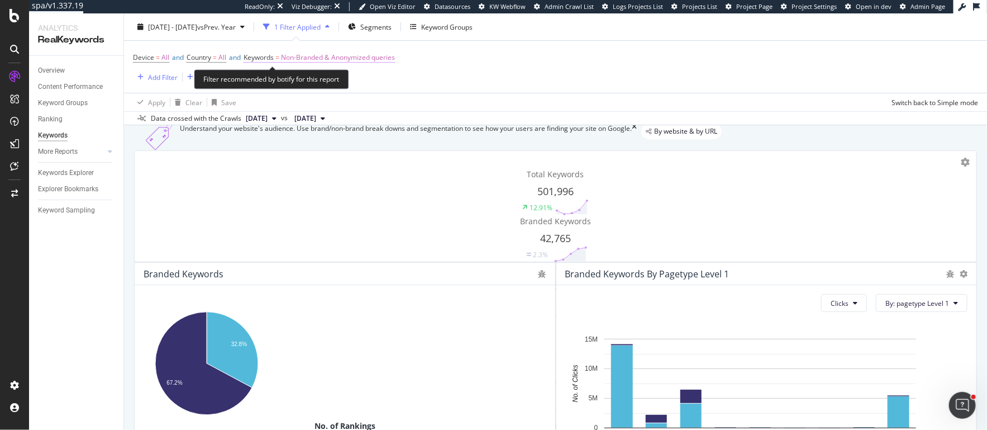
click at [354, 59] on span "Non-Branded & Anonymized queries" at bounding box center [338, 58] width 114 height 16
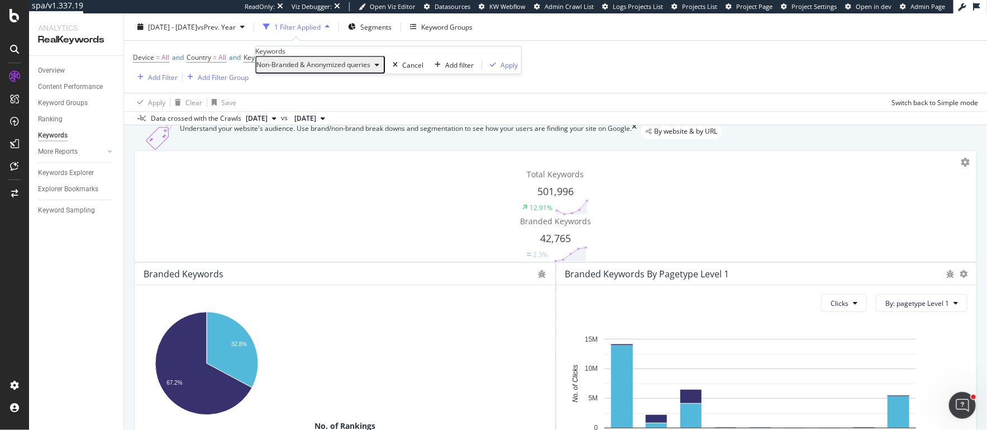
click at [326, 69] on span "Non-Branded & Anonymized queries" at bounding box center [313, 64] width 114 height 9
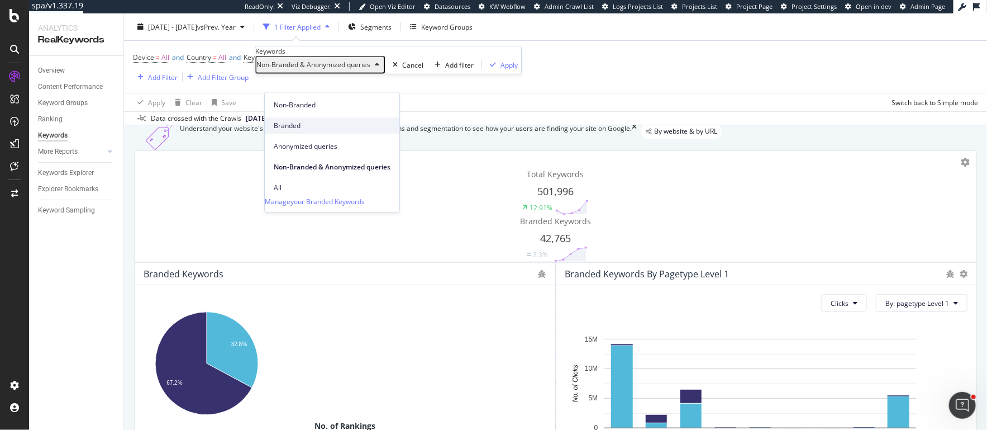
click at [294, 121] on span "Branded" at bounding box center [332, 126] width 117 height 10
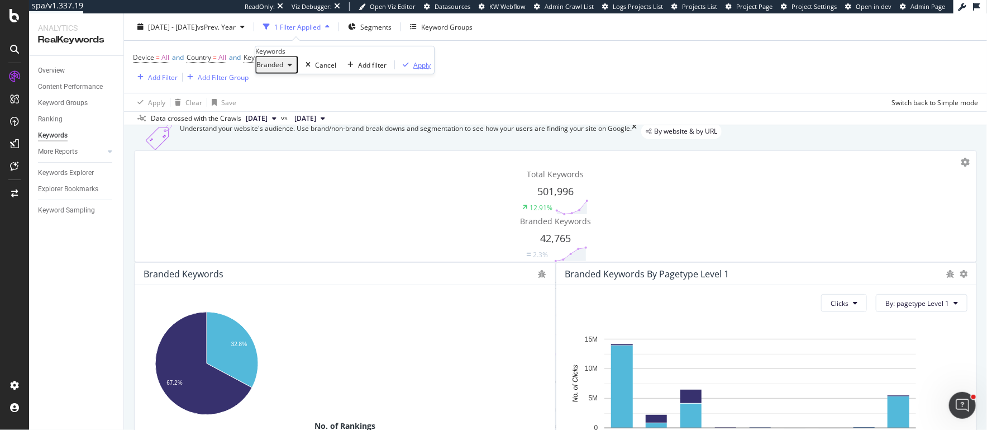
click at [413, 69] on div "Apply" at bounding box center [421, 64] width 17 height 9
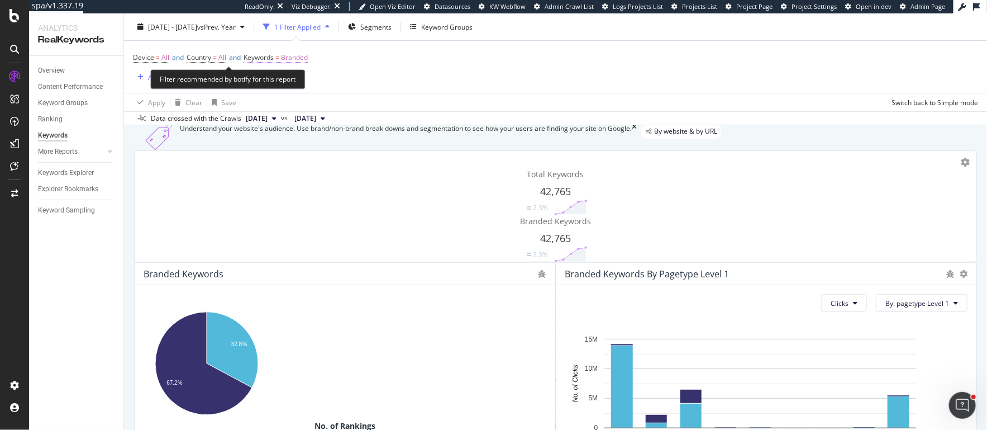
click at [304, 55] on span "Branded" at bounding box center [294, 58] width 27 height 16
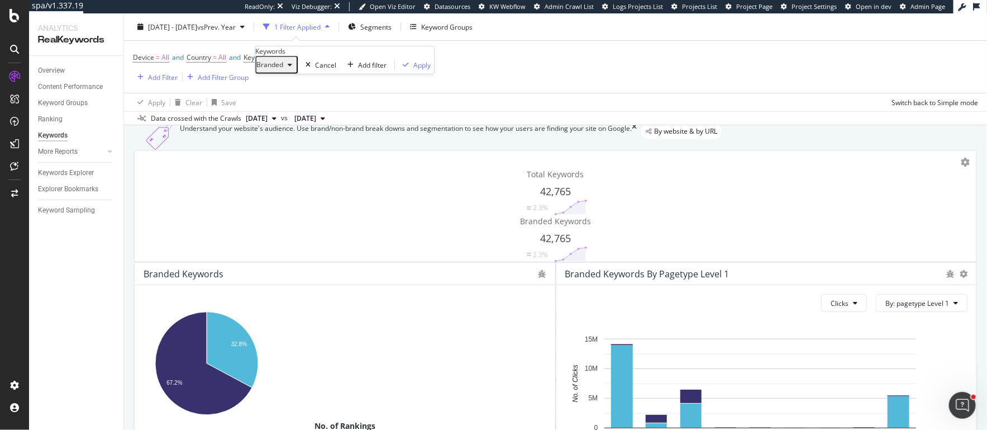
click at [283, 69] on span "Branded" at bounding box center [269, 64] width 27 height 9
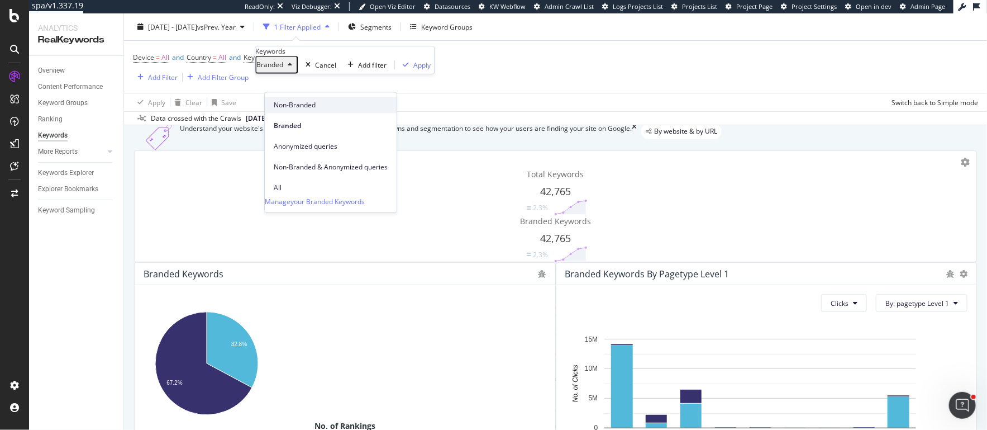
click at [298, 107] on span "Non-Branded" at bounding box center [331, 105] width 114 height 10
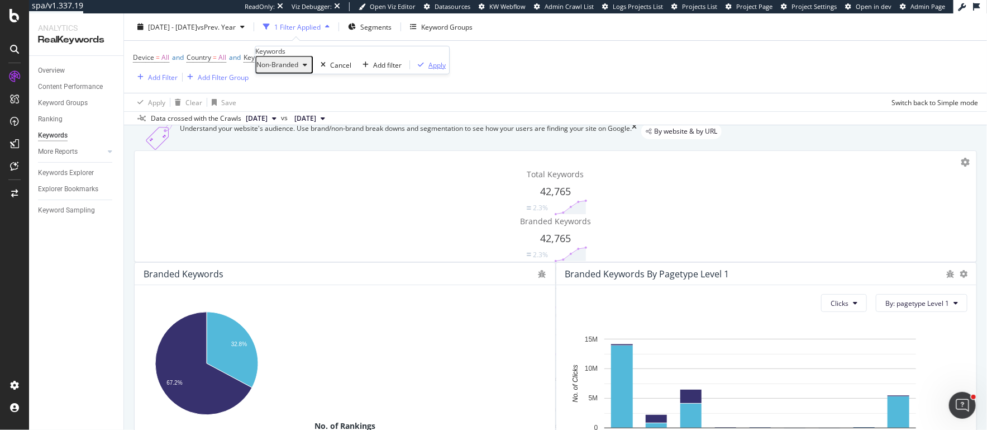
click at [429, 69] on div "Apply" at bounding box center [437, 64] width 17 height 9
click at [53, 73] on div "Overview" at bounding box center [51, 71] width 27 height 12
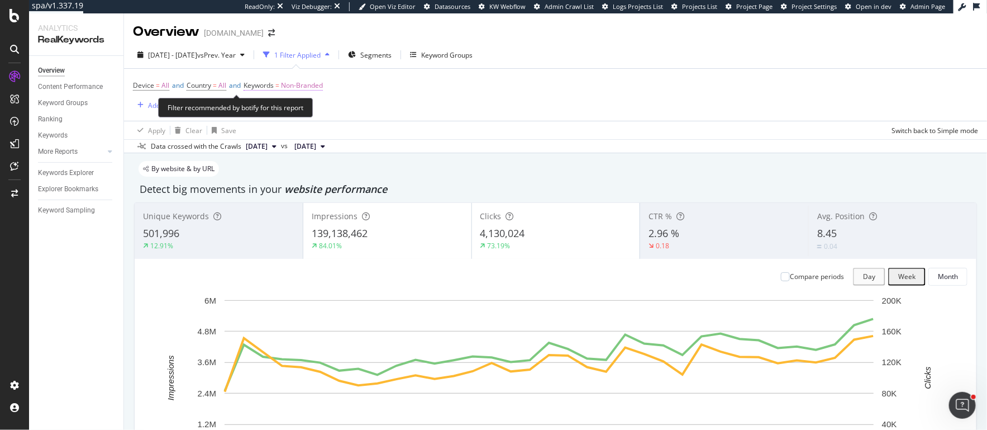
click at [316, 83] on span "Non-Branded" at bounding box center [302, 86] width 42 height 16
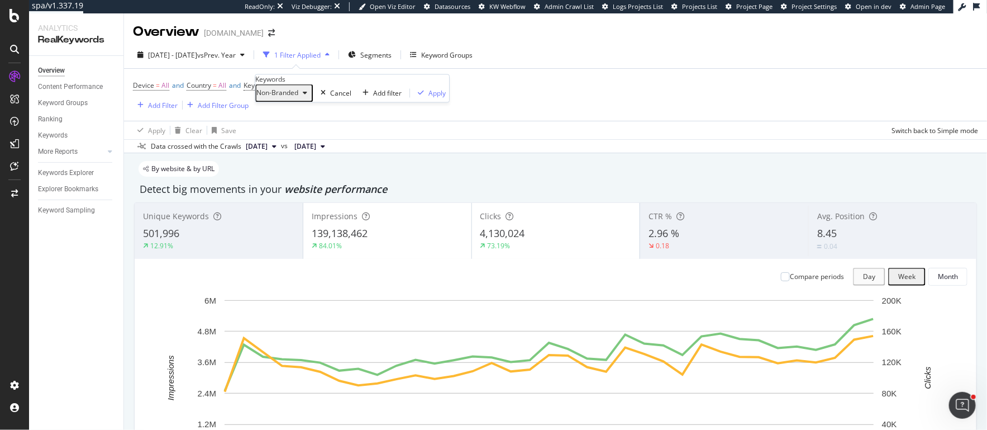
click at [298, 98] on span "Non-Branded" at bounding box center [277, 92] width 42 height 9
click at [297, 149] on span "Branded" at bounding box center [331, 154] width 114 height 10
click at [413, 98] on div "Apply" at bounding box center [421, 92] width 17 height 9
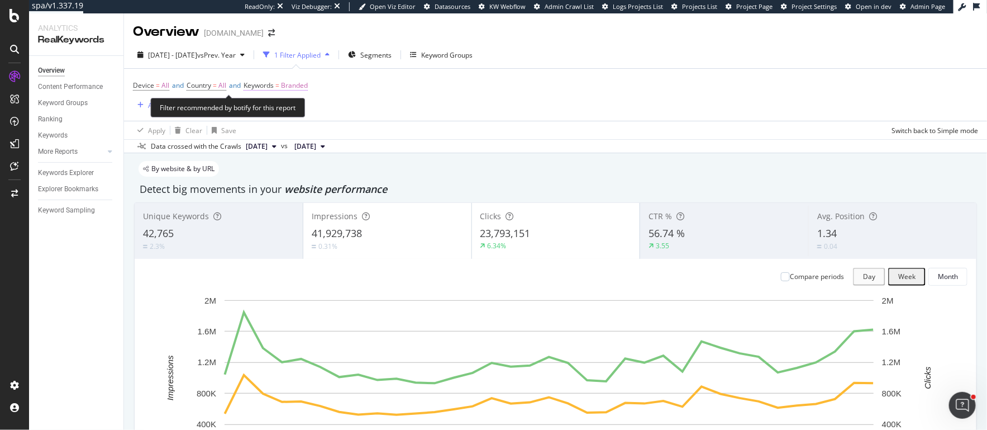
click at [308, 82] on span "Branded" at bounding box center [294, 86] width 27 height 16
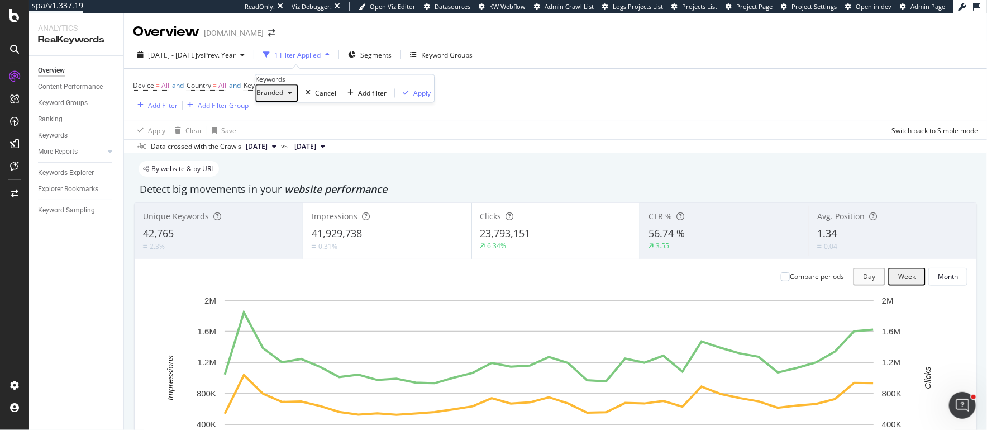
click at [297, 101] on div "Branded" at bounding box center [276, 93] width 40 height 15
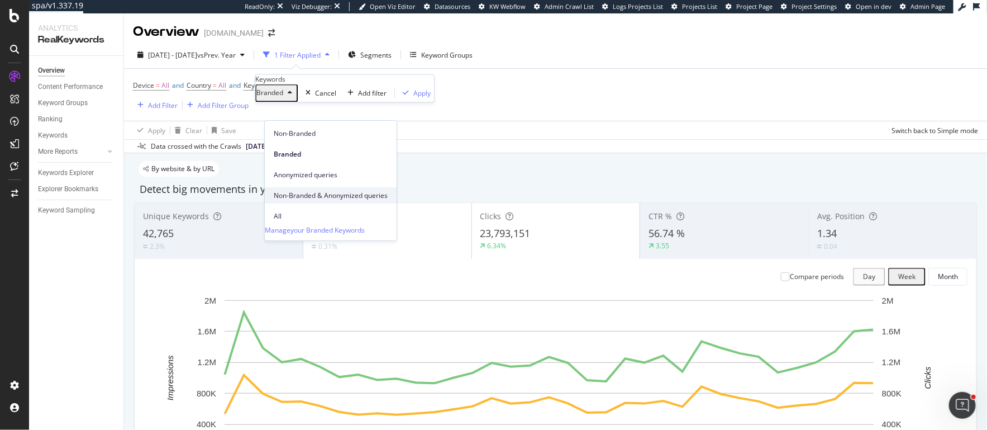
click at [304, 191] on span "Non-Branded & Anonymized queries" at bounding box center [331, 196] width 114 height 10
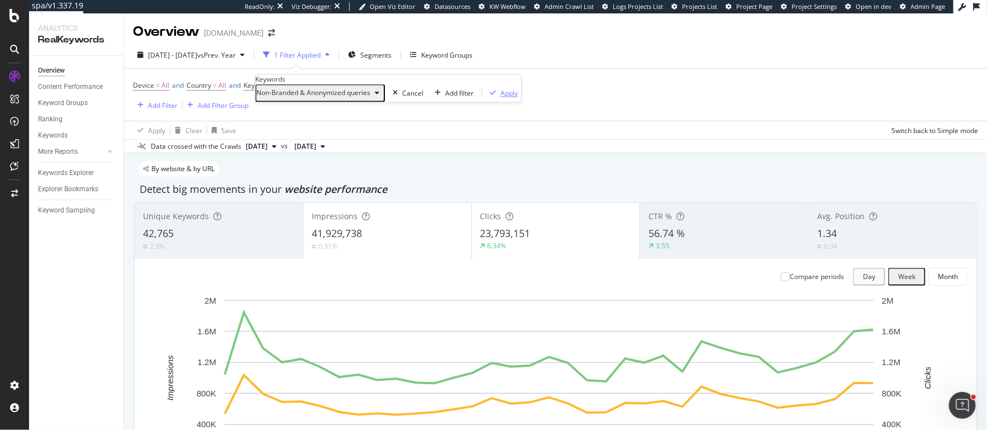
click at [485, 98] on div "Apply" at bounding box center [501, 92] width 32 height 9
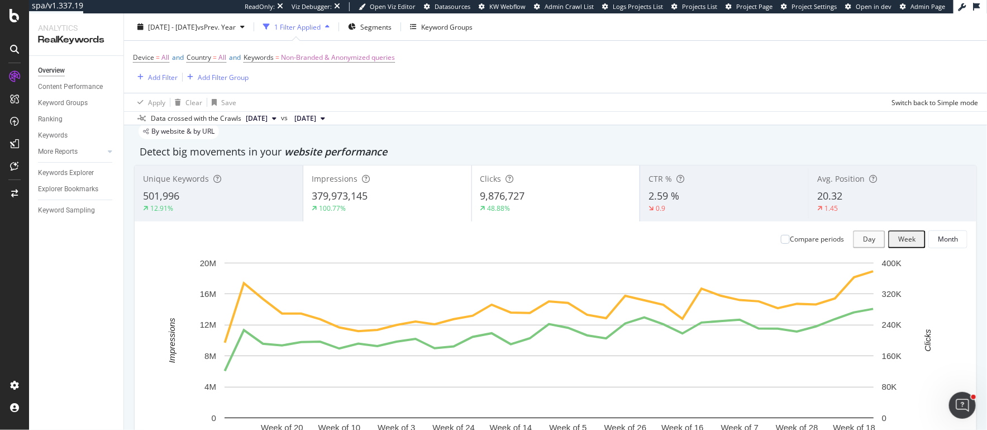
scroll to position [34, 0]
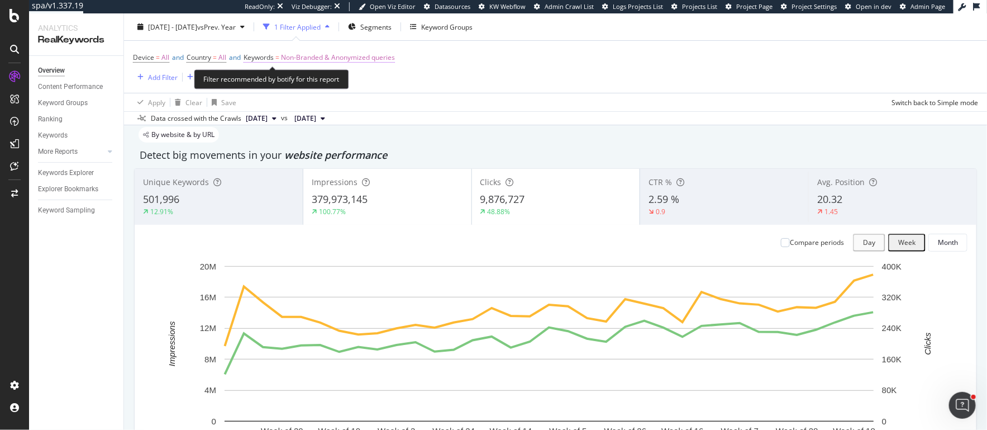
click at [317, 59] on span "Non-Branded & Anonymized queries" at bounding box center [338, 58] width 114 height 16
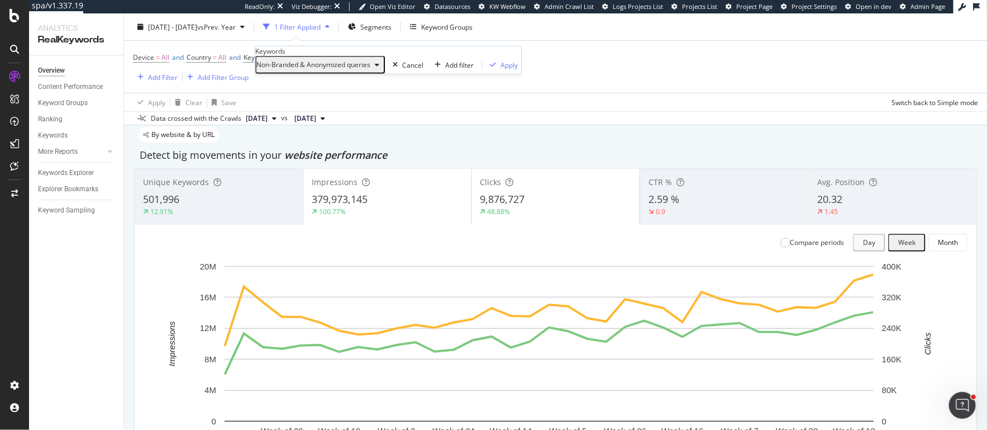
click at [302, 69] on span "Non-Branded & Anonymized queries" at bounding box center [313, 64] width 114 height 9
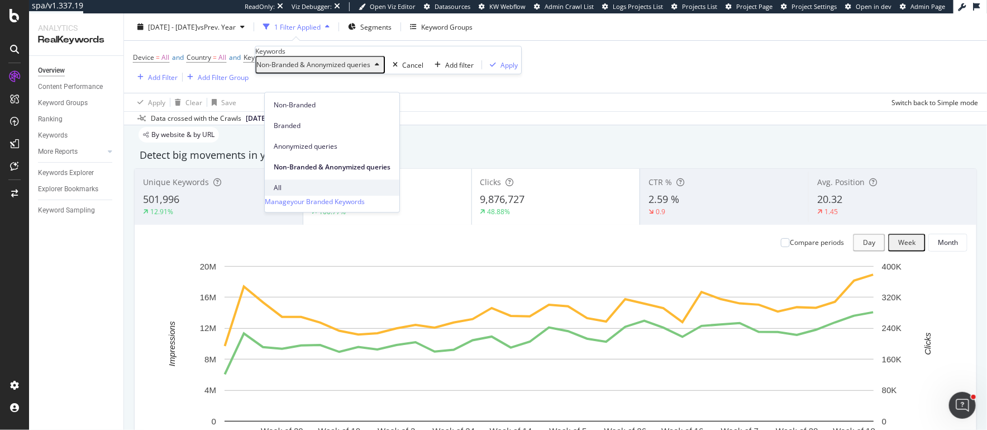
click at [298, 183] on span "All" at bounding box center [332, 188] width 117 height 10
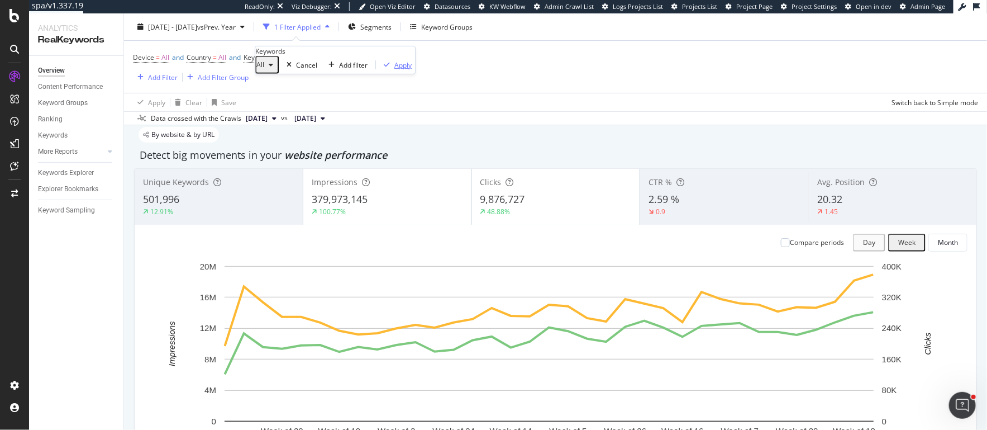
click at [394, 69] on div "Apply" at bounding box center [402, 64] width 17 height 9
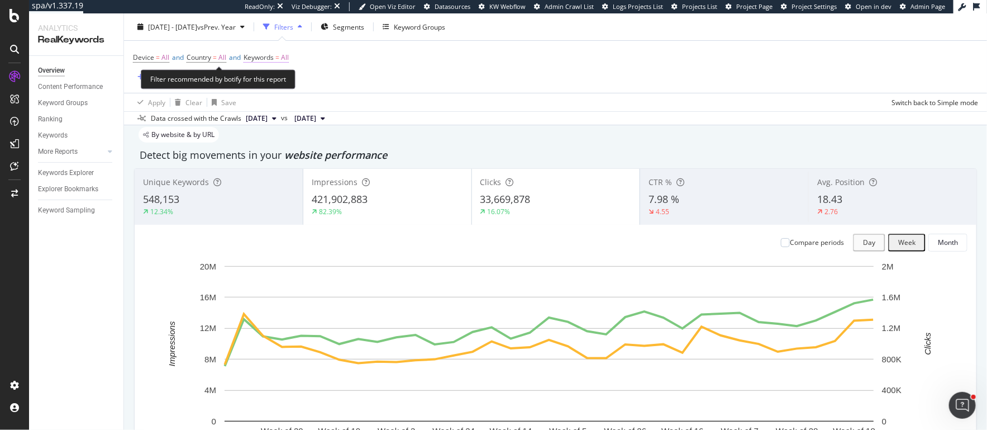
click at [289, 56] on span "All" at bounding box center [285, 58] width 8 height 16
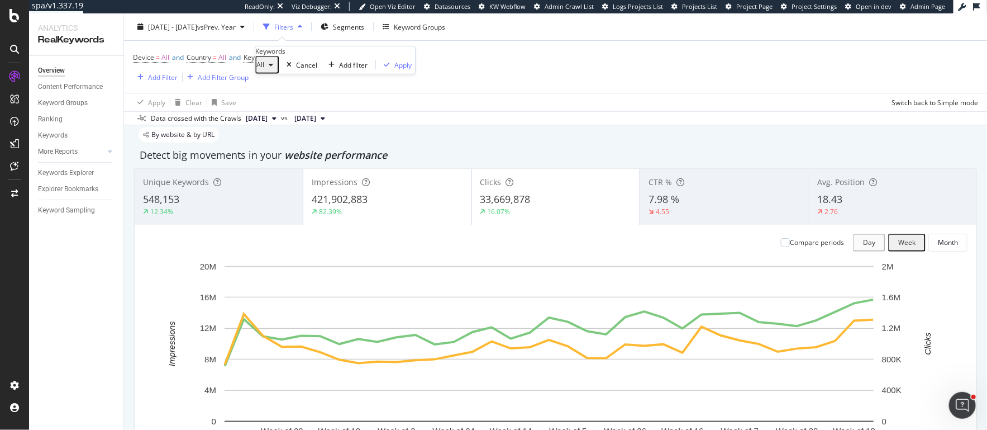
click at [278, 68] on div "button" at bounding box center [270, 64] width 13 height 7
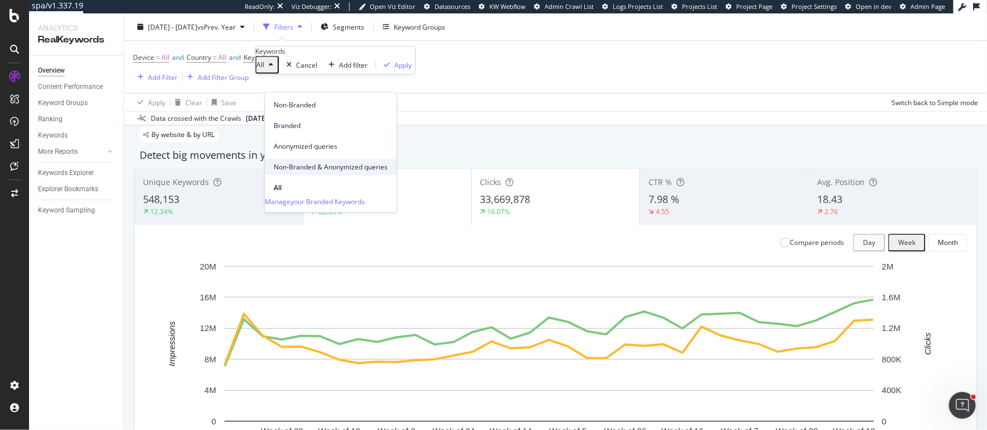
click at [303, 162] on span "Non-Branded & Anonymized queries" at bounding box center [331, 167] width 114 height 10
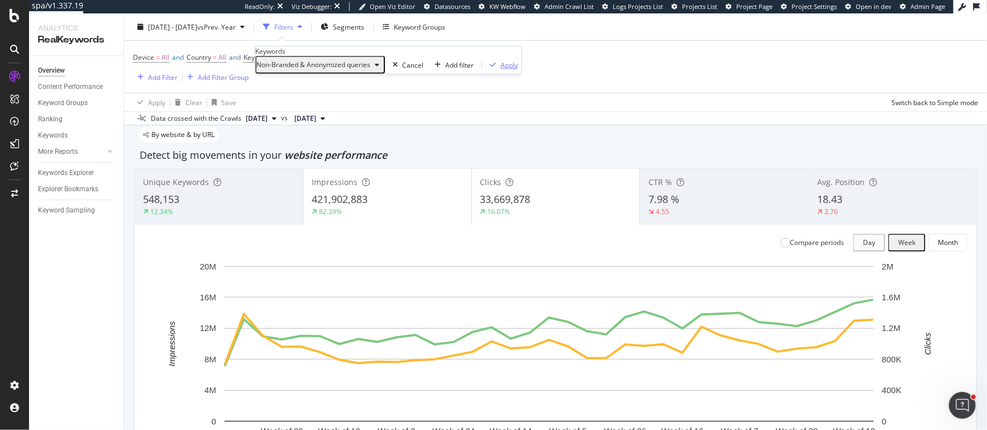
click at [501, 69] on div "Apply" at bounding box center [509, 64] width 17 height 9
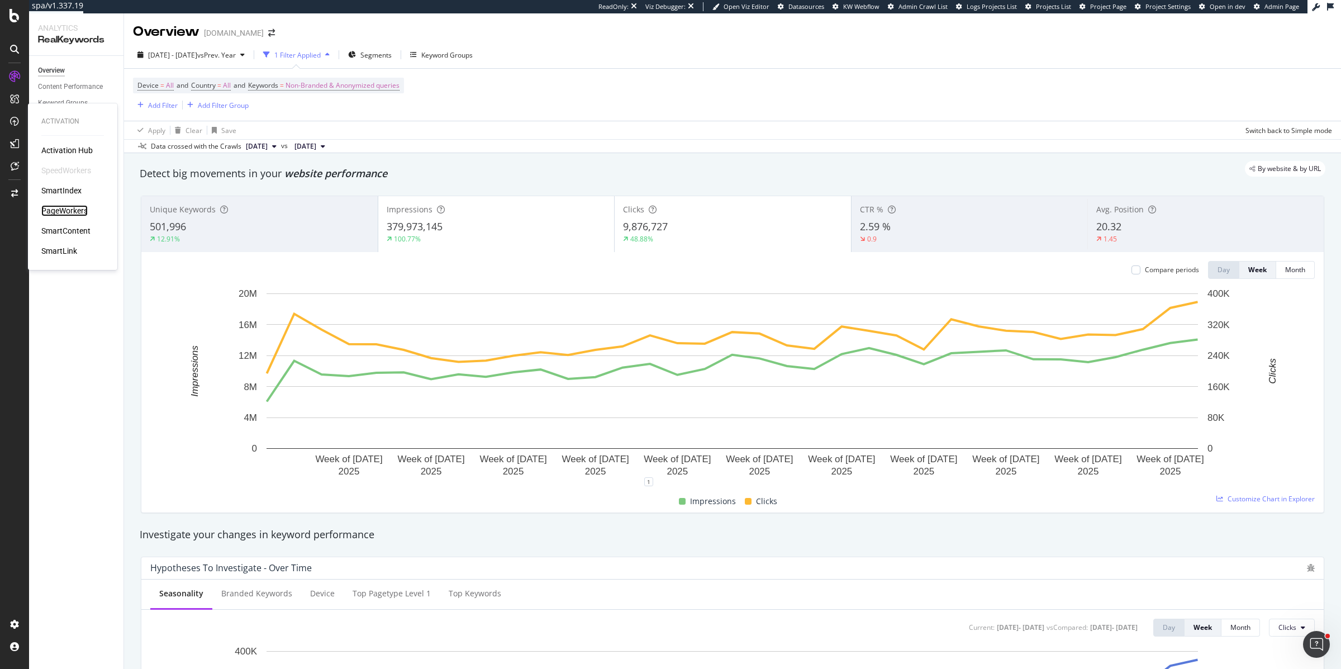
click at [66, 213] on div "PageWorkers" at bounding box center [64, 210] width 46 height 11
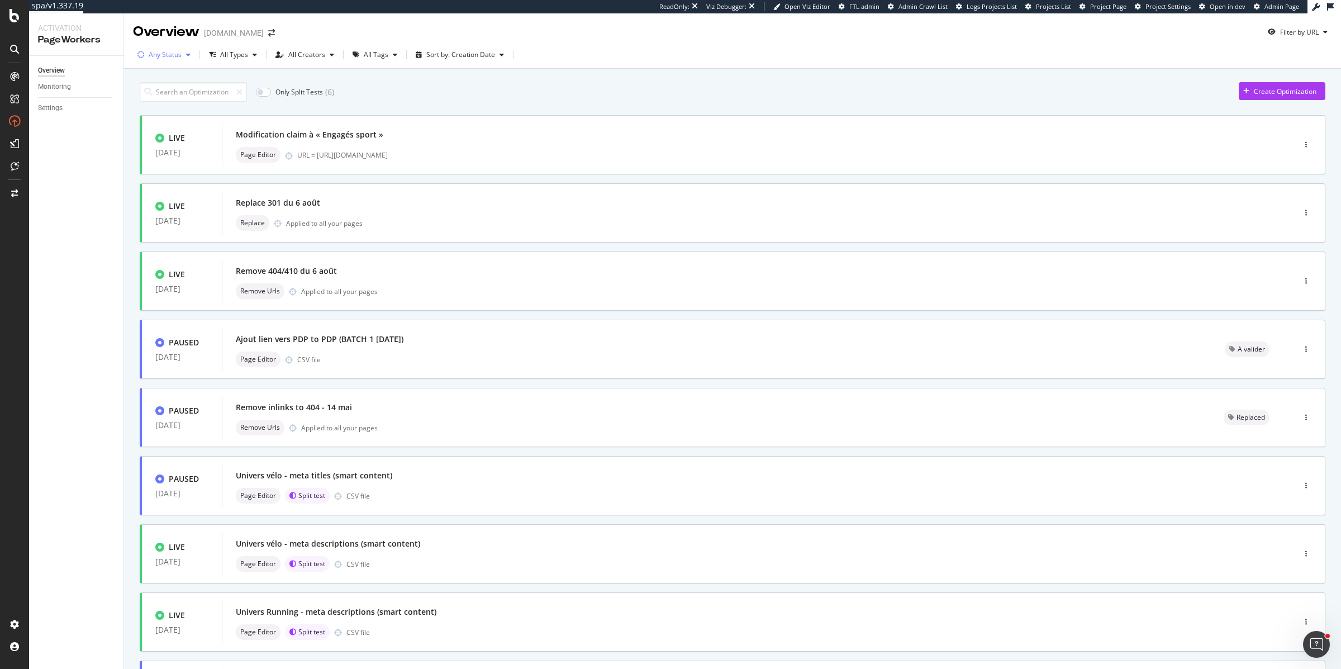
click at [179, 55] on div "Any Status" at bounding box center [165, 54] width 33 height 7
click at [156, 94] on div "Live" at bounding box center [162, 96] width 12 height 9
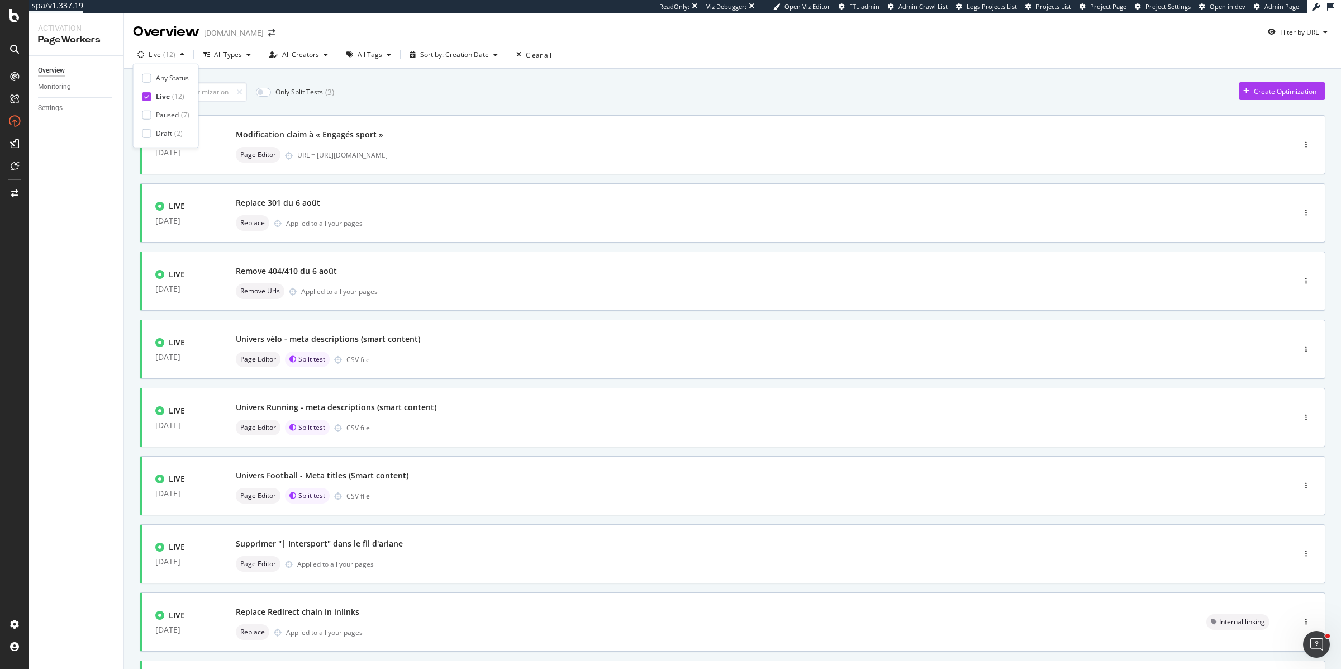
click at [463, 84] on div "Only Split Tests ( 3 ) Create Optimization" at bounding box center [733, 92] width 1186 height 20
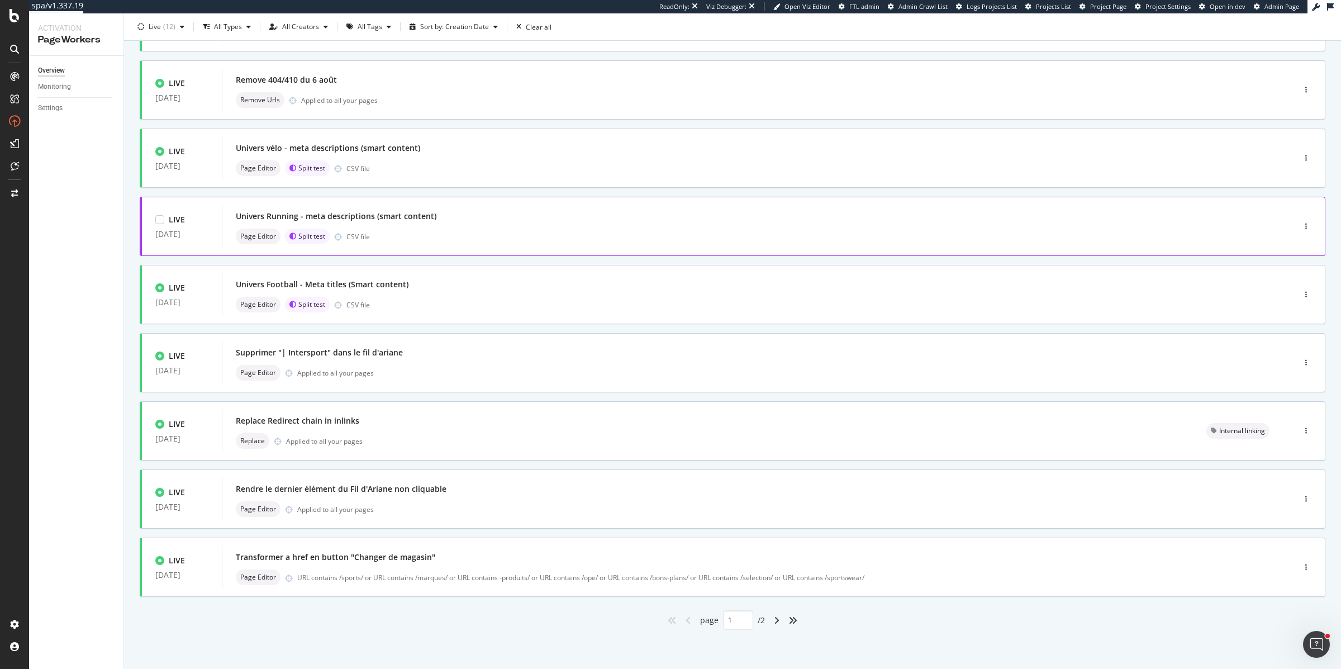
scroll to position [190, 0]
click at [780, 617] on div "angle-right" at bounding box center [776, 621] width 15 height 18
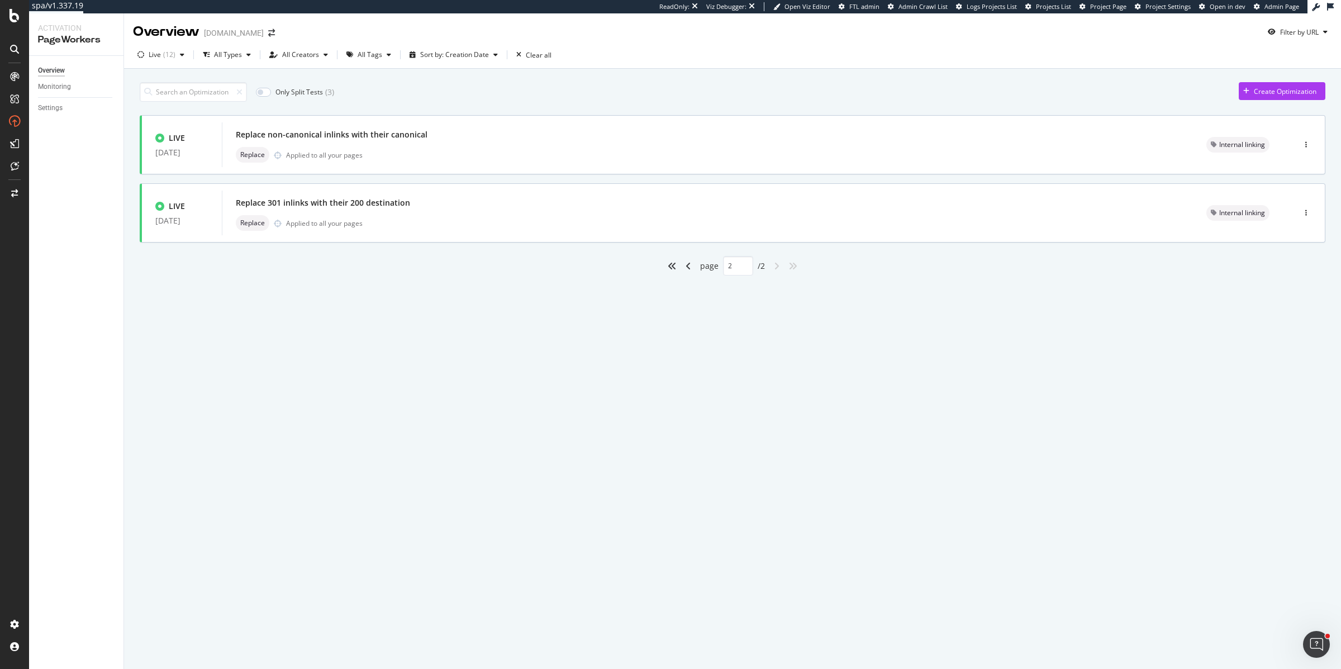
click at [682, 264] on div "angle-left" at bounding box center [688, 266] width 15 height 18
type input "1"
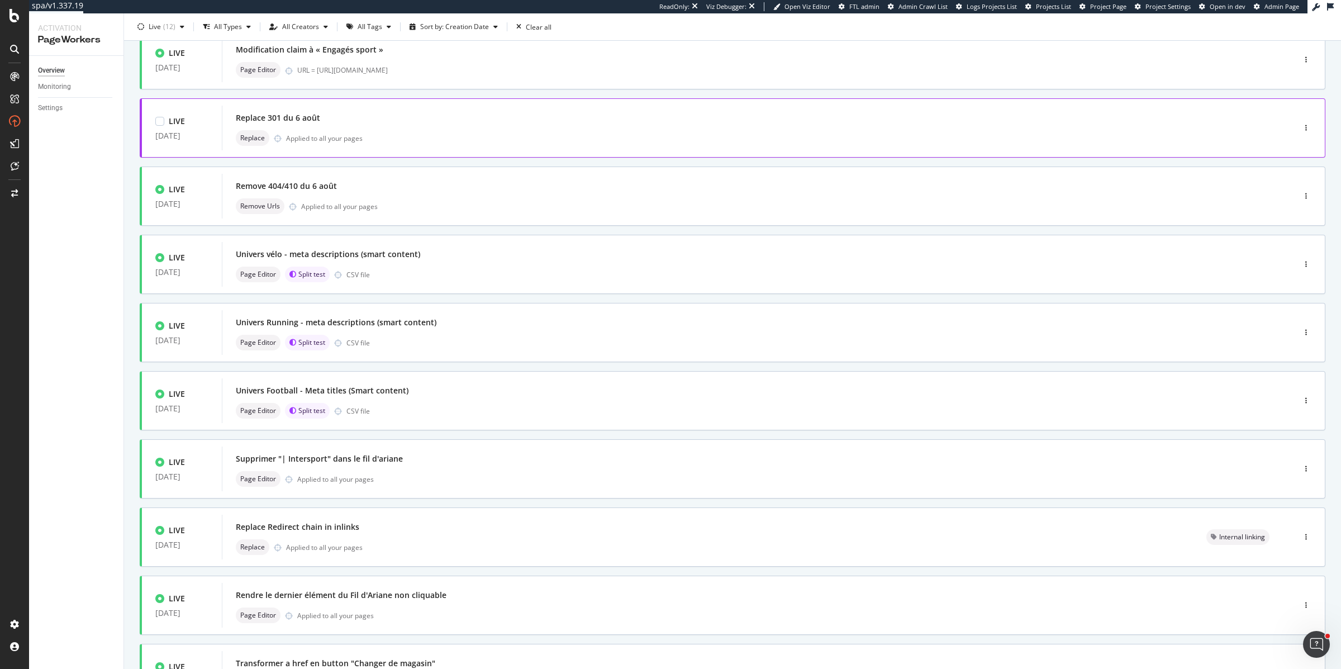
scroll to position [191, 0]
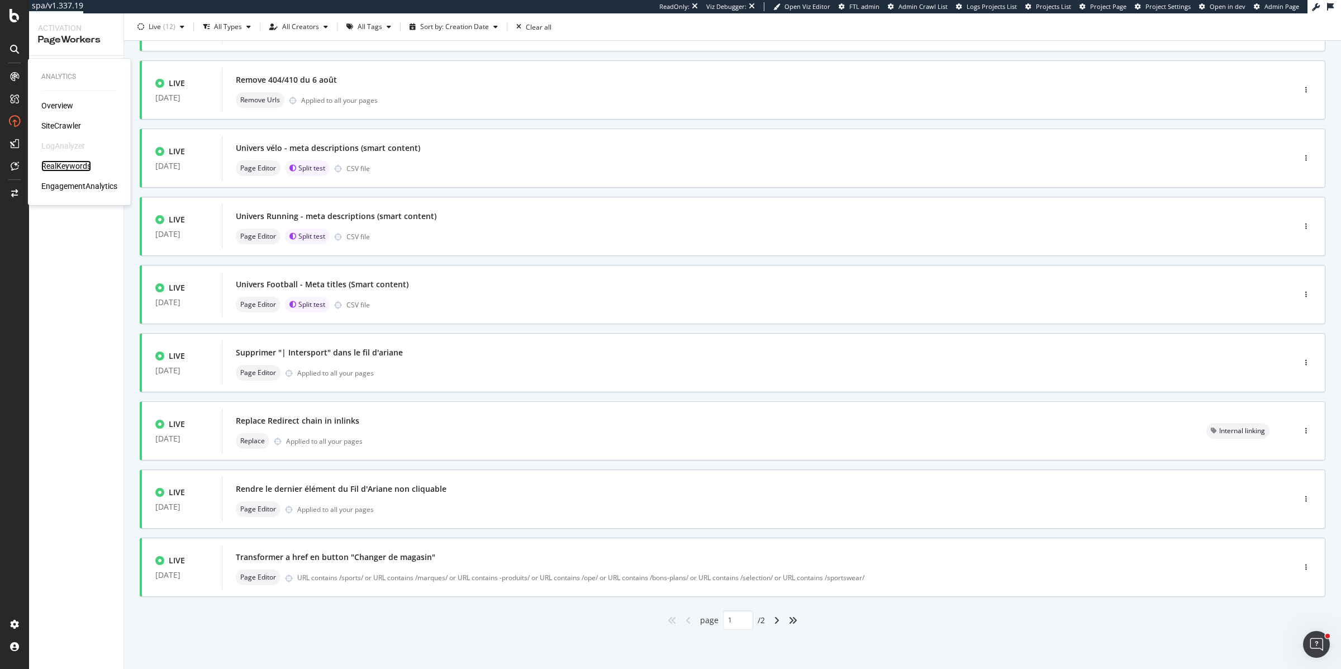
click at [68, 169] on div "RealKeywords" at bounding box center [66, 165] width 50 height 11
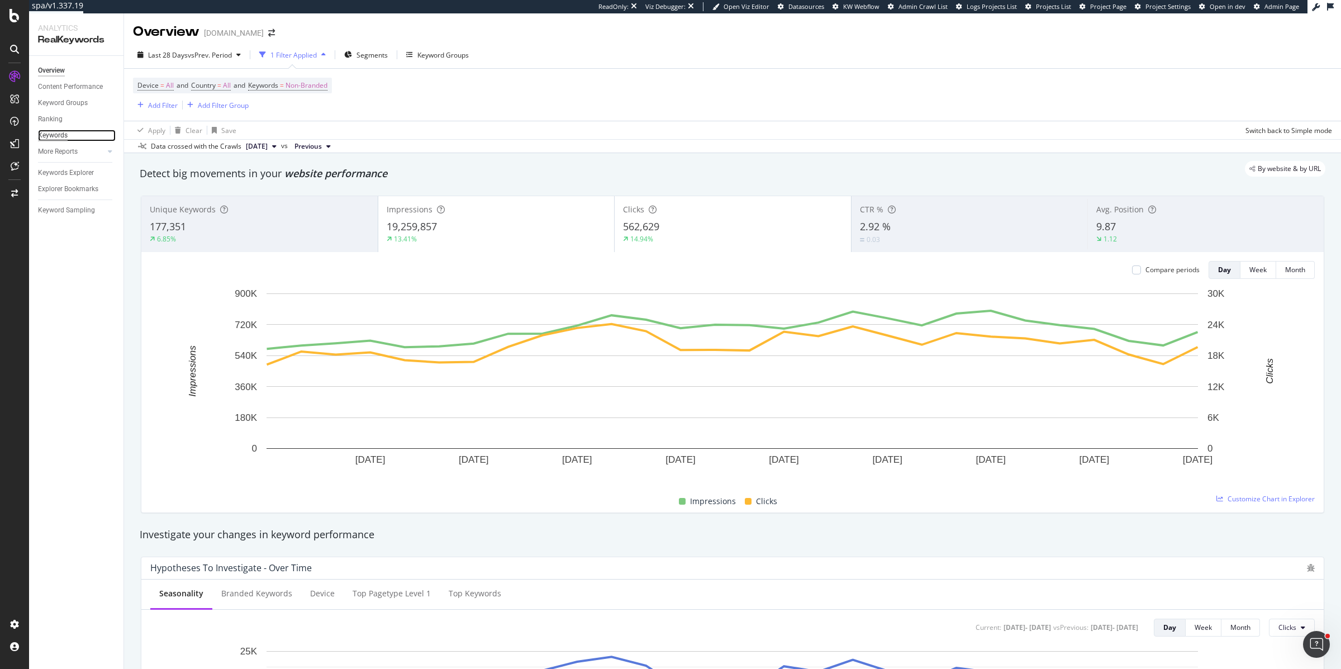
click at [53, 135] on div "Keywords" at bounding box center [53, 136] width 30 height 12
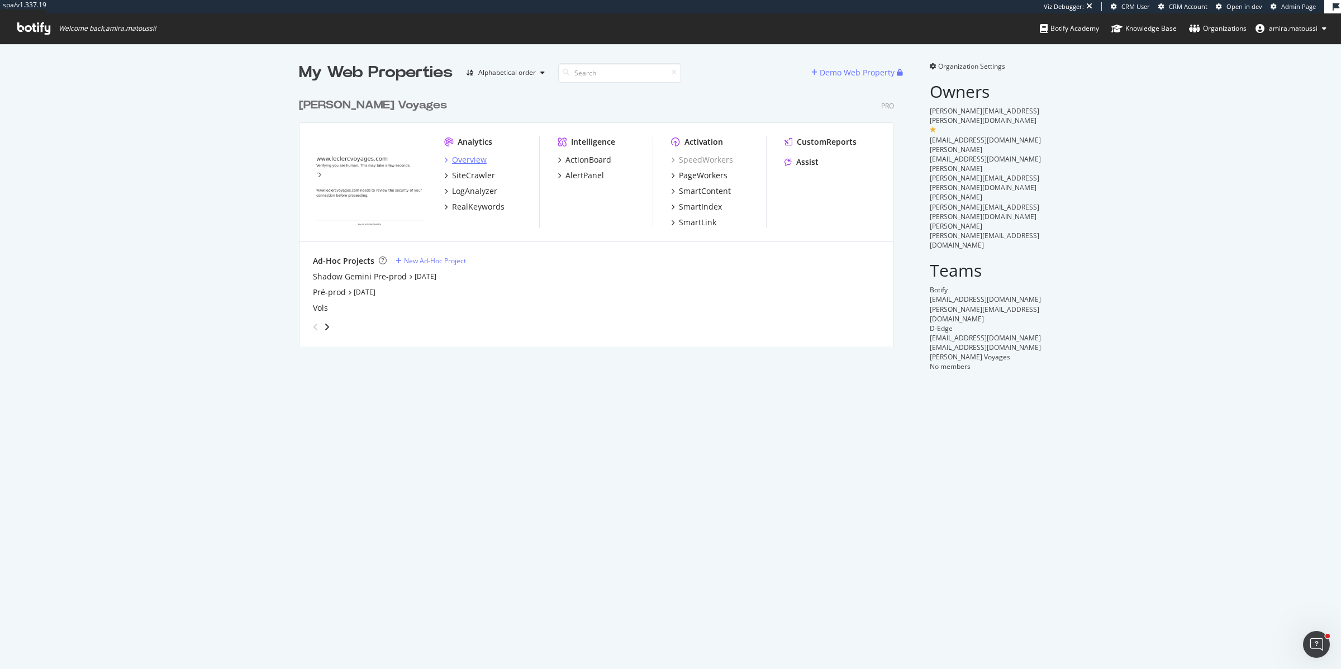
click at [471, 159] on div "Overview" at bounding box center [469, 159] width 35 height 11
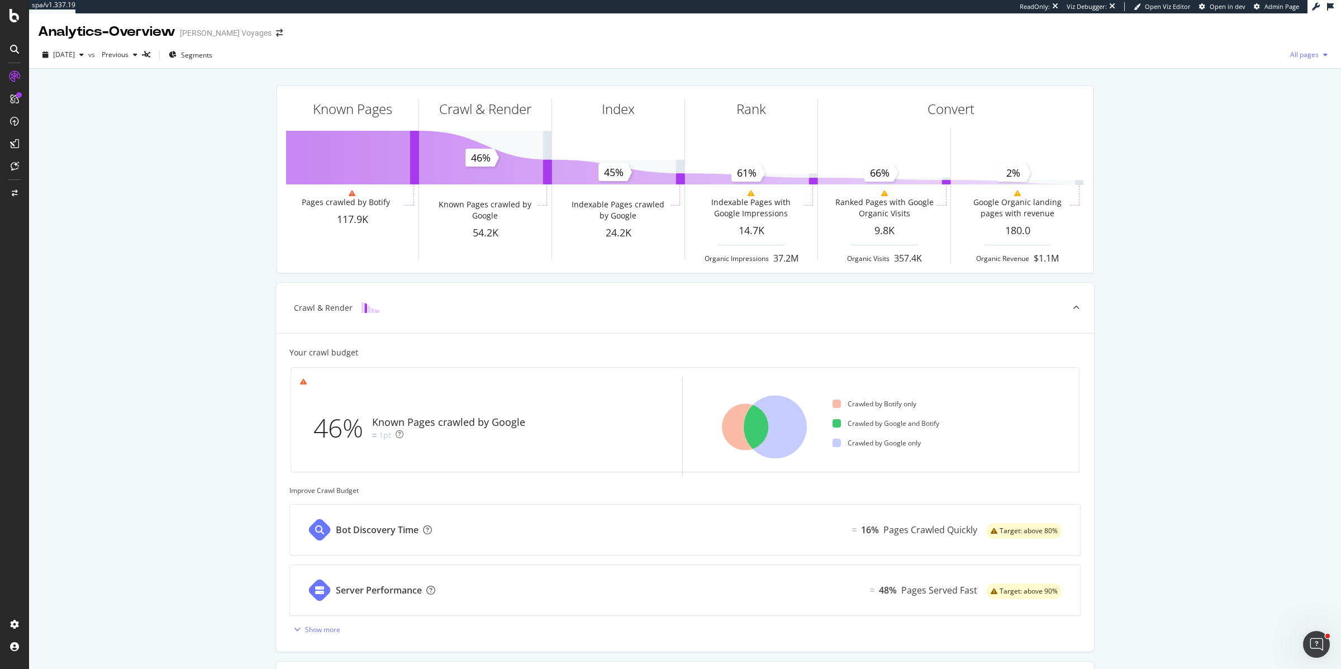
click at [1314, 58] on span "All pages" at bounding box center [1302, 54] width 33 height 9
